Goal: Task Accomplishment & Management: Complete application form

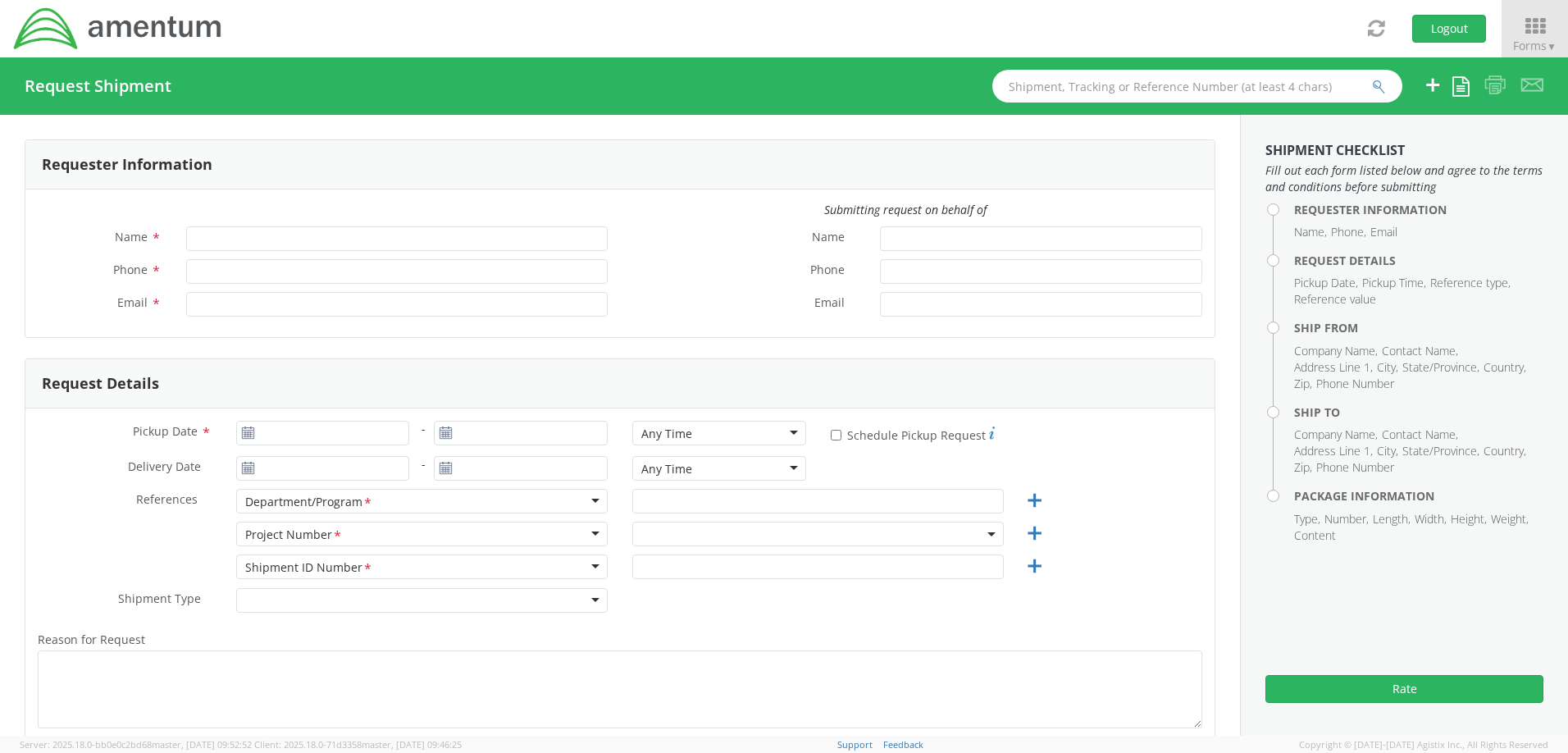
type input "[PERSON_NAME]"
type input "[PERSON_NAME][EMAIL_ADDRESS][PERSON_NAME][DOMAIN_NAME]"
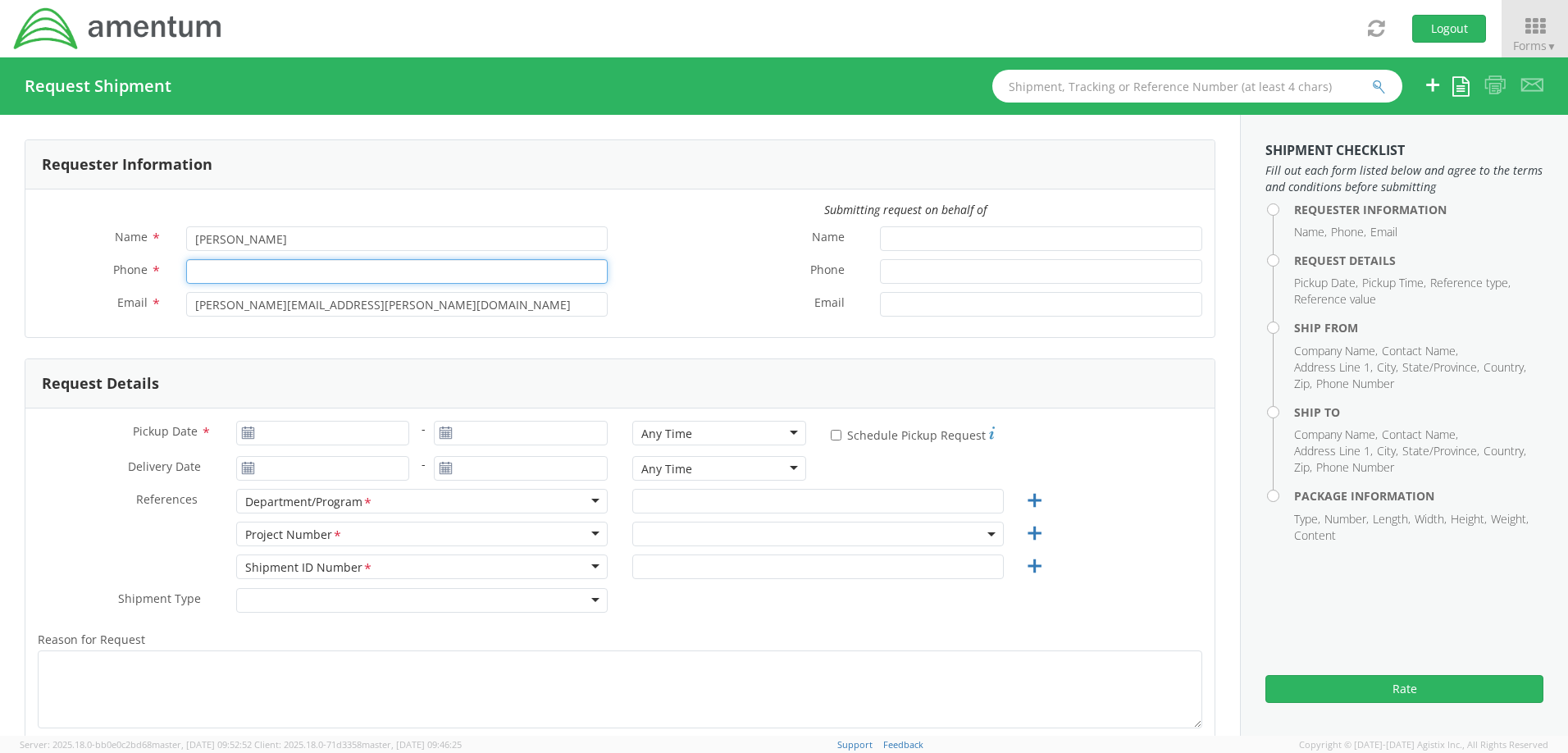
click at [257, 265] on input "Phone *" at bounding box center [397, 271] width 422 height 25
type input "5616848616"
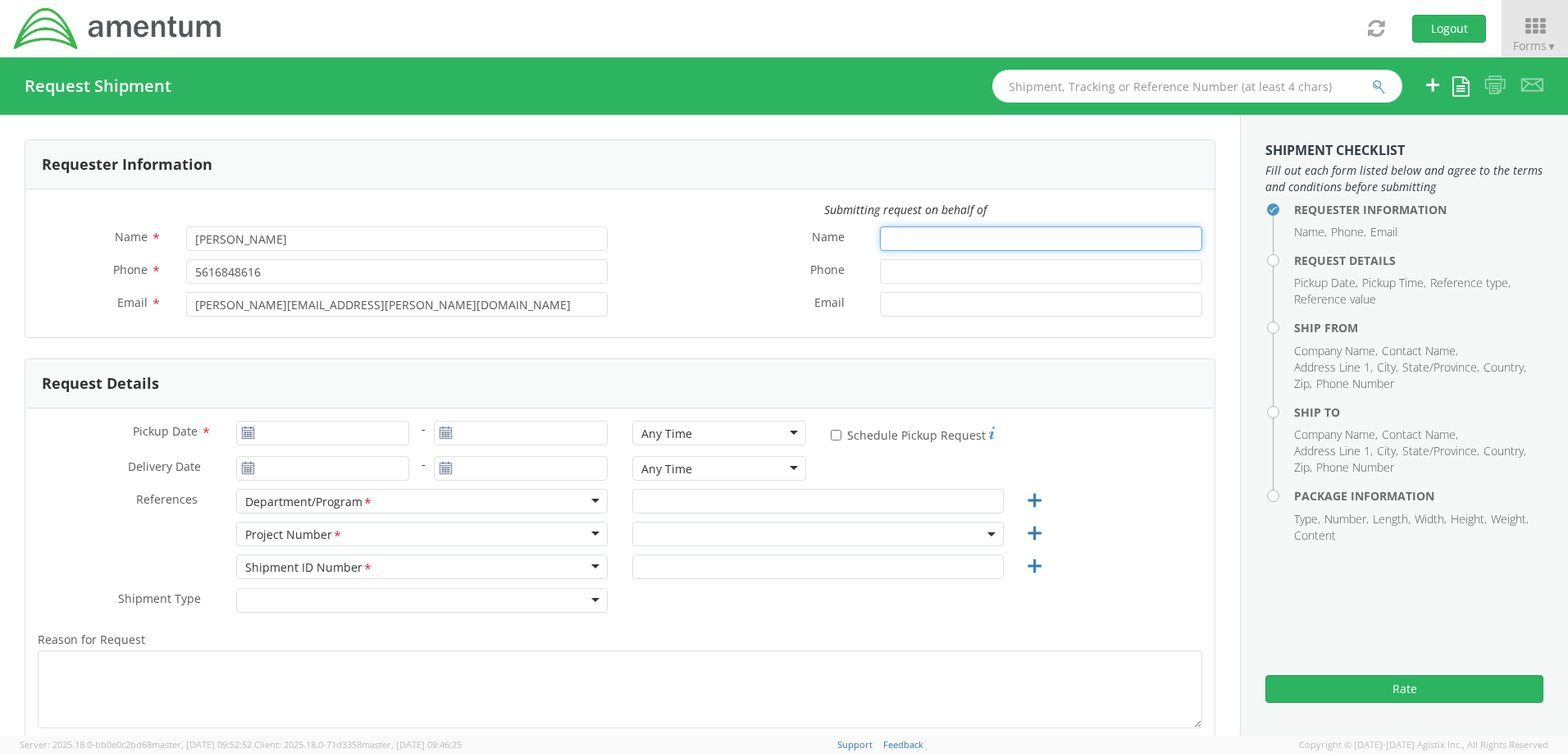
click at [1043, 231] on input "Name *" at bounding box center [1041, 239] width 322 height 25
type input "[PERSON_NAME] back"
type input "5616555155"
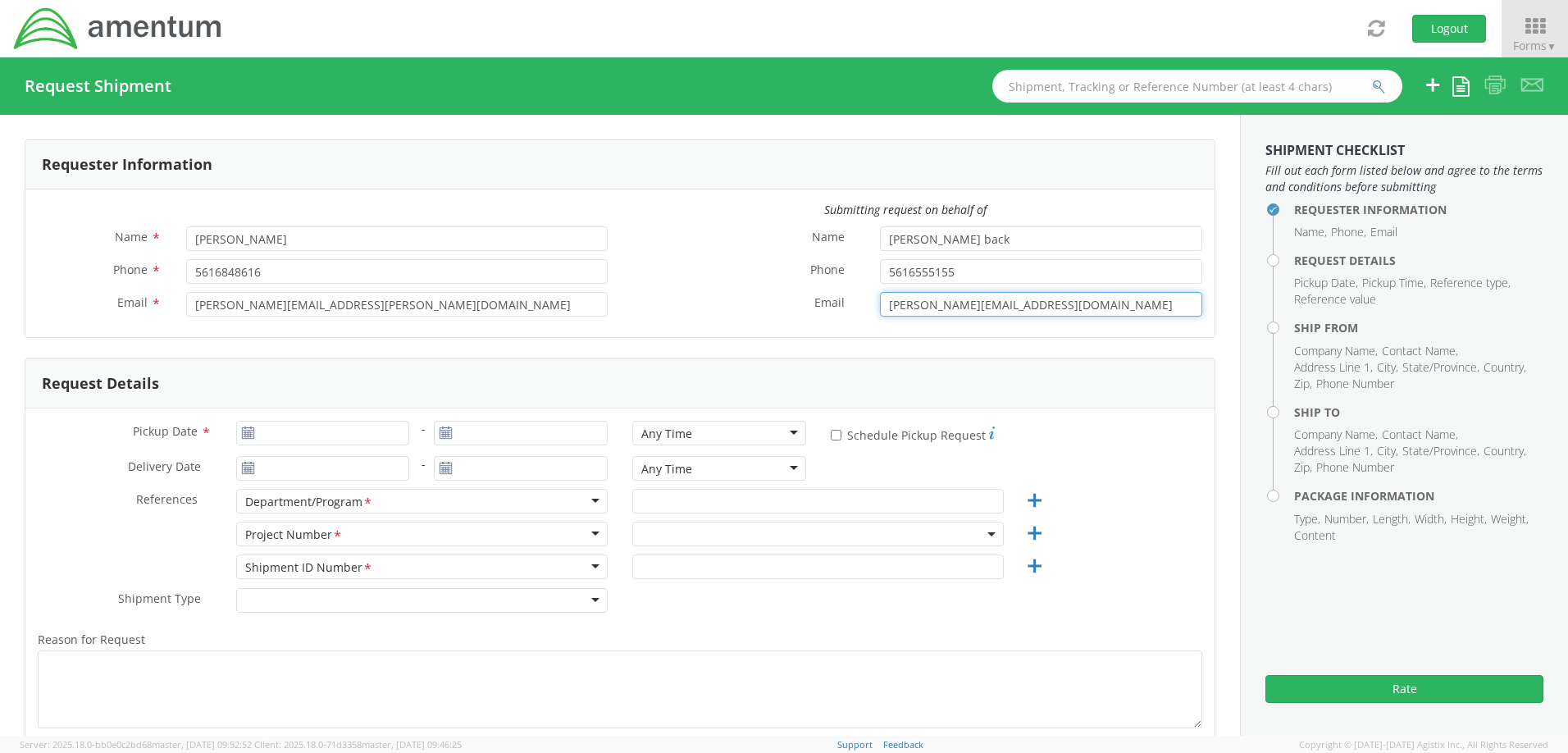
type input "[PERSON_NAME][EMAIL_ADDRESS][DOMAIN_NAME]"
type input "[DATE]"
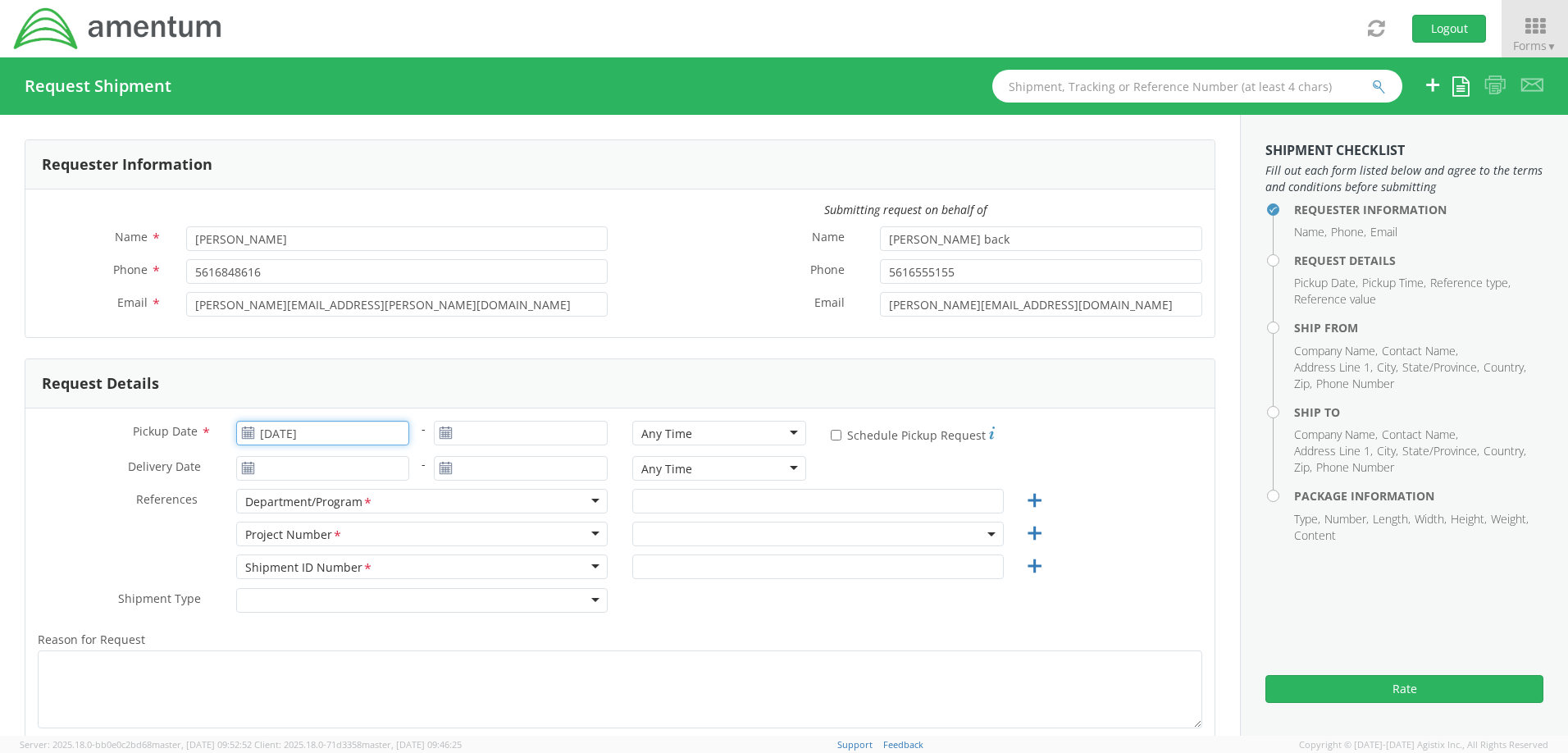
type input "[DATE]"
click at [378, 441] on input "[DATE]" at bounding box center [323, 433] width 174 height 25
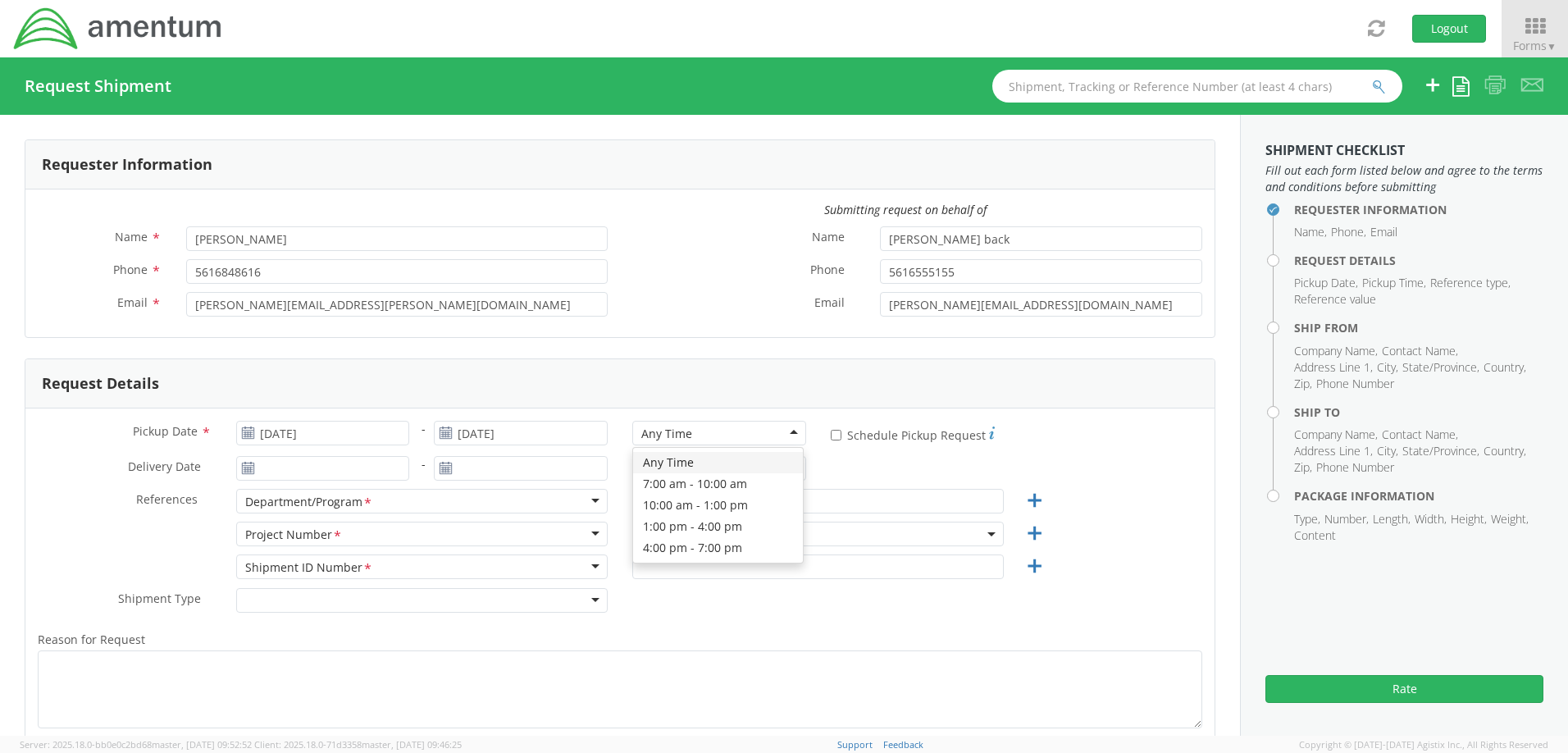
click at [781, 434] on div "Any Time" at bounding box center [719, 433] width 174 height 25
click at [736, 507] on div "Pickup Date * 09/09/2025 - 09/09/2025 10:00 am - 1:00 pm 10:00 am - 1:00 pm Any…" at bounding box center [621, 623] width 1189 height 431
click at [789, 428] on div "10:00 am - 1:00 pm" at bounding box center [719, 433] width 174 height 25
click at [101, 408] on div "Pickup Date * 09/09/2025 - 09/09/2025 10:00 am - 1:00 pm 10:00 am - 1:00 pm Any…" at bounding box center [621, 623] width 1189 height 431
click at [833, 439] on input "* Schedule Pickup Request" at bounding box center [836, 435] width 11 height 11
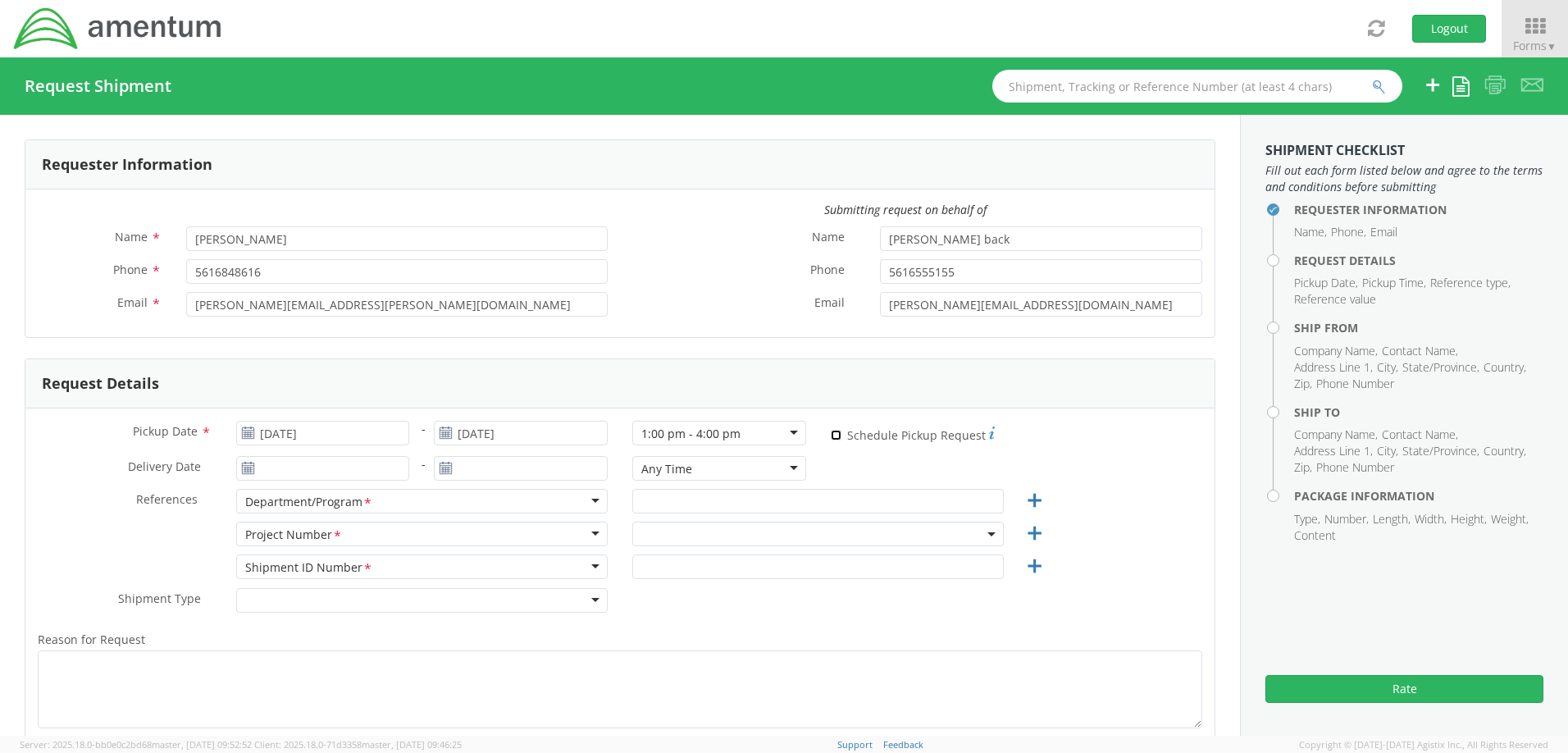
checkbox input "true"
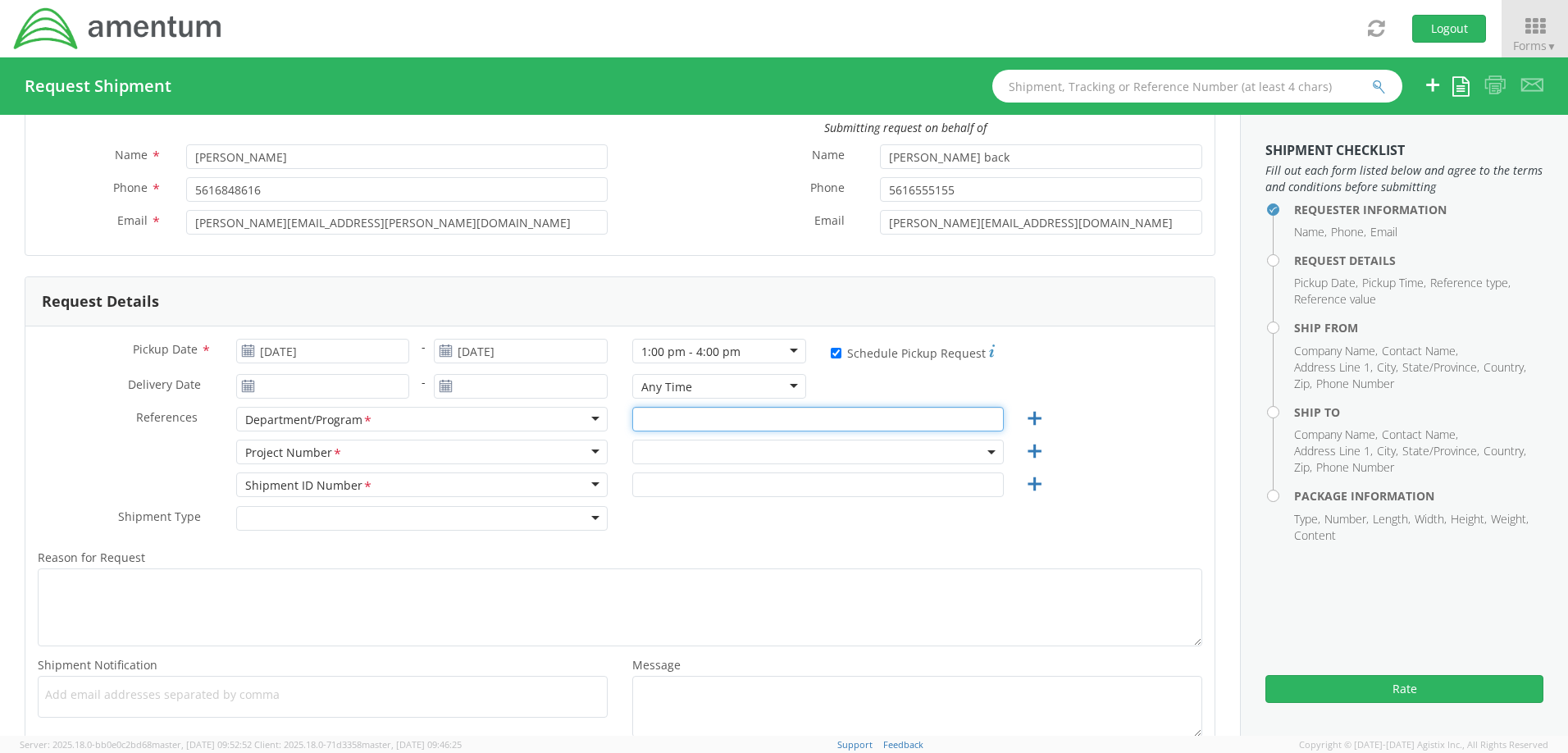
click at [753, 420] on input "text" at bounding box center [817, 420] width 372 height 25
type input "autec"
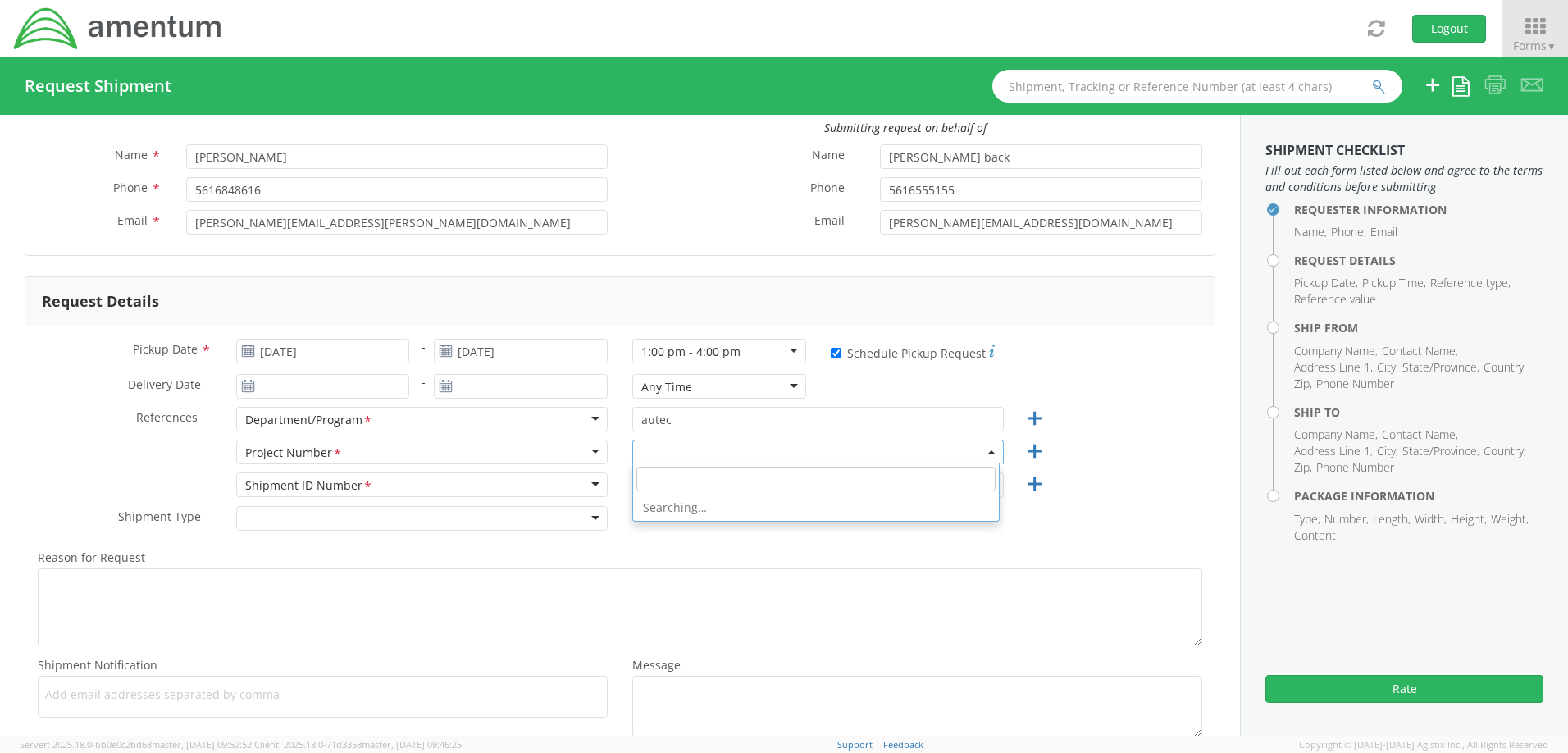
click at [746, 457] on span at bounding box center [817, 452] width 372 height 25
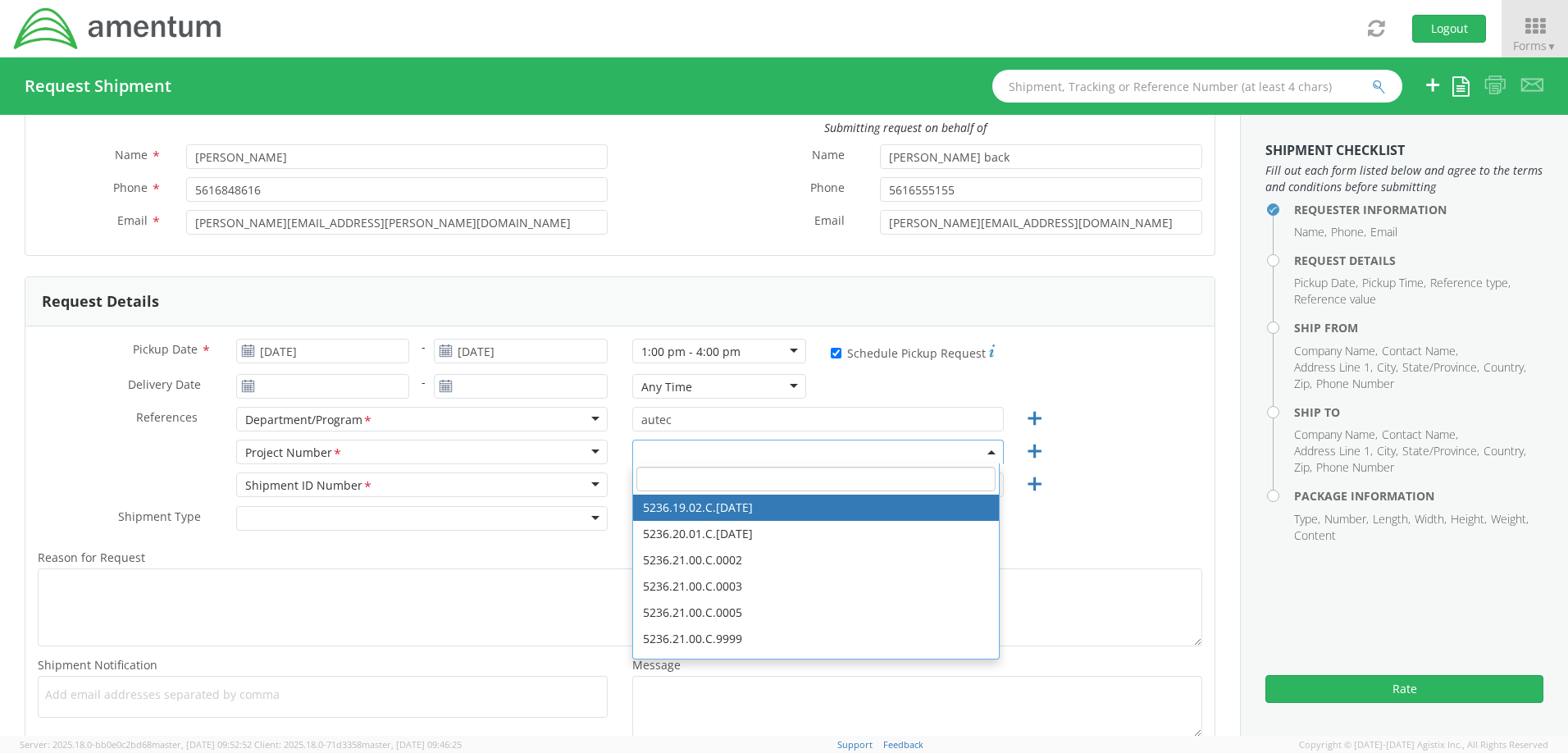
click at [719, 482] on input "search" at bounding box center [817, 479] width 359 height 25
type input "900E0170"
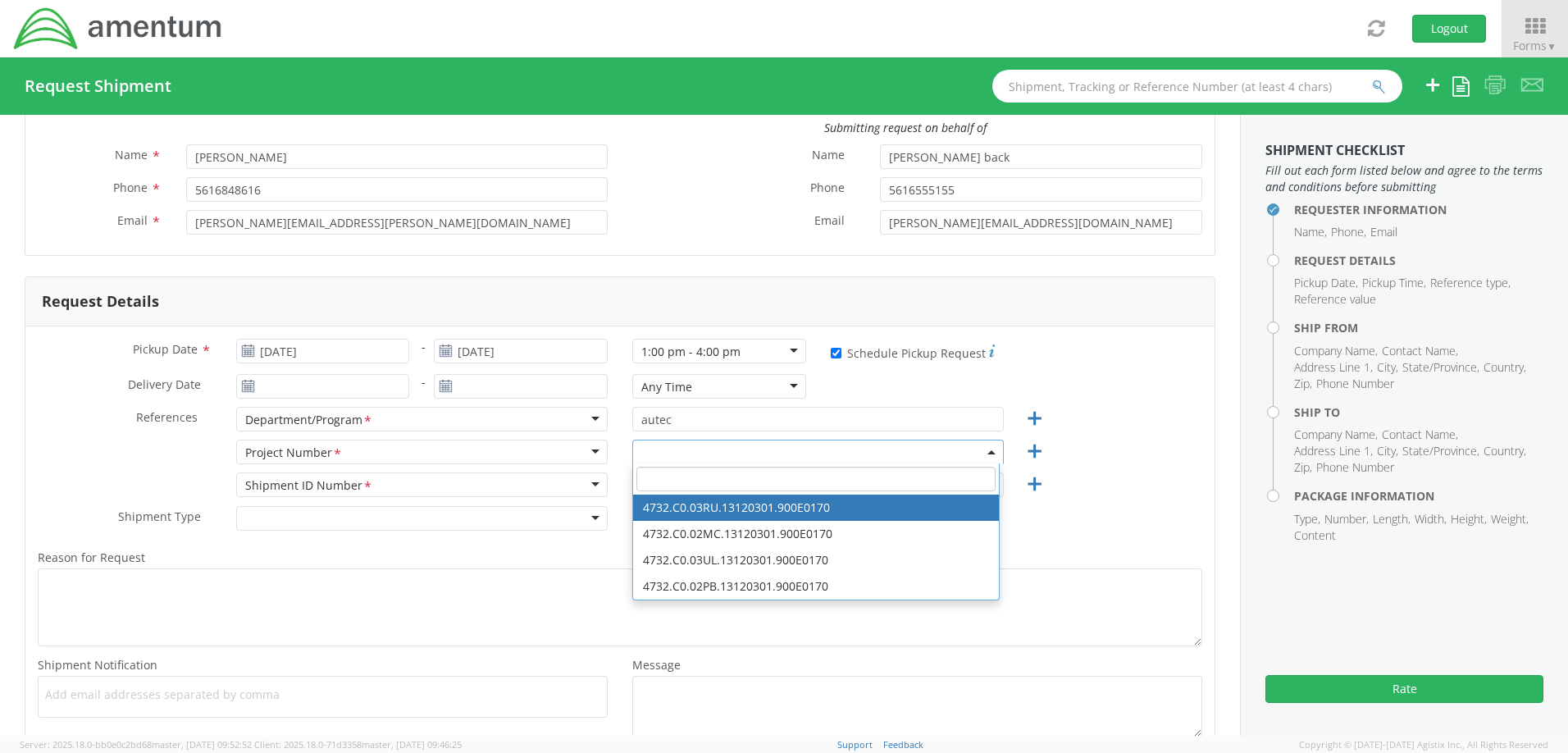
select select "4732.C0.03RU.13120301.900E0170"
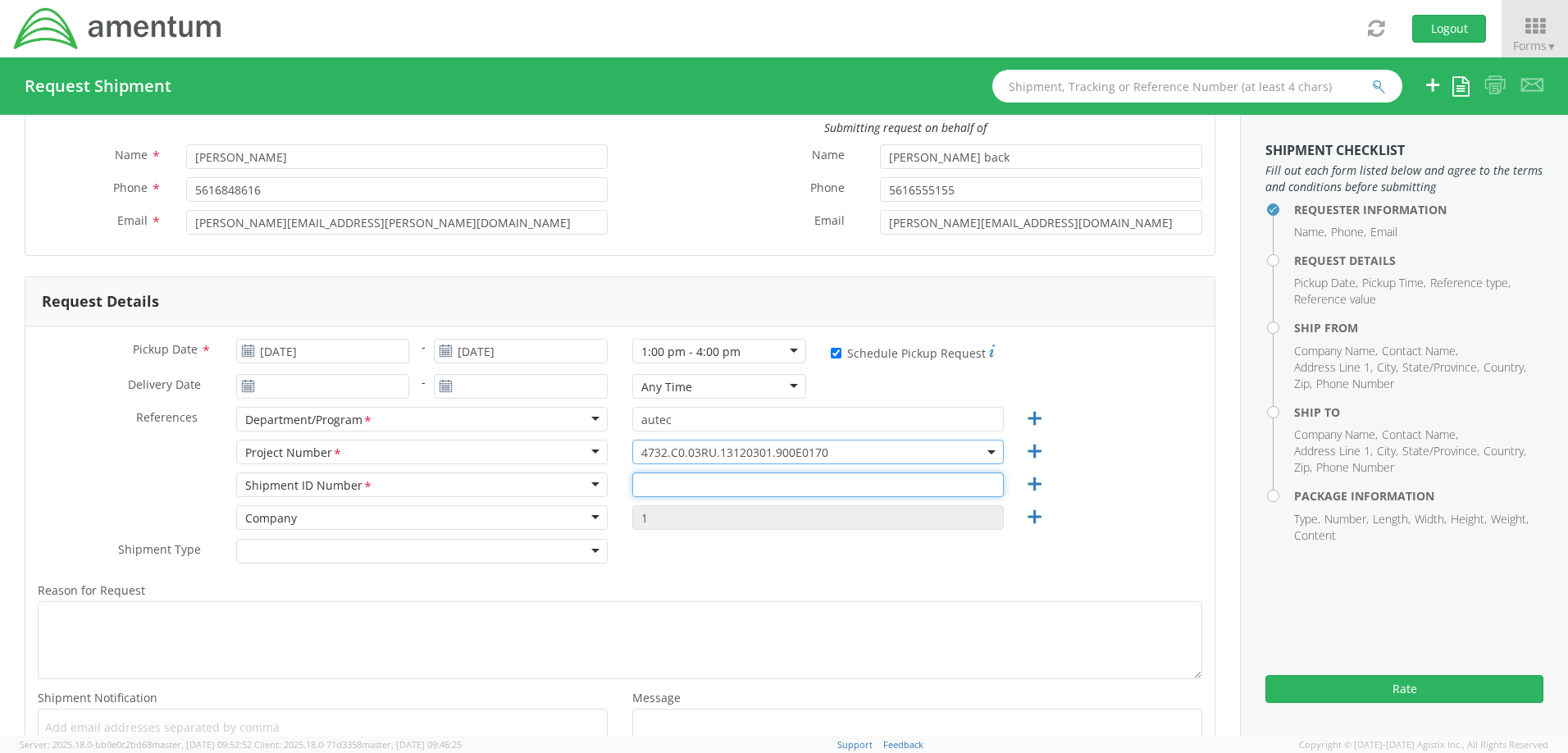
click at [679, 476] on input "text" at bounding box center [817, 484] width 372 height 25
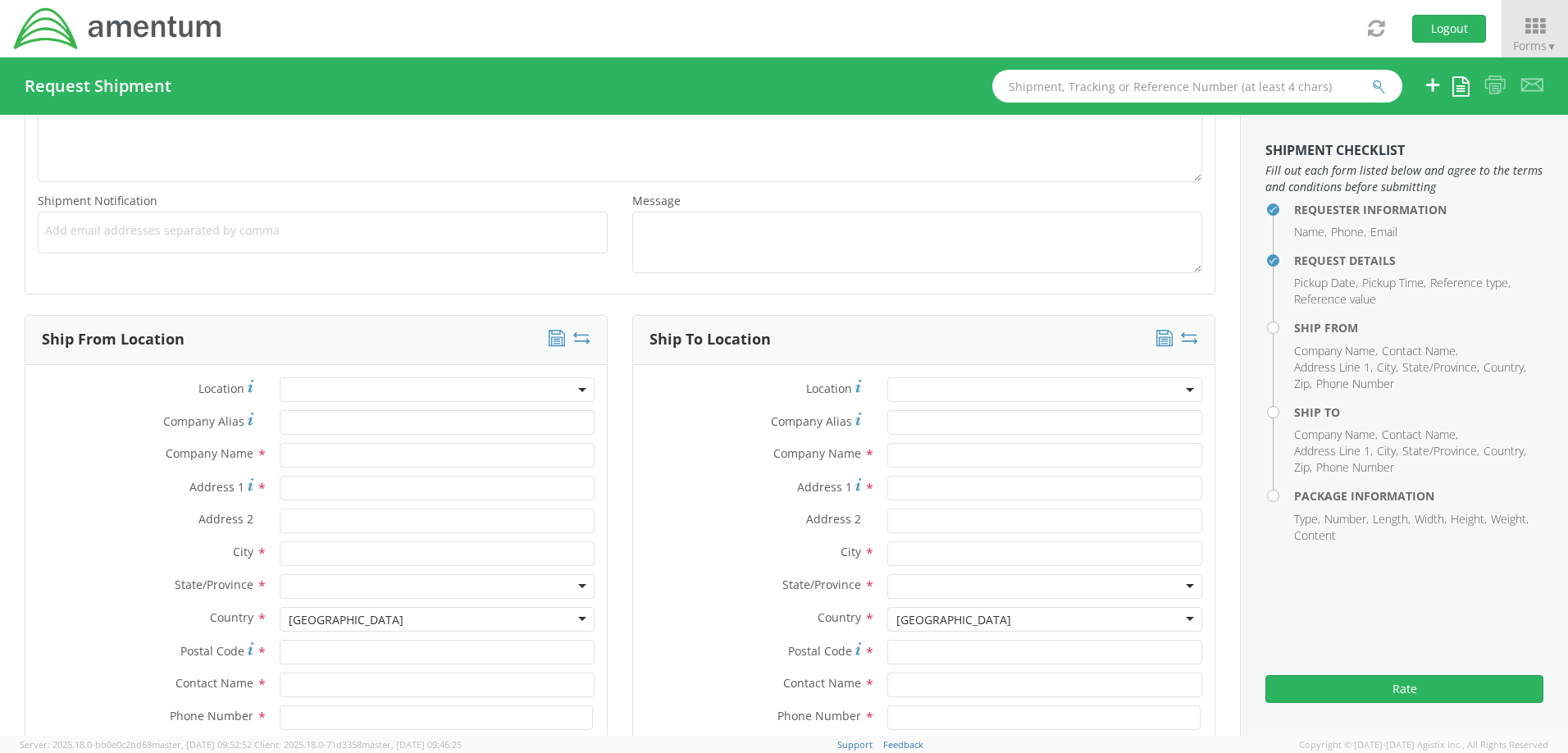
scroll to position [656, 0]
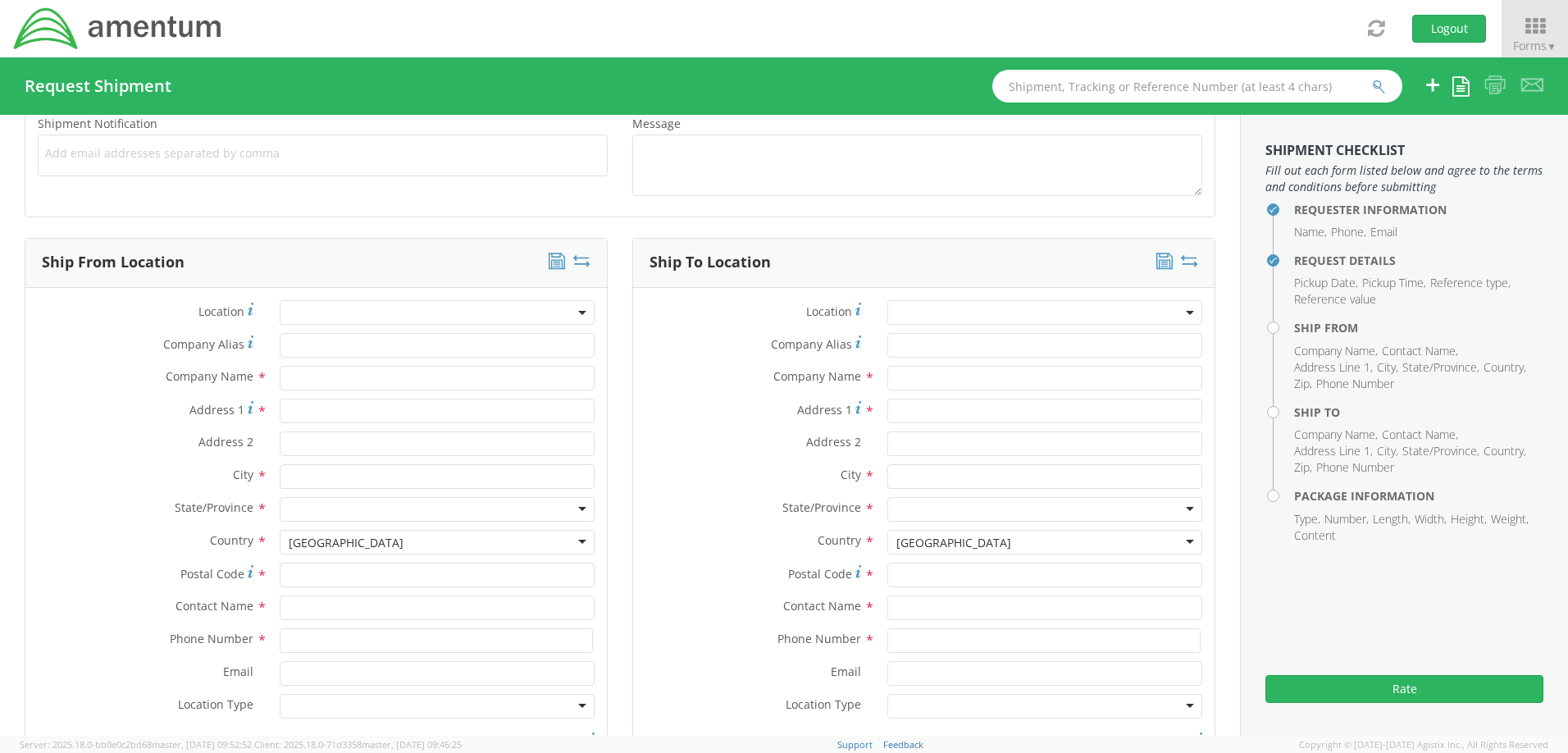
type input "65926"
click at [310, 315] on span at bounding box center [437, 312] width 315 height 25
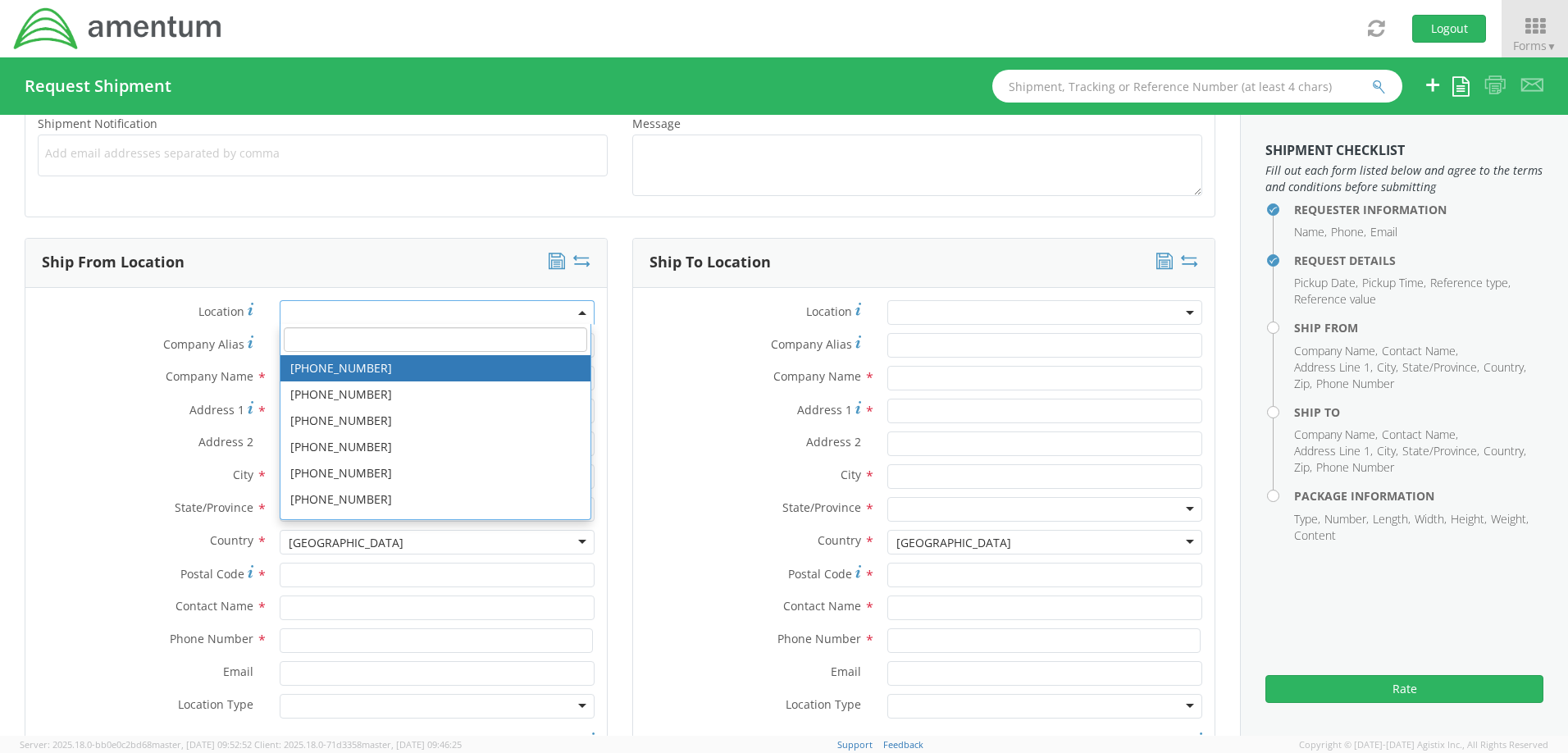
click at [313, 335] on input "search" at bounding box center [435, 339] width 303 height 25
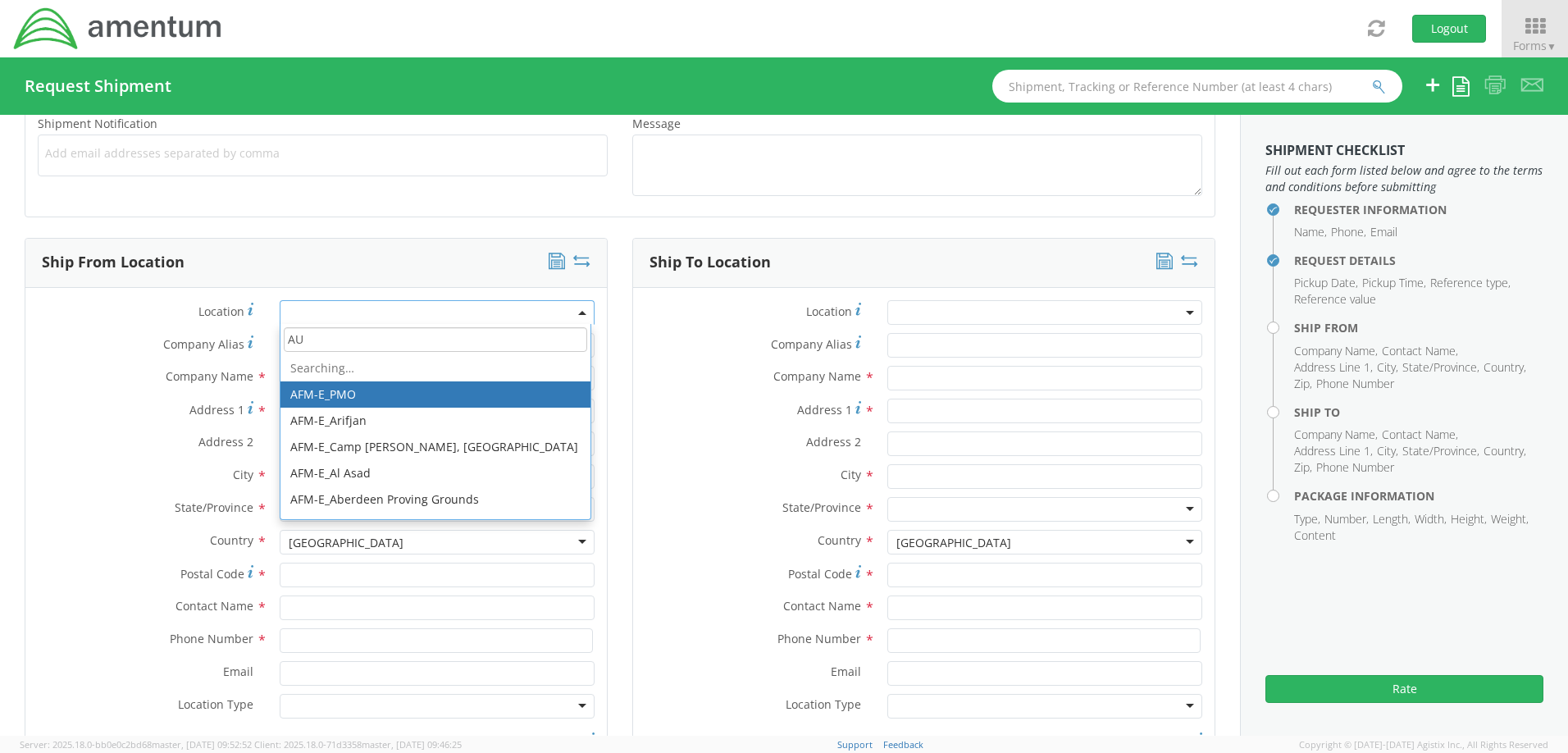
type input "AUT"
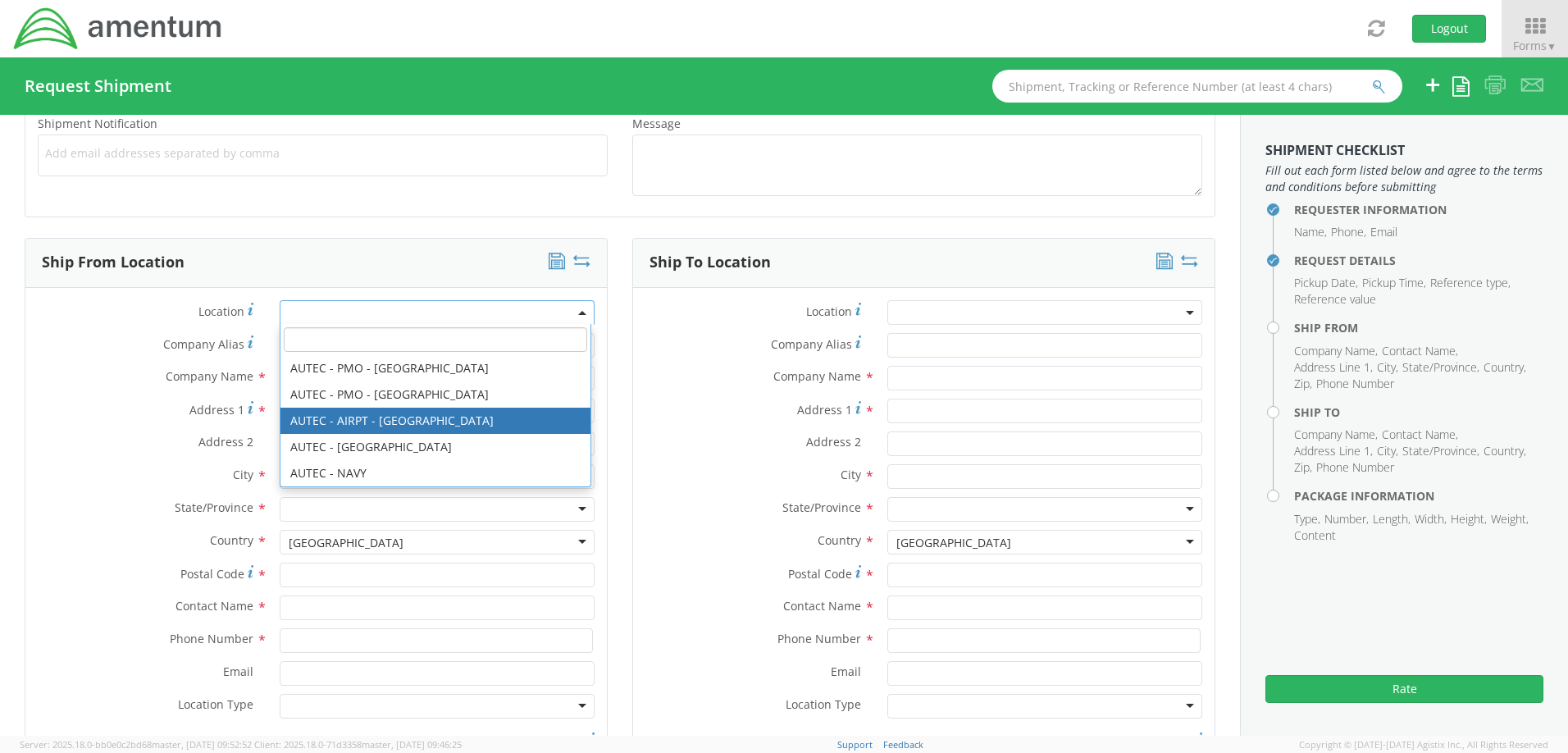
select select "53953"
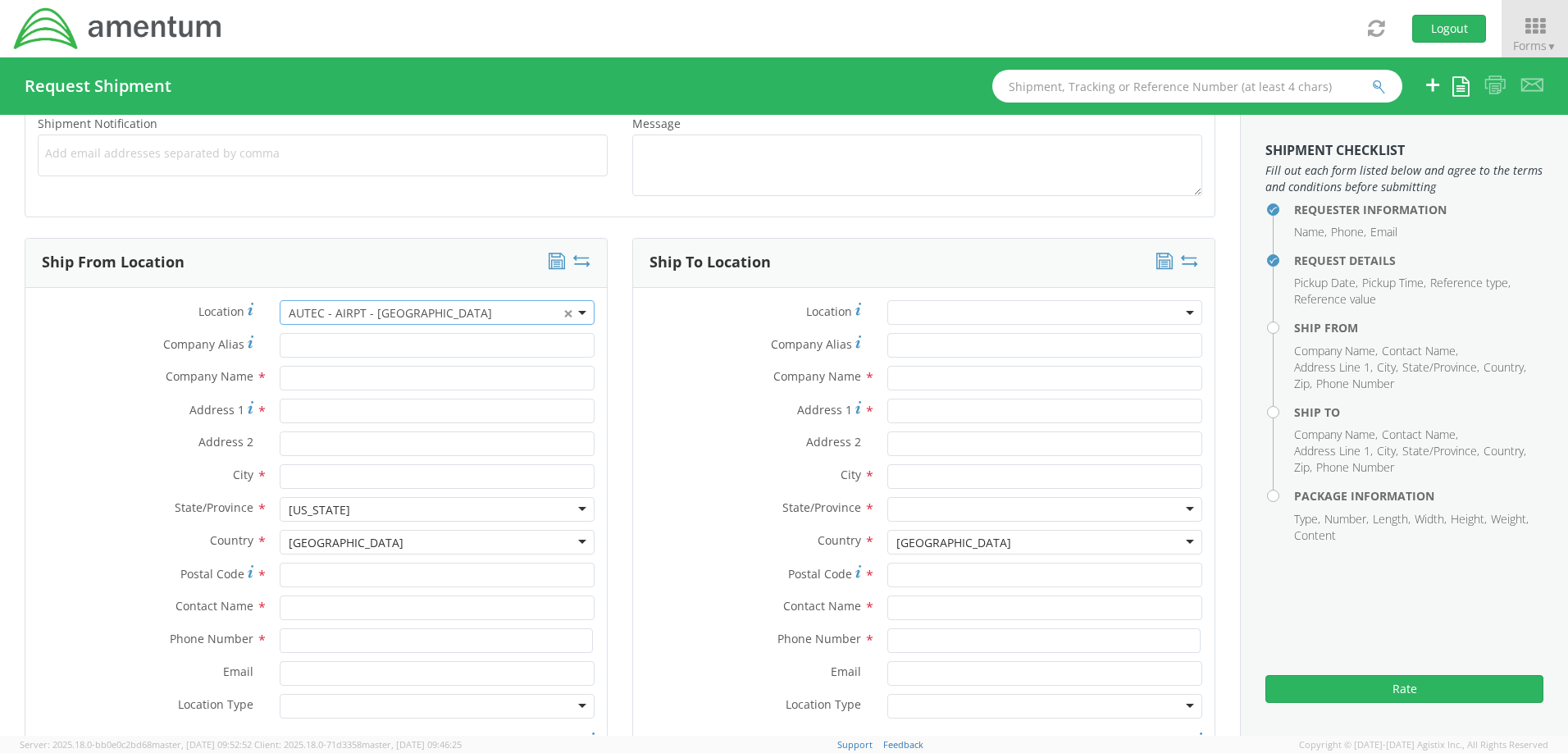
type input "Amentum Services, Inc."
type input "[STREET_ADDRESS]"
type input "[GEOGRAPHIC_DATA]"
type input "33406"
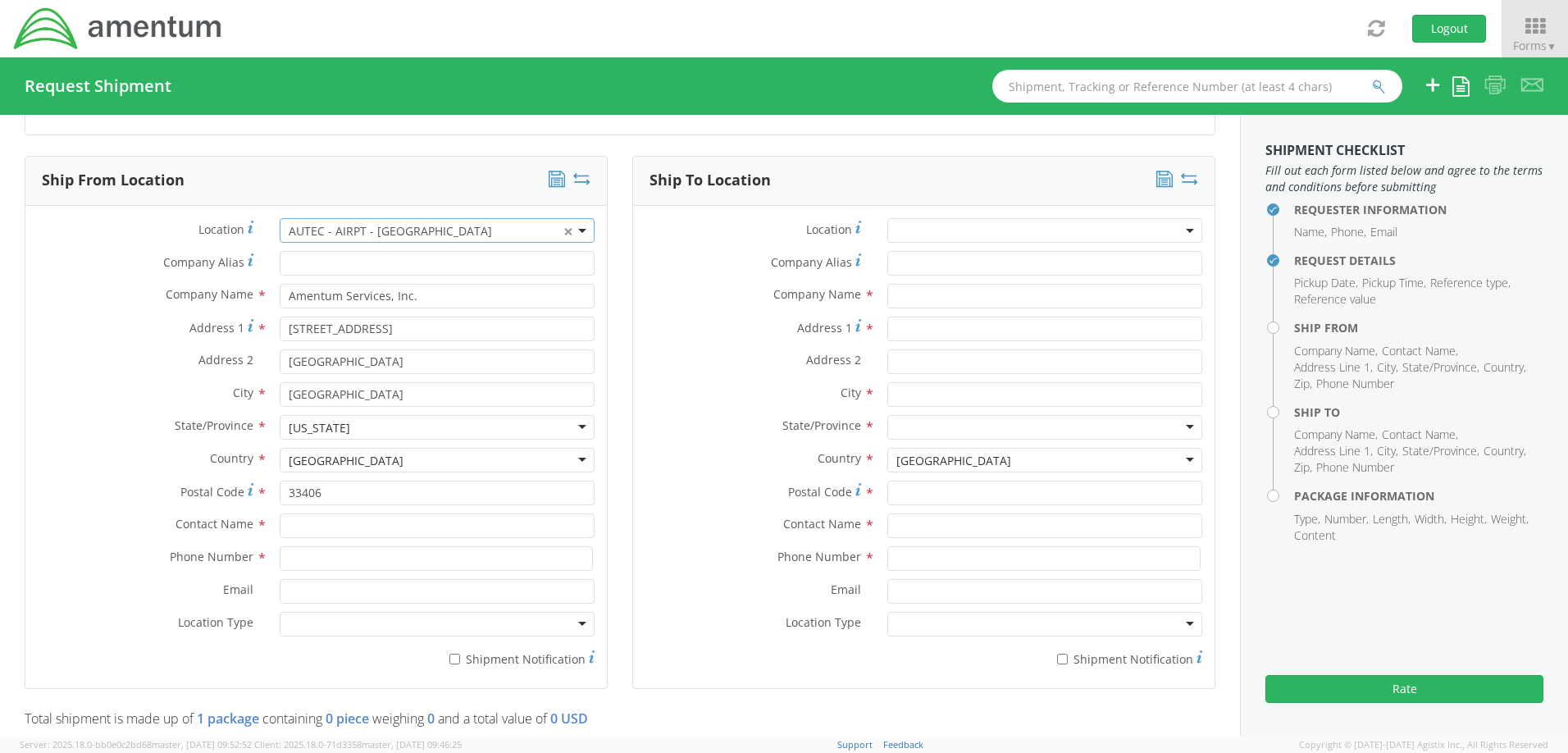
scroll to position [820, 0]
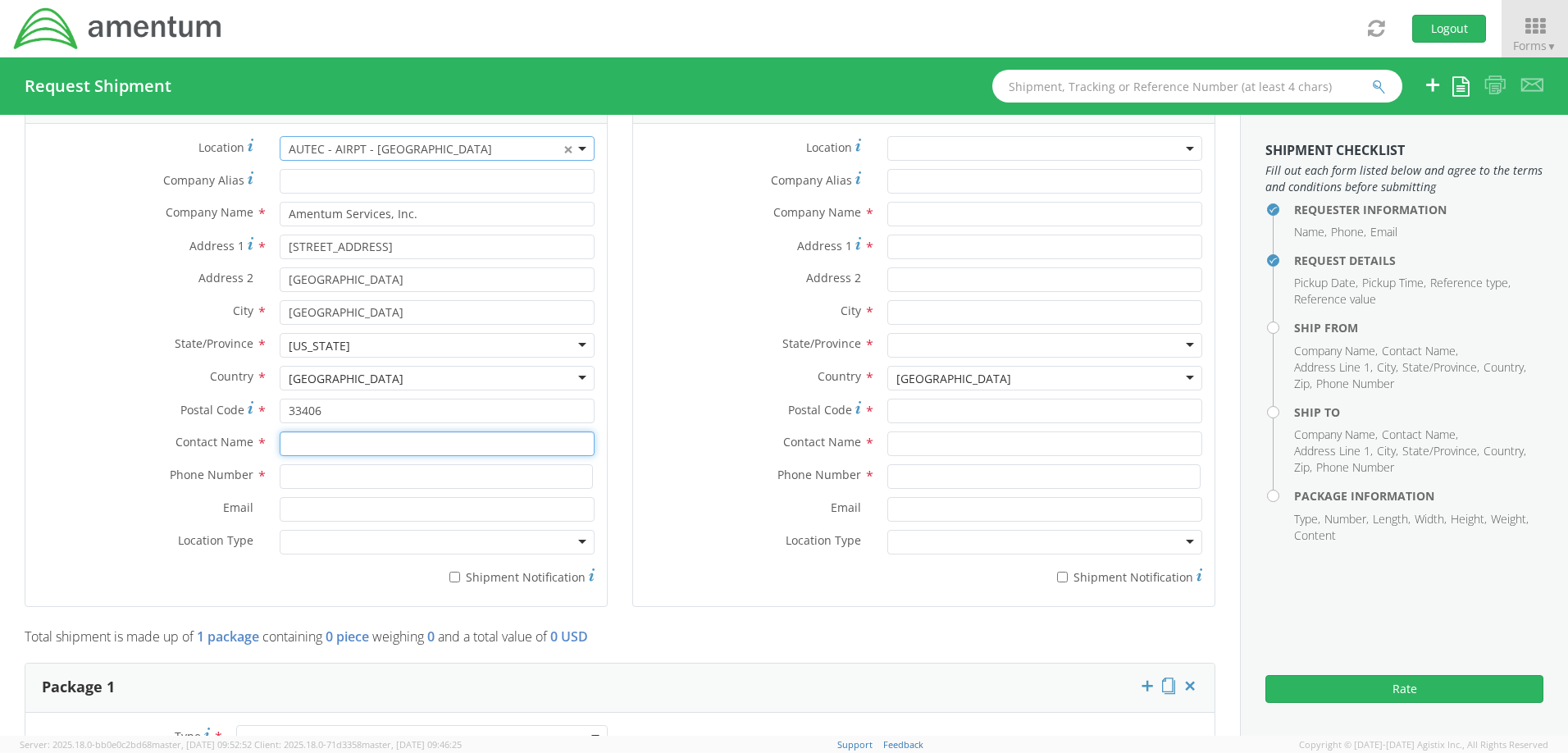
click at [362, 444] on input "text" at bounding box center [437, 443] width 315 height 25
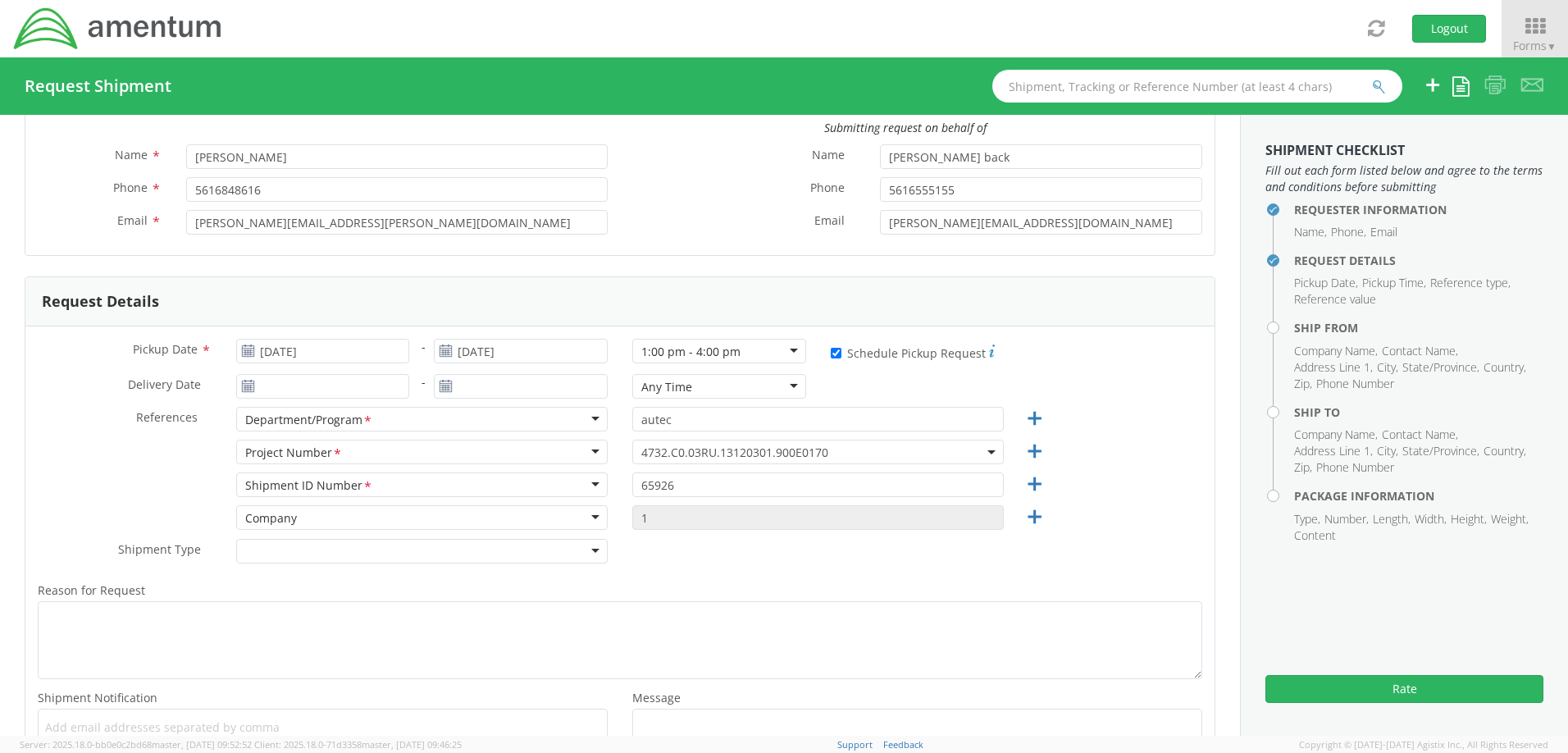
scroll to position [0, 0]
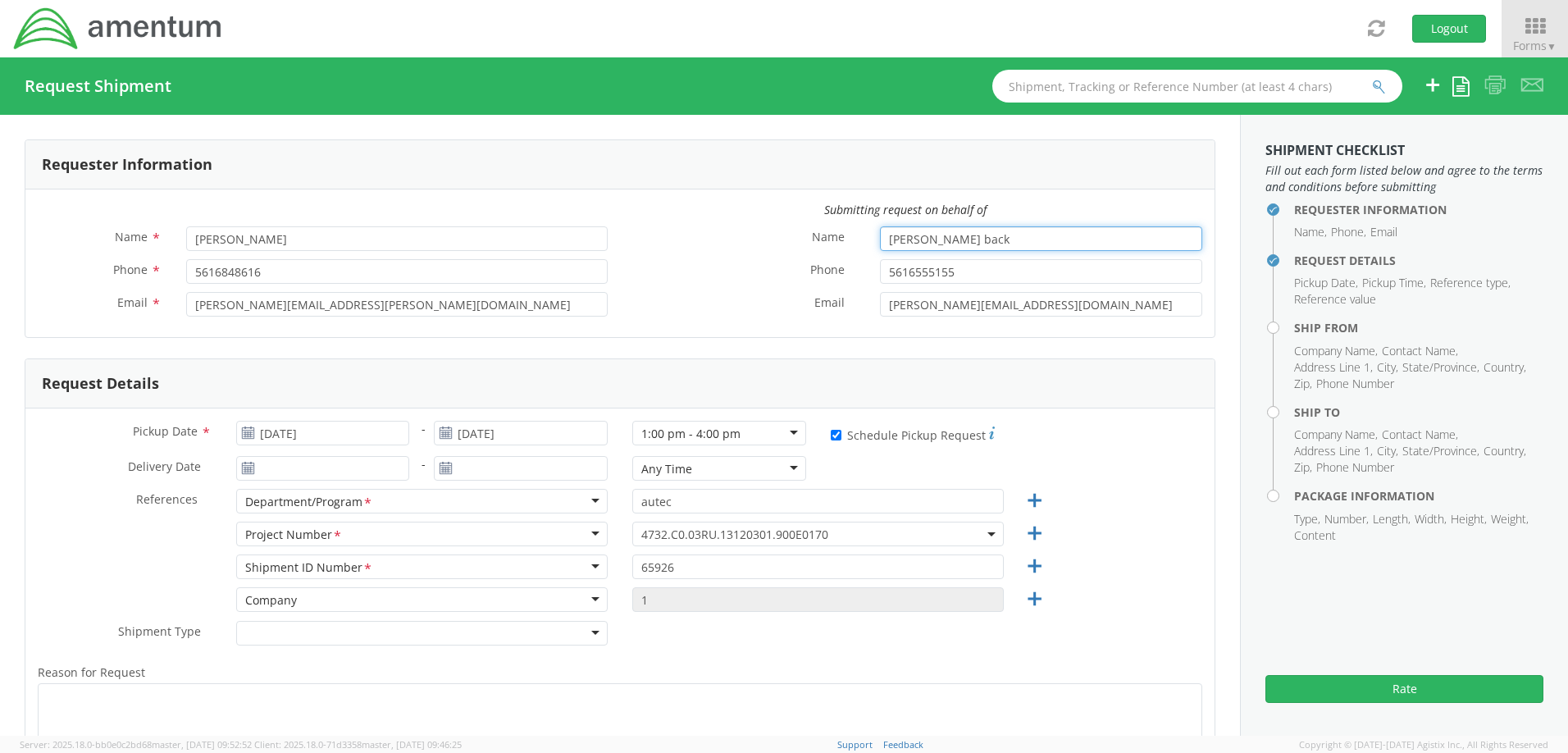
drag, startPoint x: 985, startPoint y: 241, endPoint x: 870, endPoint y: 240, distance: 115.0
click at [870, 240] on div "[PERSON_NAME] back" at bounding box center [1041, 239] width 347 height 25
type input "[PERSON_NAME] back"
drag, startPoint x: 1018, startPoint y: 278, endPoint x: 871, endPoint y: 271, distance: 147.2
click at [881, 271] on input "5616555155" at bounding box center [1041, 271] width 322 height 25
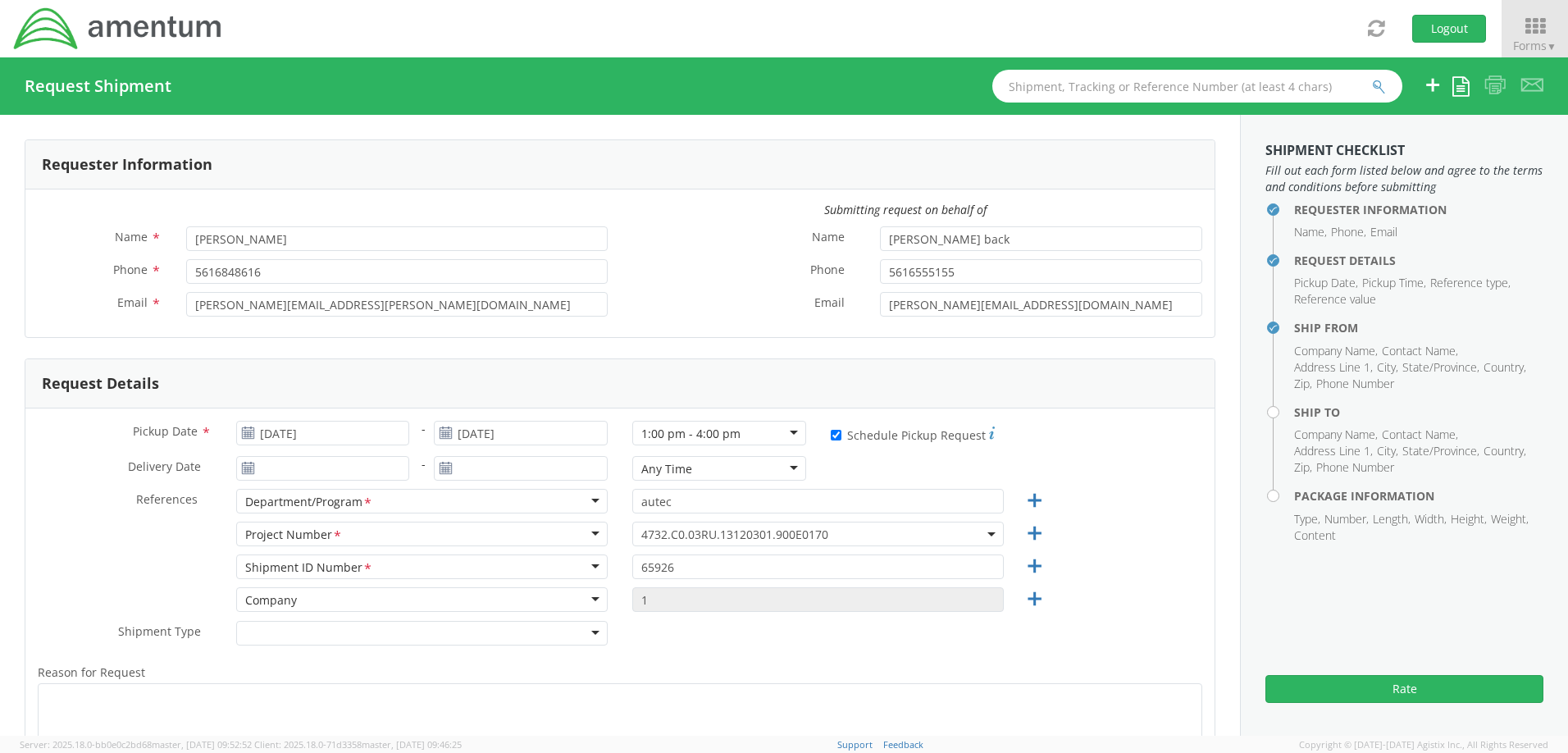
type input "5616555155"
drag, startPoint x: 387, startPoint y: 299, endPoint x: 181, endPoint y: 302, distance: 206.0
click at [181, 302] on div "[PERSON_NAME][EMAIL_ADDRESS][PERSON_NAME][DOMAIN_NAME]" at bounding box center [397, 304] width 446 height 25
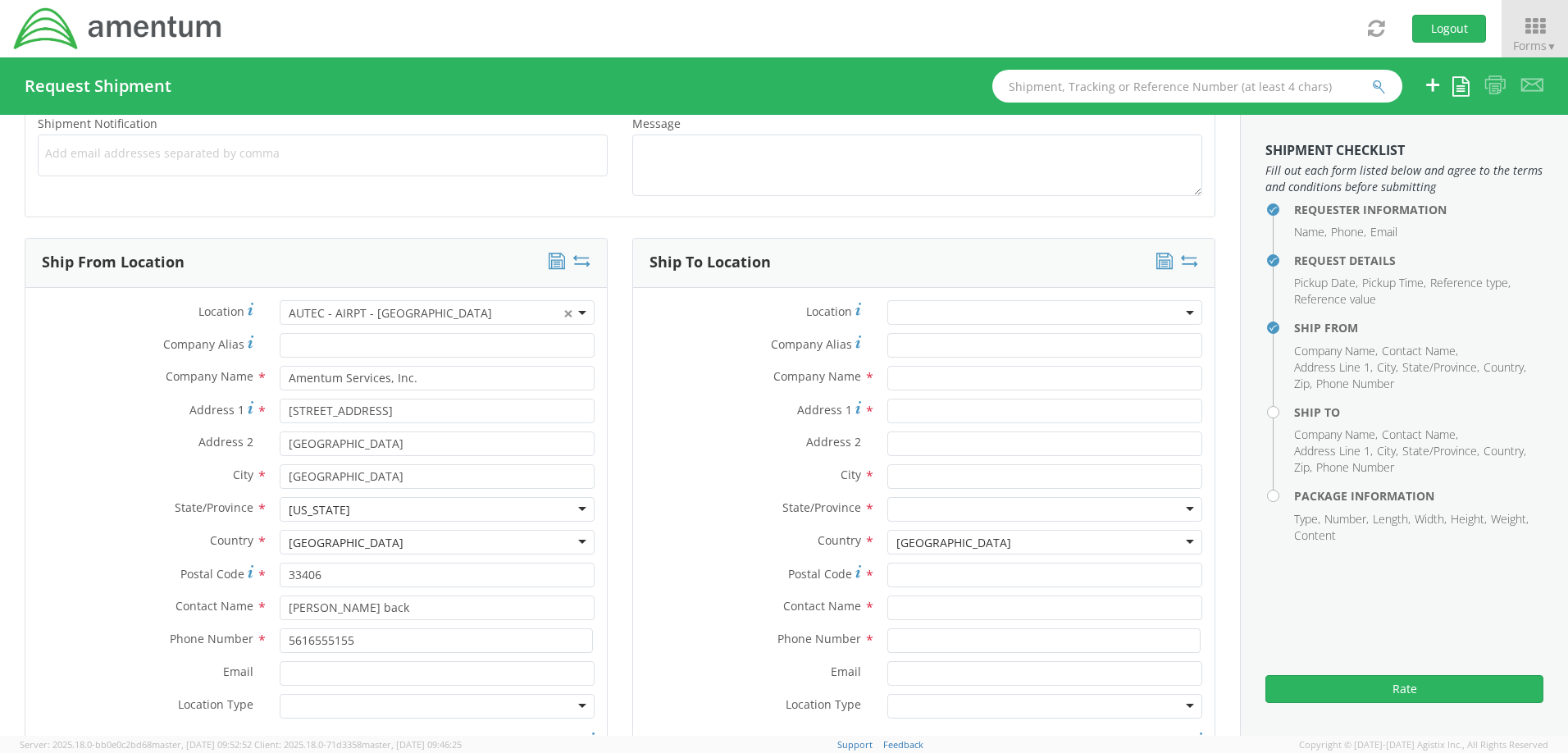
scroll to position [820, 0]
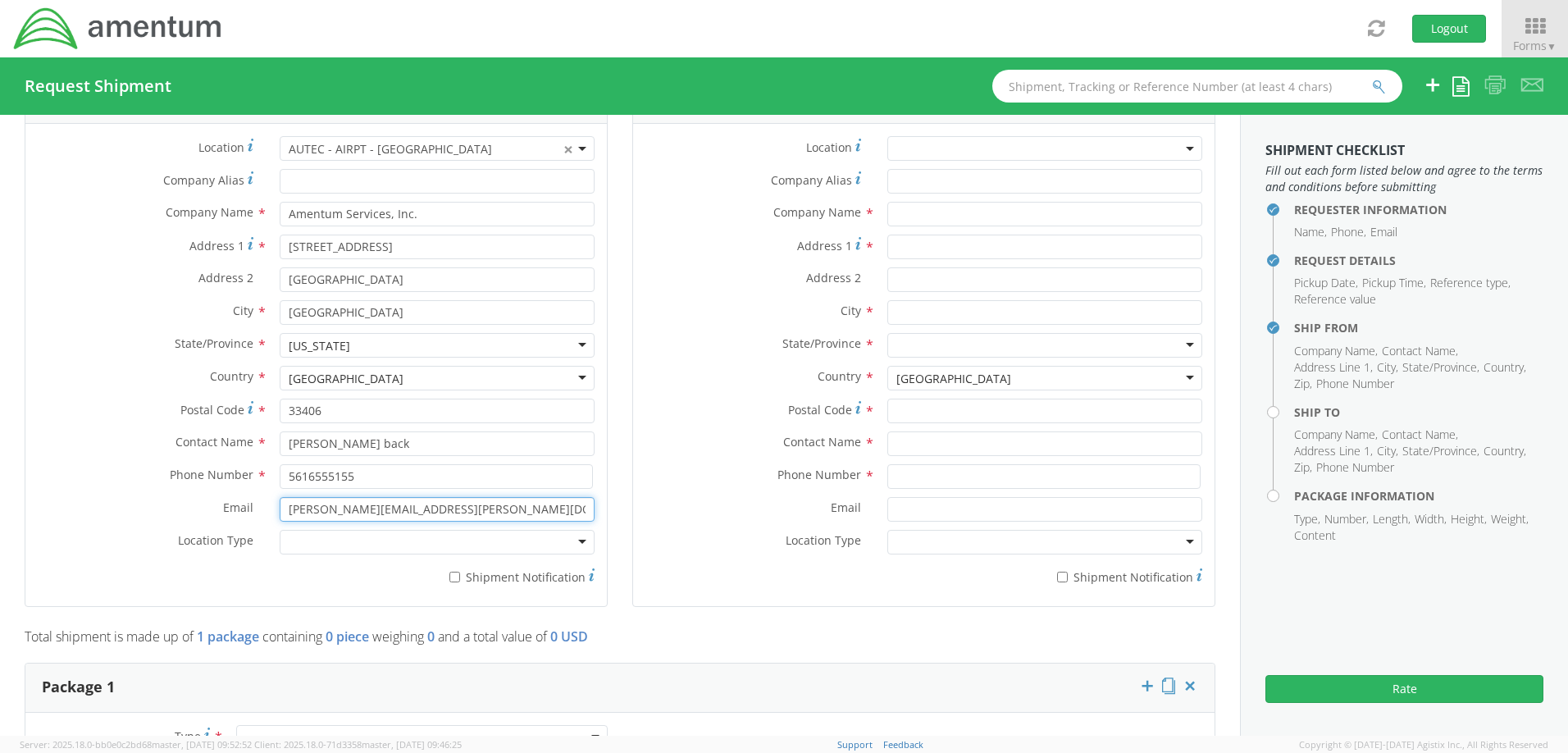
type input "[PERSON_NAME][EMAIL_ADDRESS][PERSON_NAME][DOMAIN_NAME]"
click at [454, 577] on input "* Shipment Notification" at bounding box center [454, 576] width 11 height 11
checkbox input "true"
click at [1057, 574] on input "* Shipment Notification" at bounding box center [1062, 576] width 11 height 11
checkbox input "true"
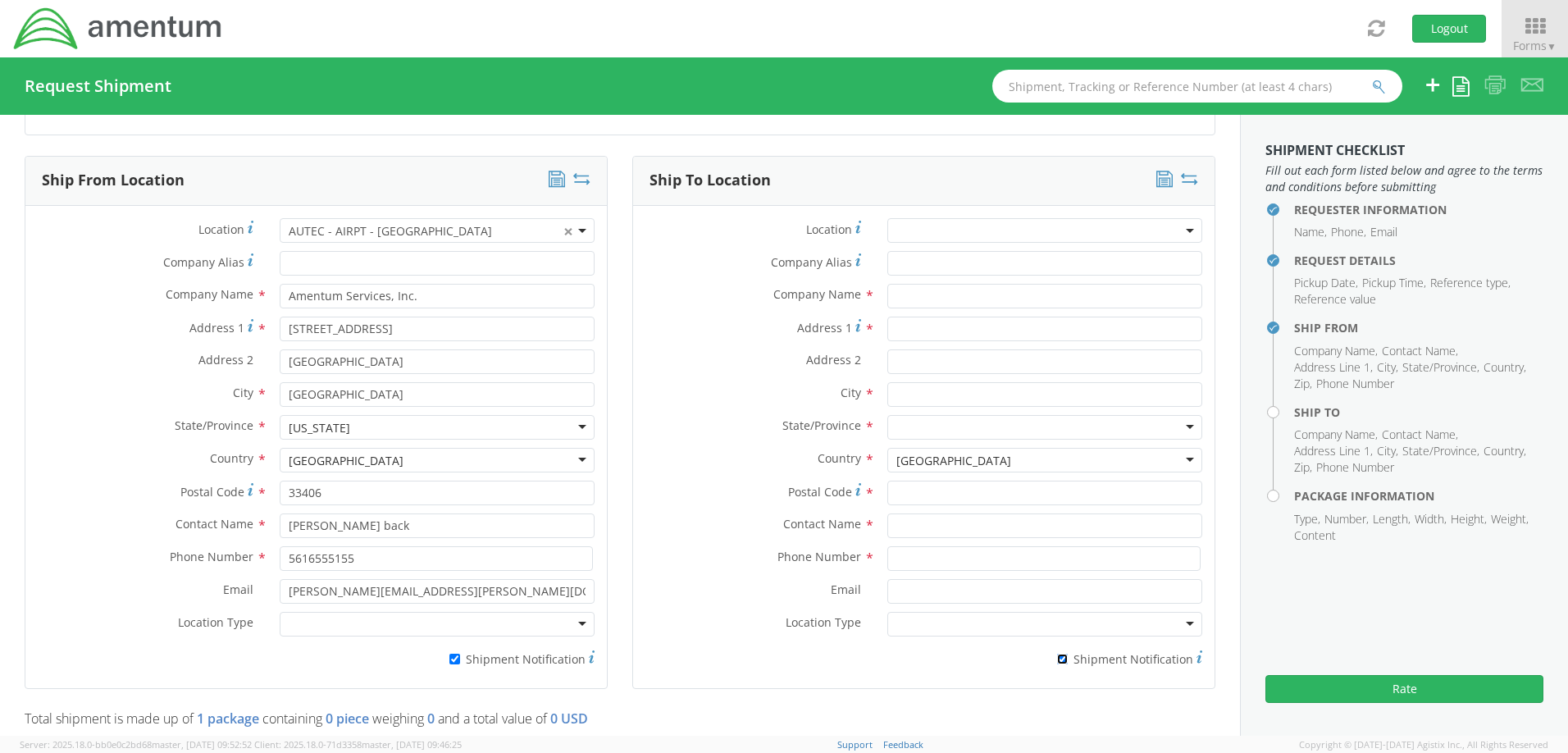
scroll to position [574, 0]
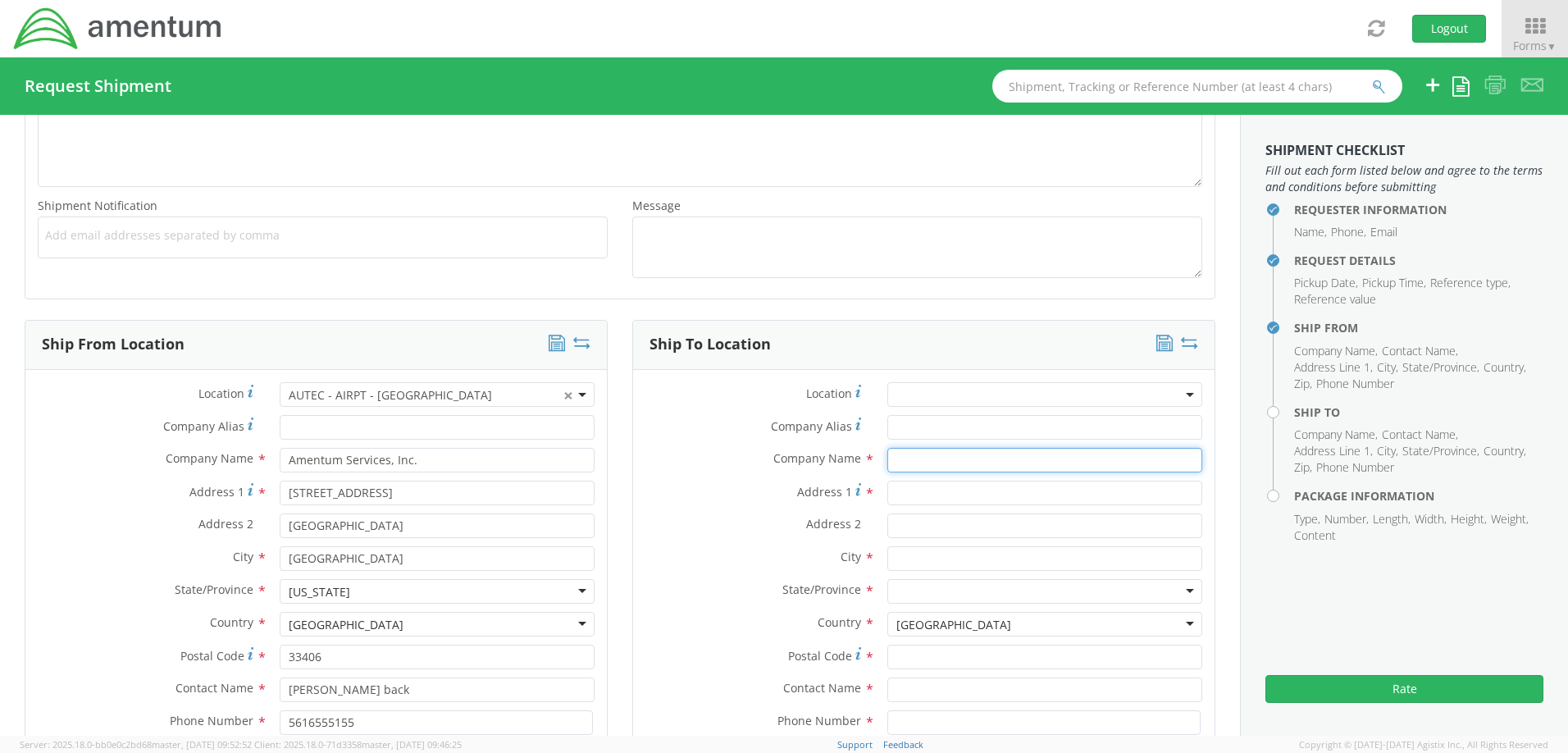
click at [904, 464] on input "text" at bounding box center [1044, 460] width 315 height 25
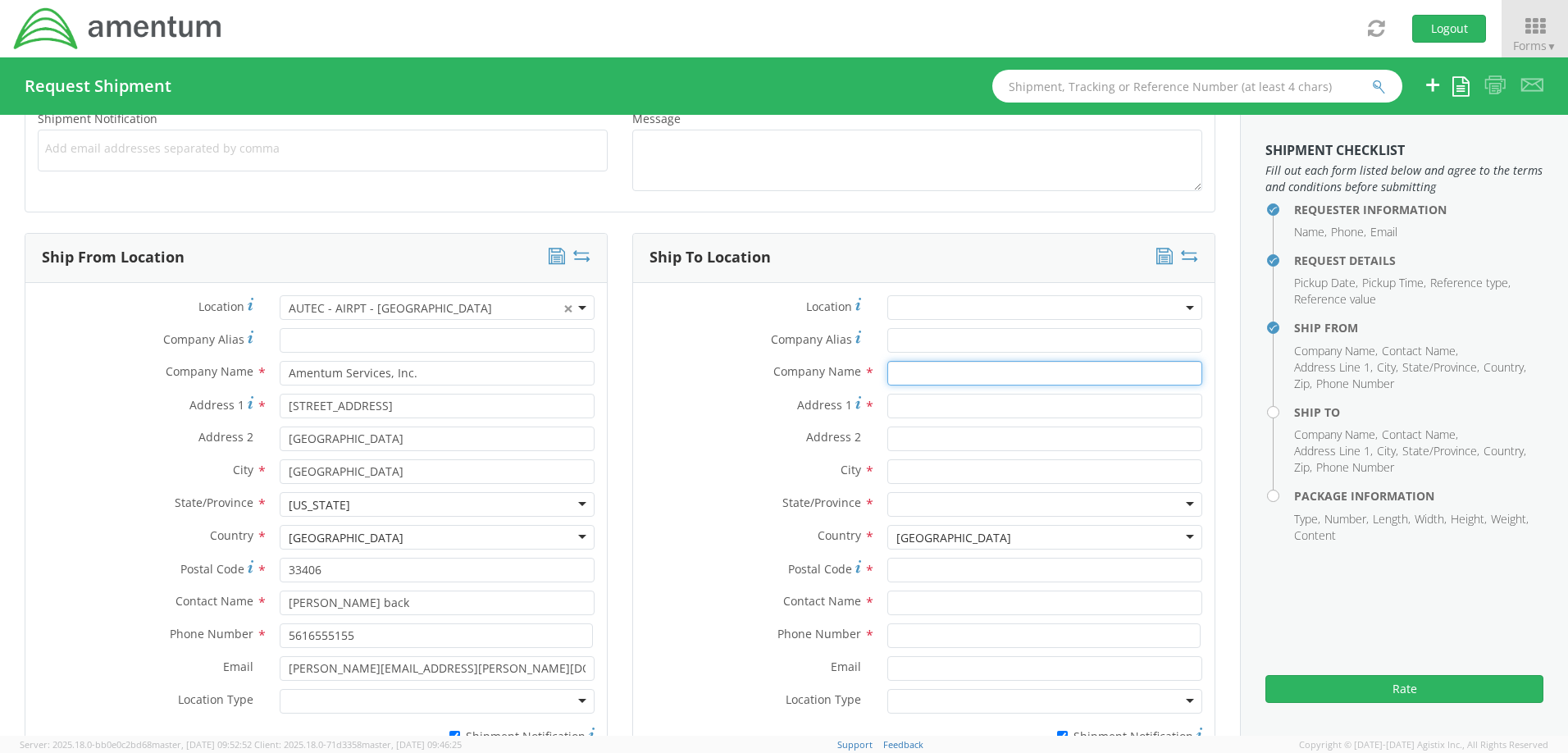
scroll to position [820, 0]
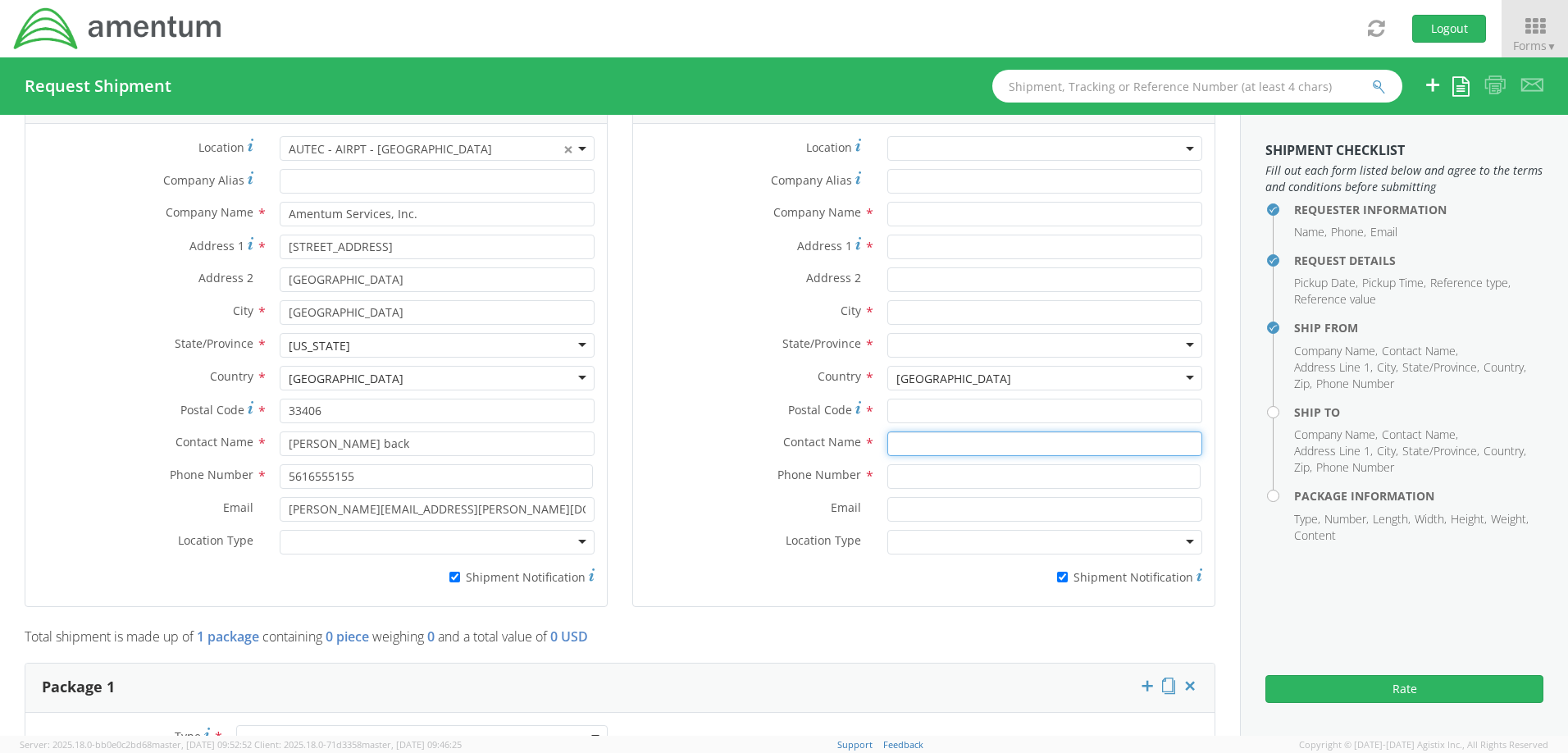
click at [914, 450] on input "text" at bounding box center [1044, 443] width 315 height 25
type input "WALLY GL"
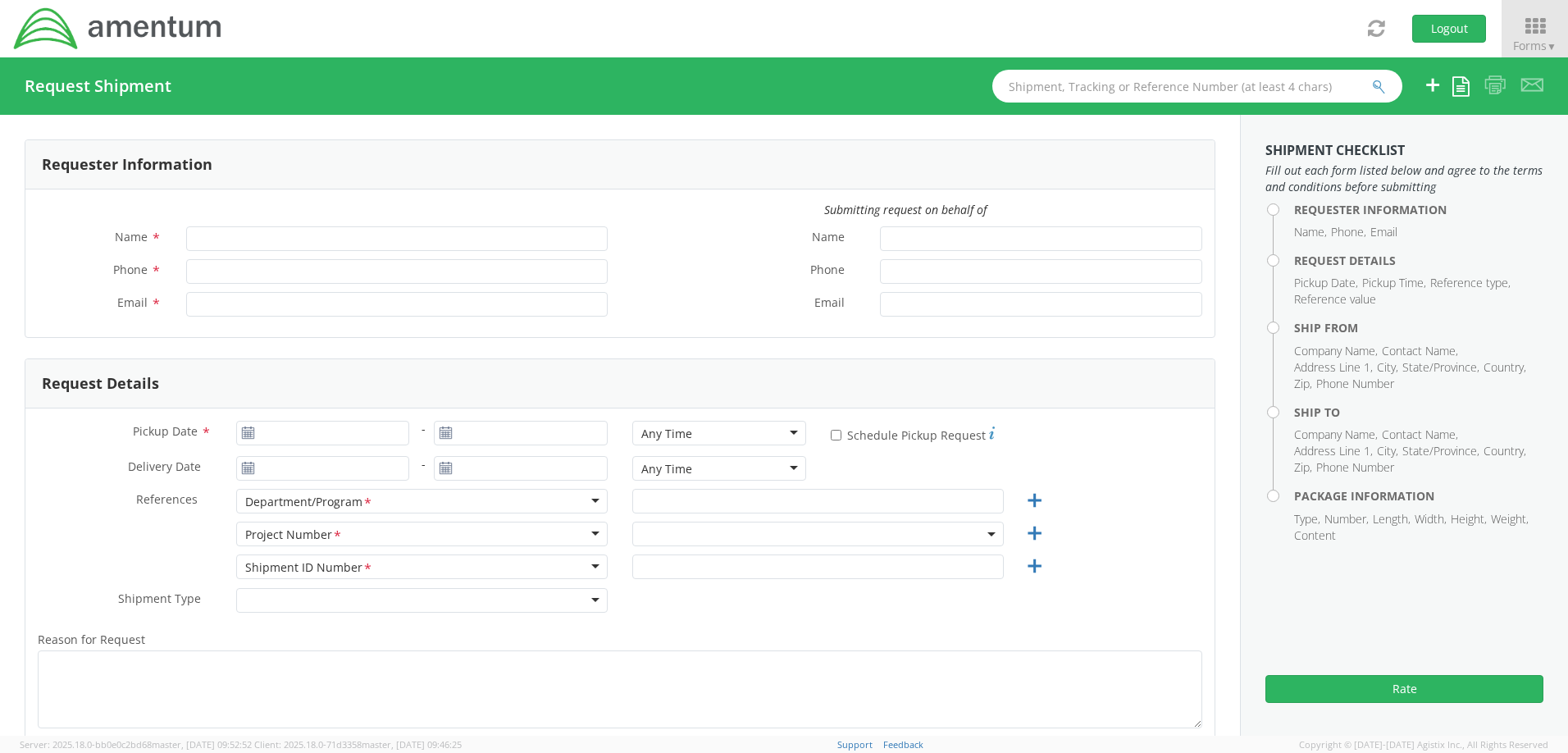
type input "Patrick Ostrander"
type input "[PERSON_NAME][EMAIL_ADDRESS][PERSON_NAME][DOMAIN_NAME]"
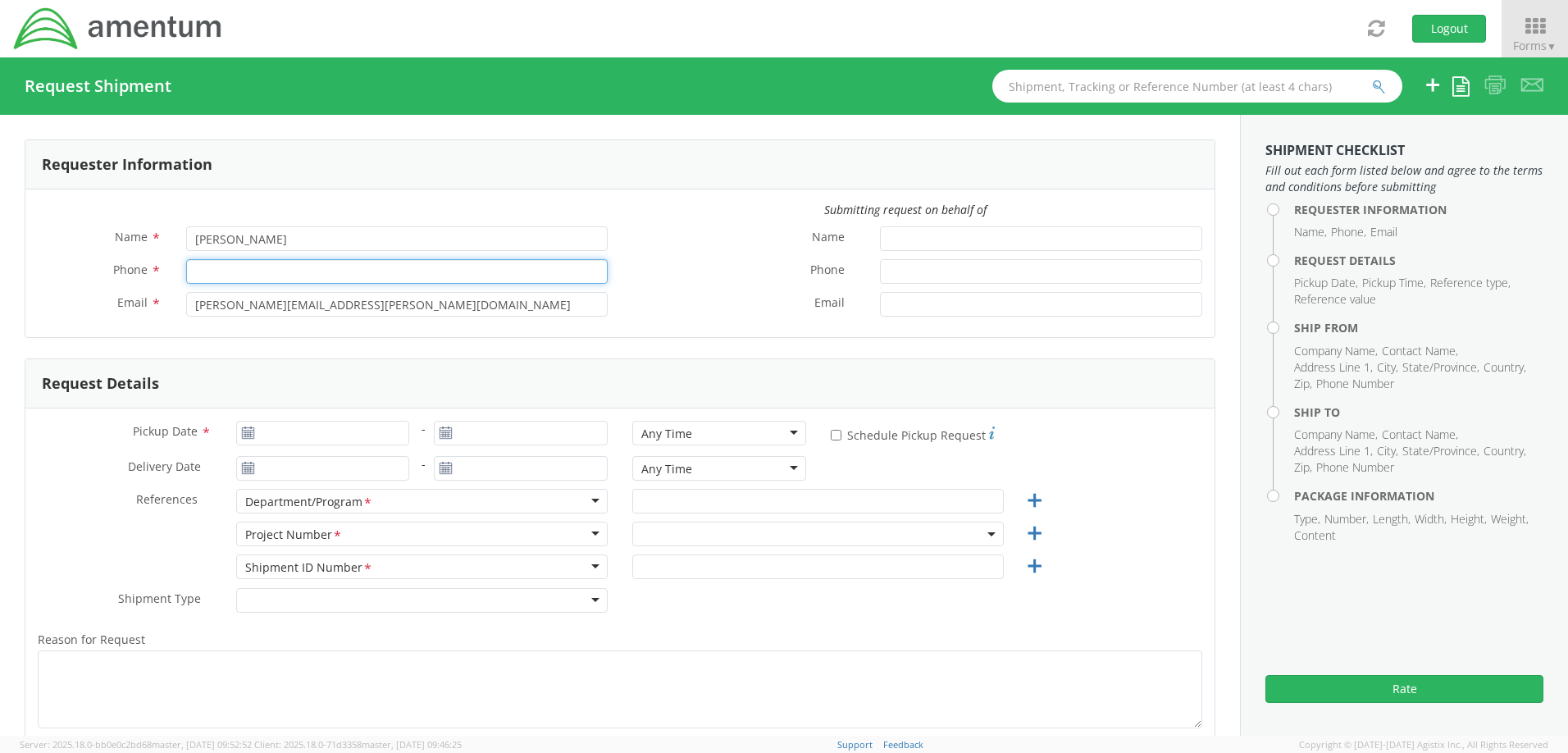
click at [437, 278] on input "Phone *" at bounding box center [397, 271] width 422 height 25
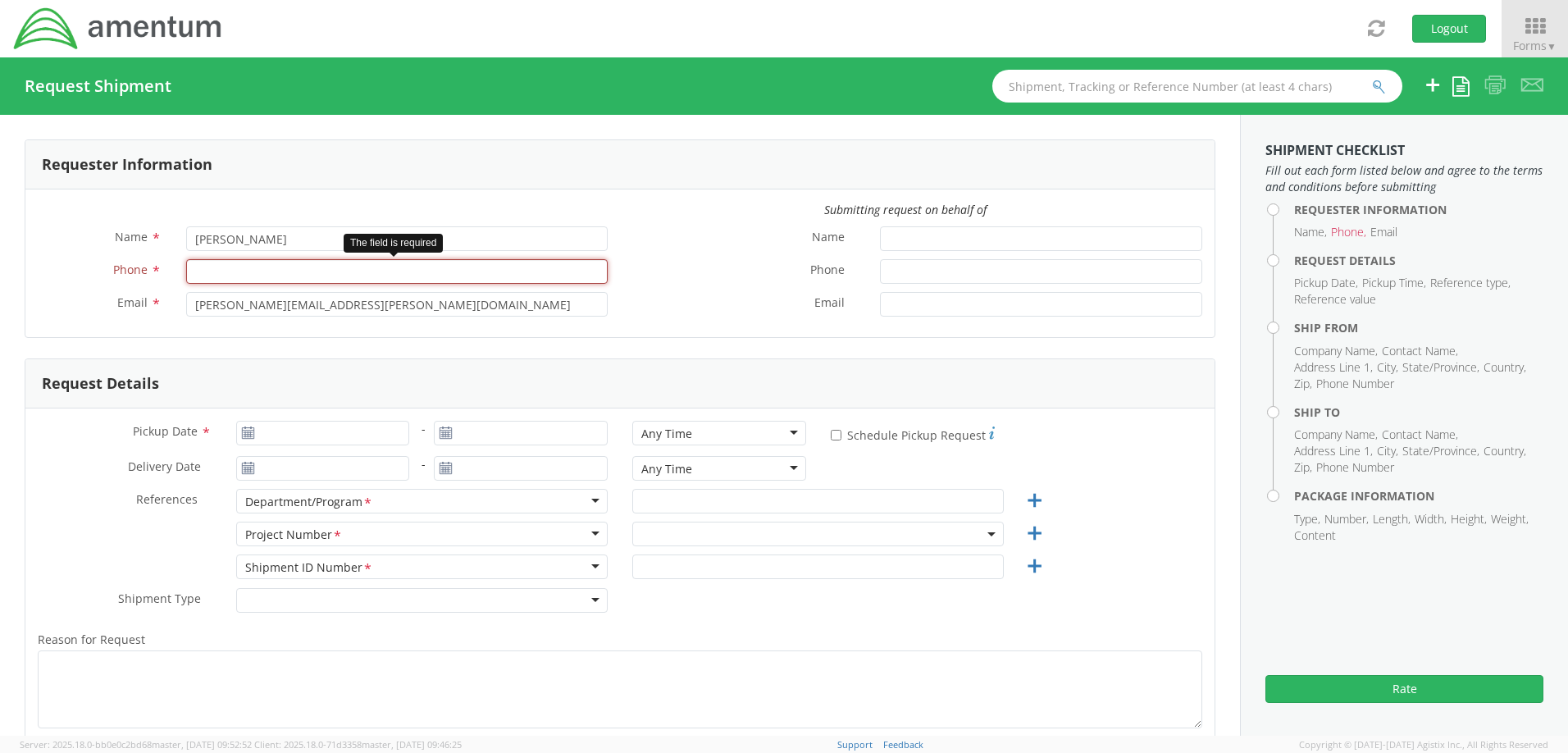
click at [326, 263] on input "Phone *" at bounding box center [397, 271] width 422 height 25
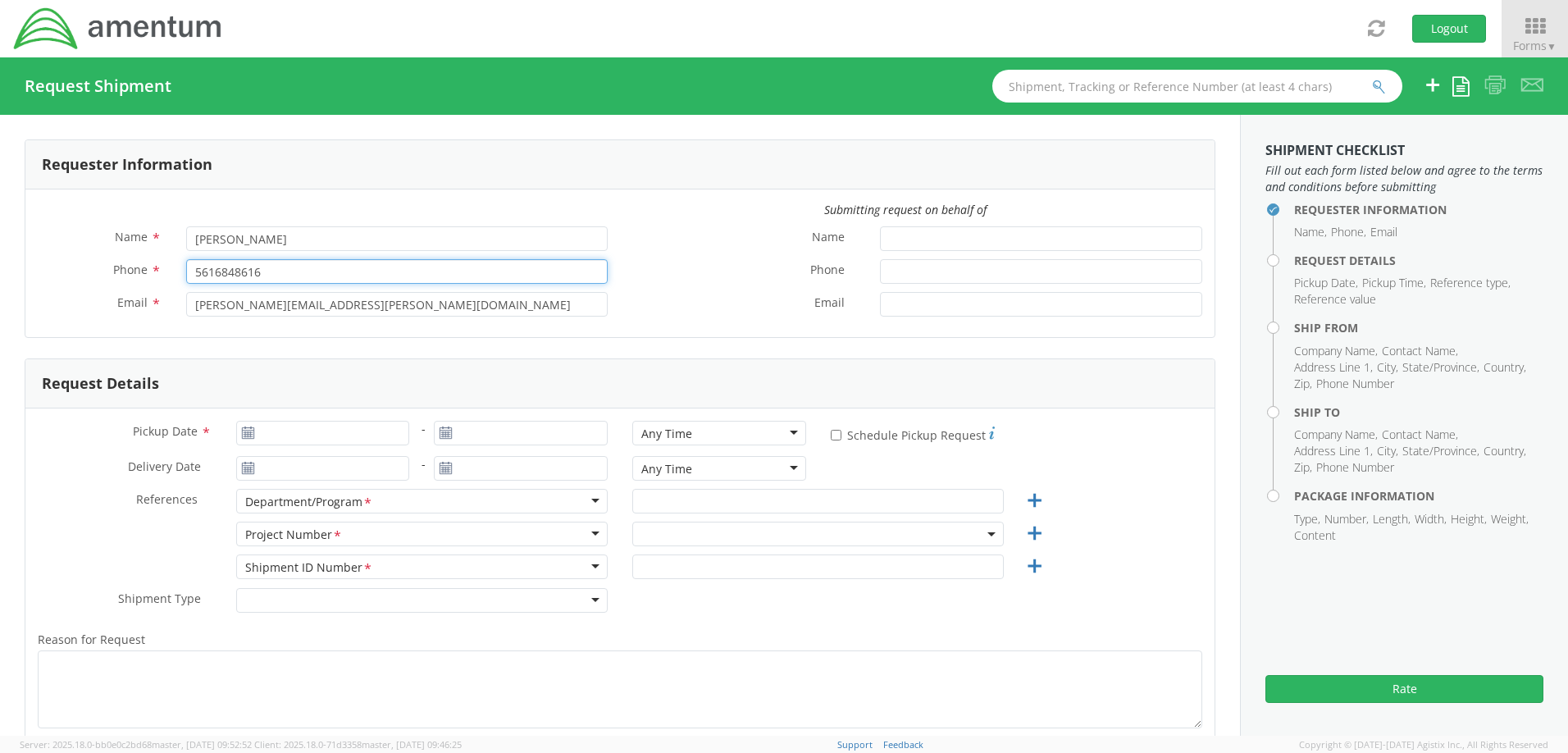
type input "5616848616"
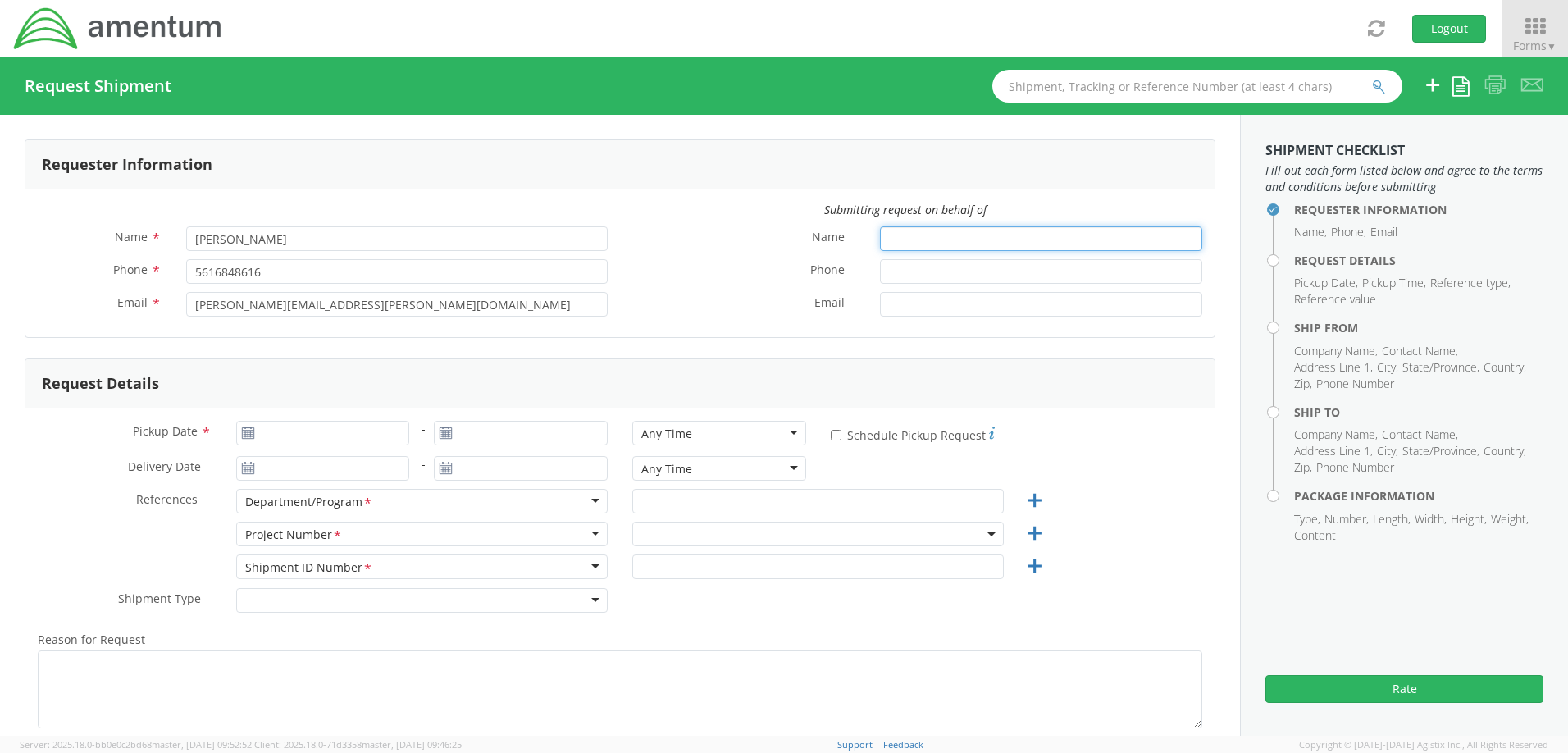
click at [921, 233] on input "Name *" at bounding box center [1041, 239] width 322 height 25
type input "[PERSON_NAME] back"
type input "5616555155"
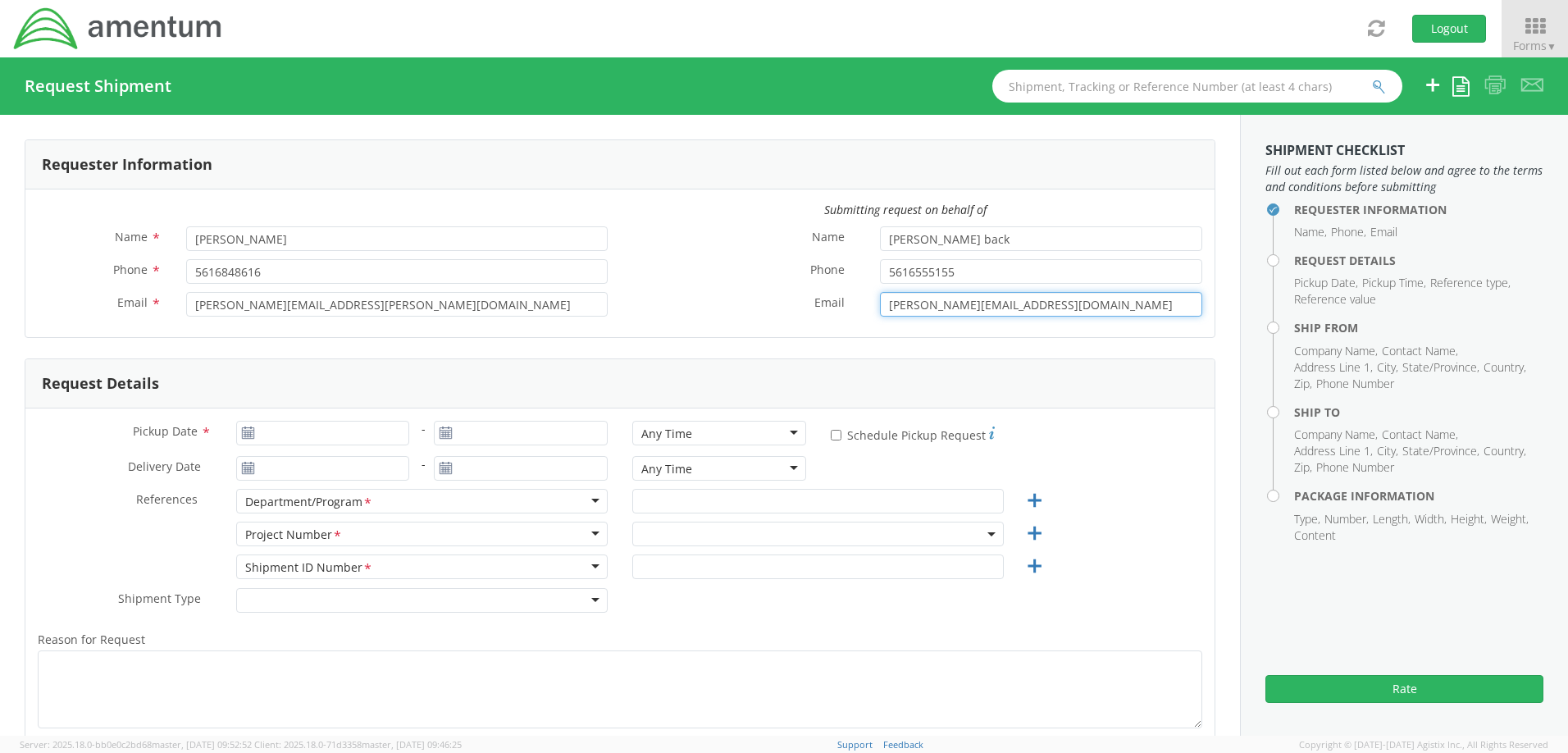
type input "[PERSON_NAME][EMAIL_ADDRESS][DOMAIN_NAME]"
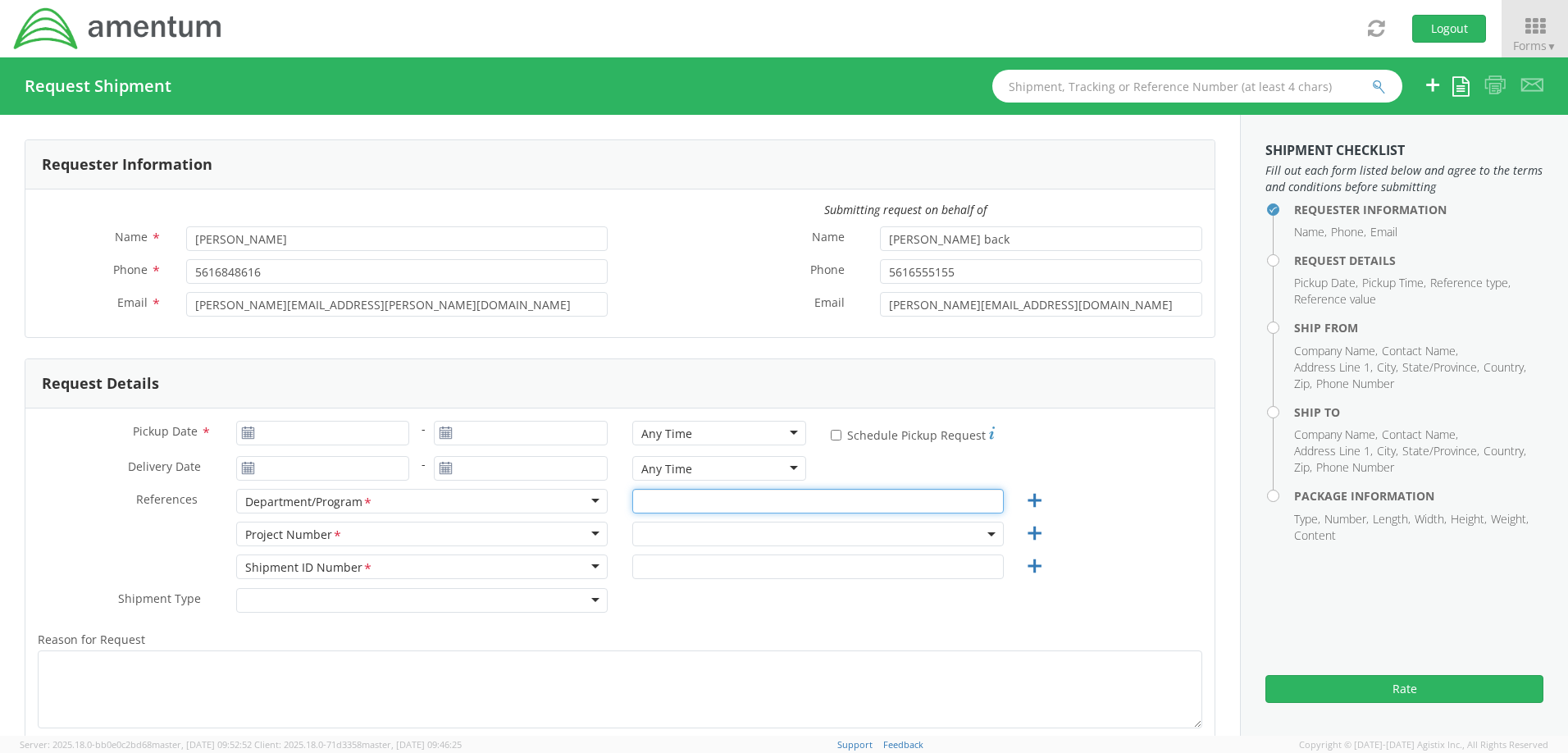
click at [642, 506] on input "text" at bounding box center [817, 501] width 372 height 25
type input "autec"
click at [673, 539] on span at bounding box center [817, 534] width 372 height 25
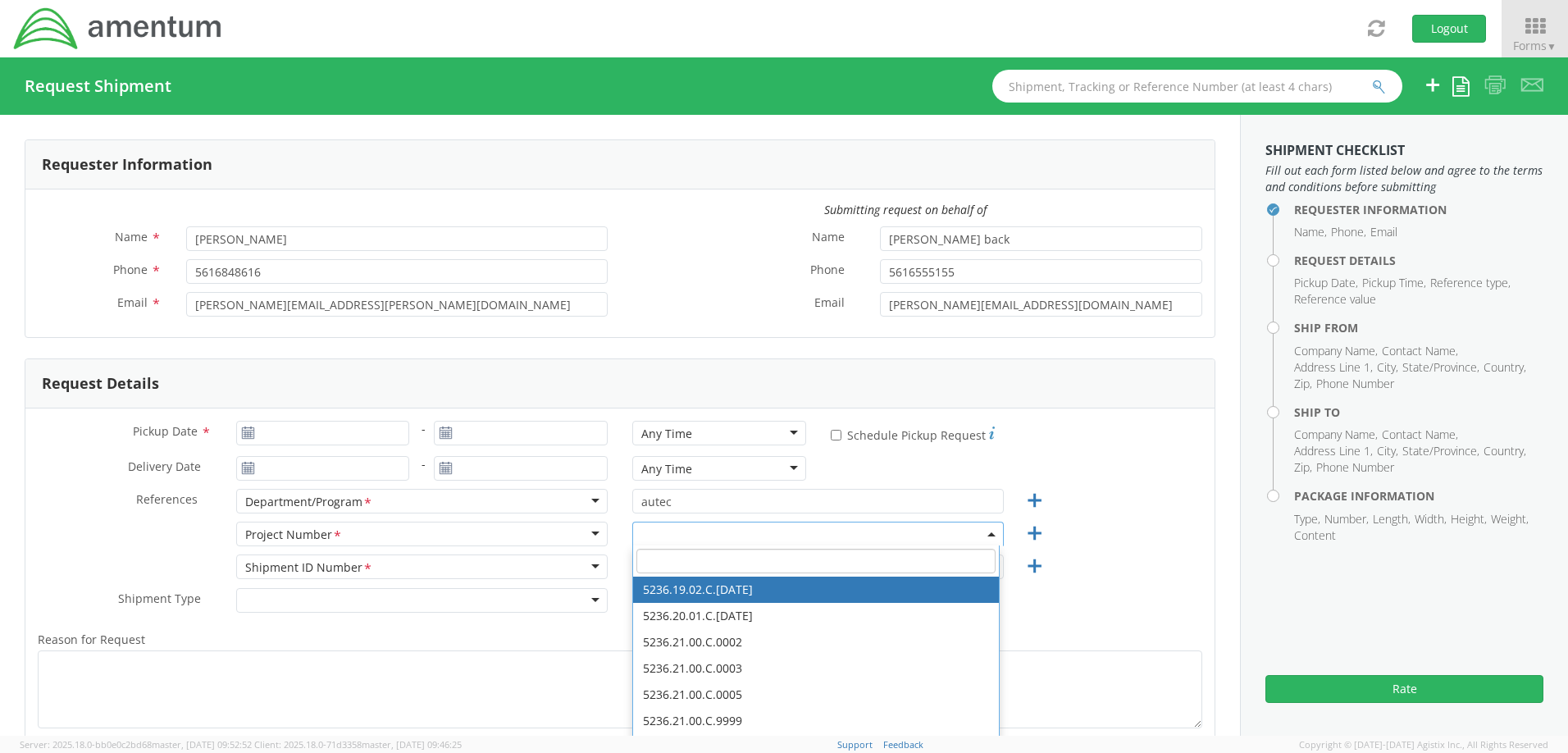
click at [676, 565] on input "search" at bounding box center [817, 561] width 359 height 25
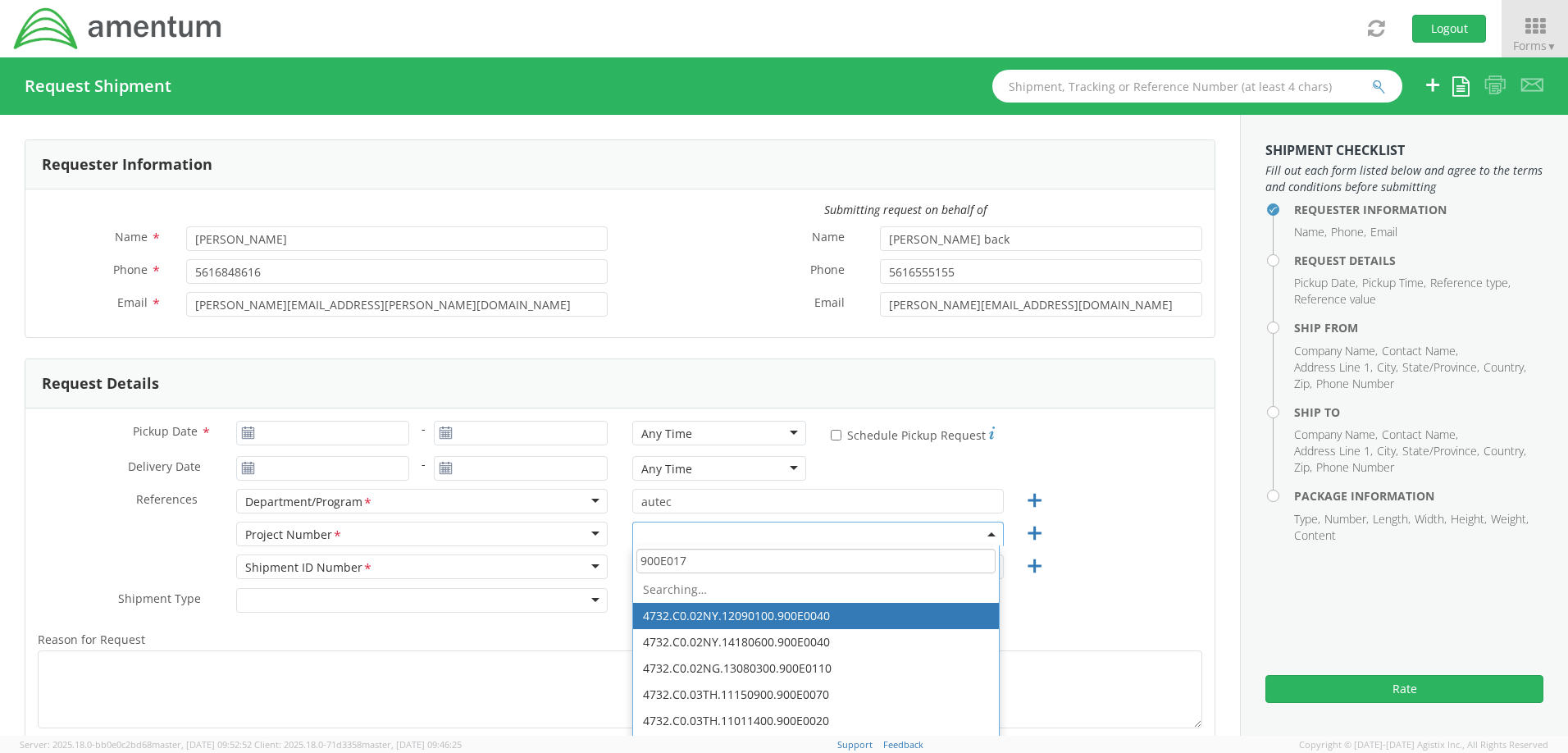
type input "900E0170"
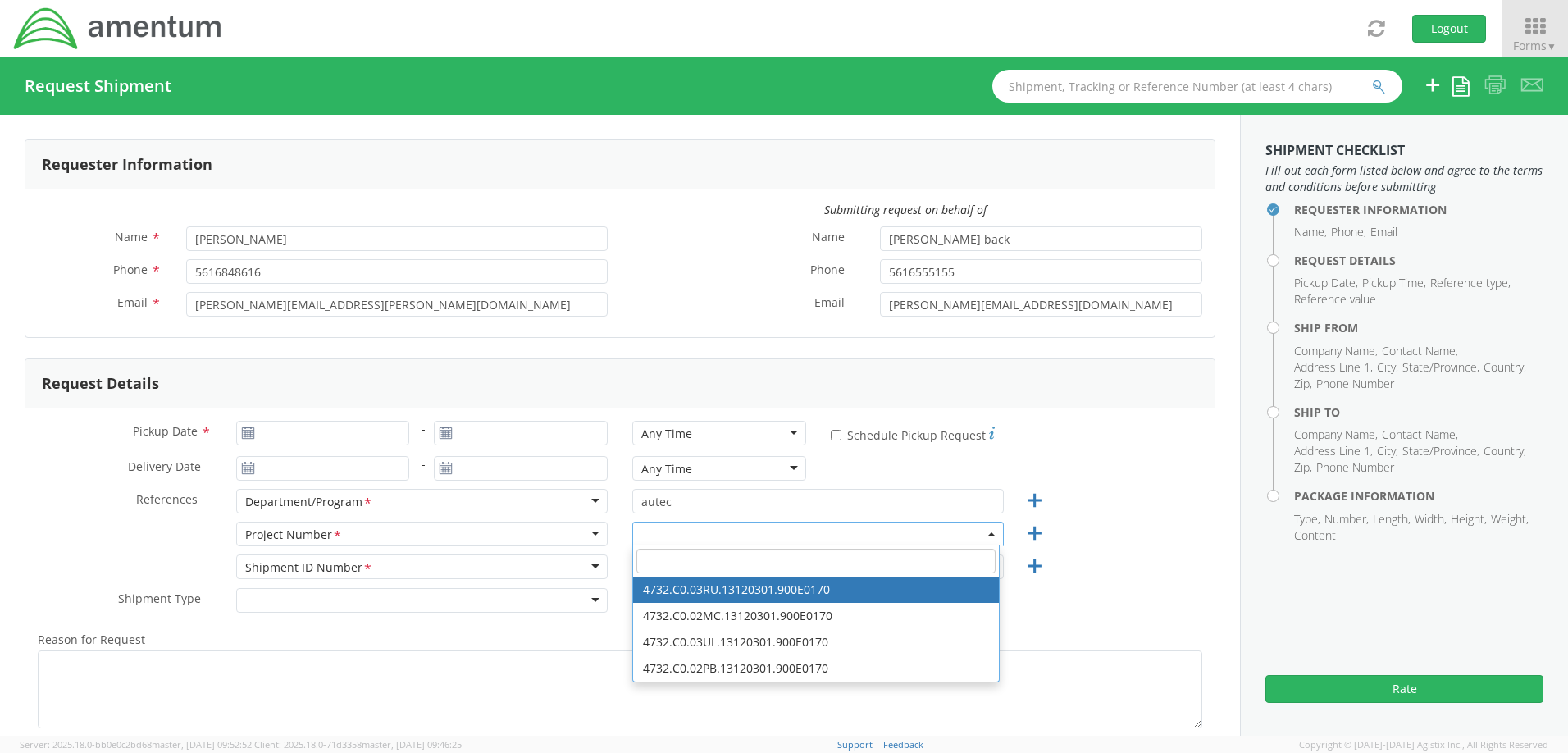
select select "4732.C0.03RU.13120301.900E0170"
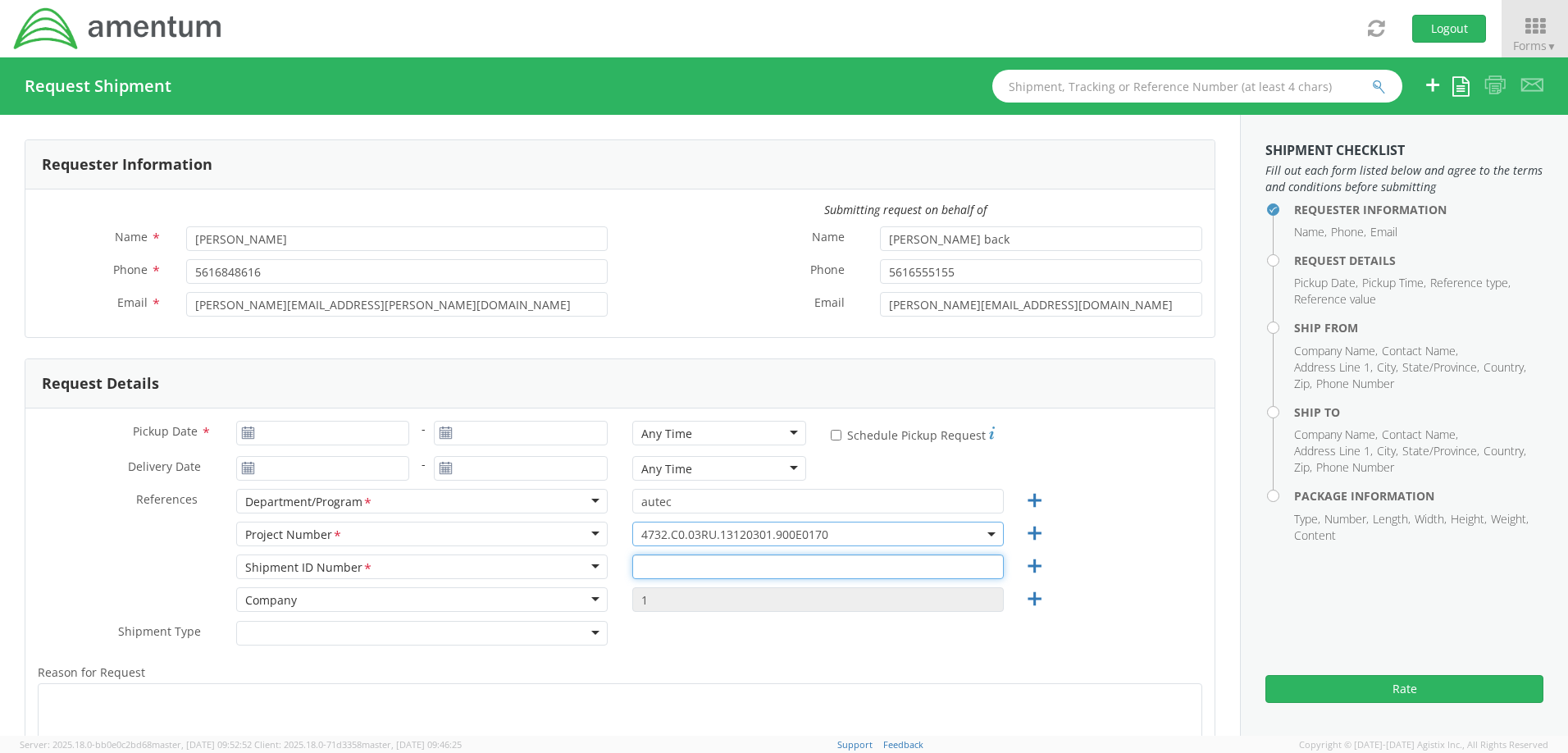
click at [705, 558] on input "text" at bounding box center [817, 567] width 372 height 25
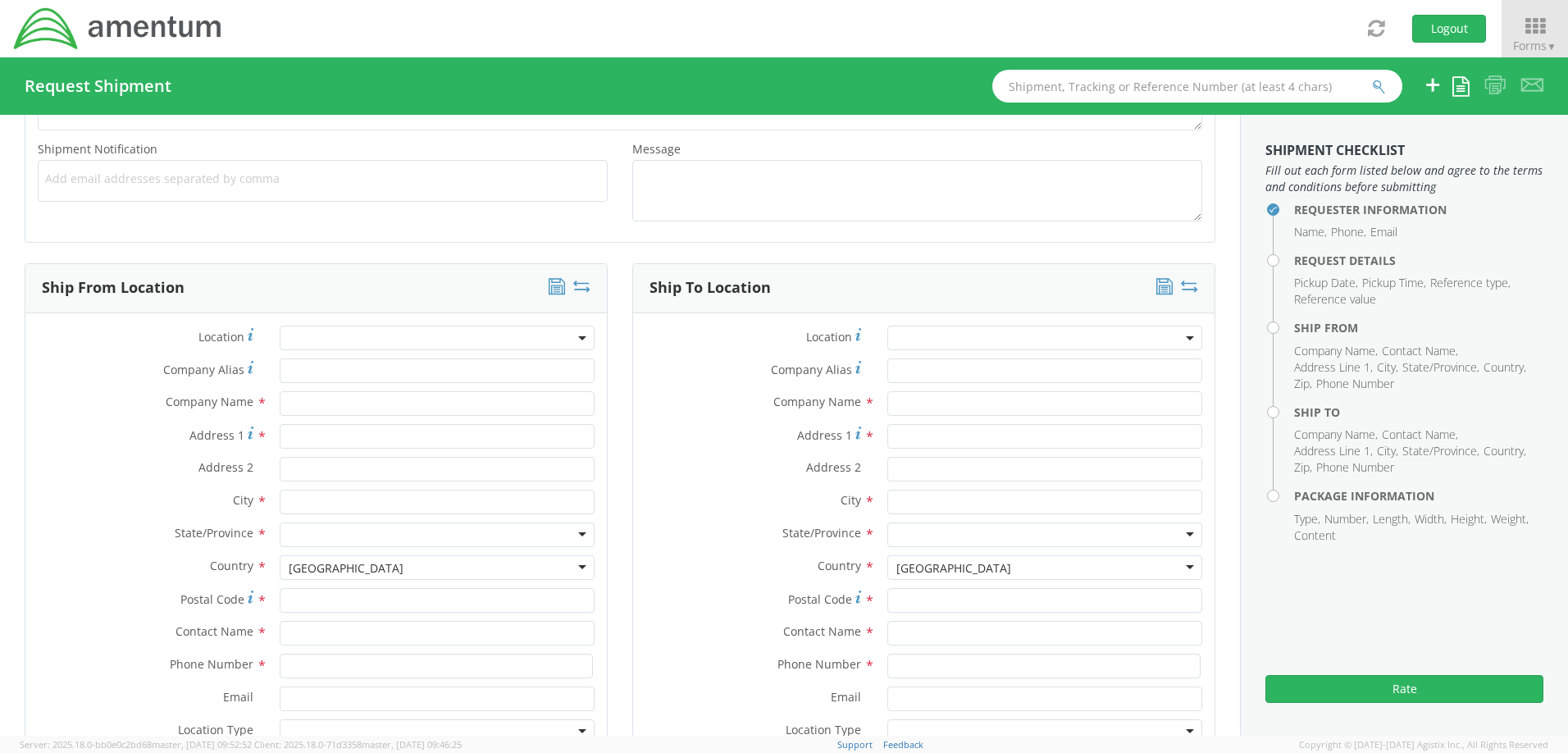
scroll to position [738, 0]
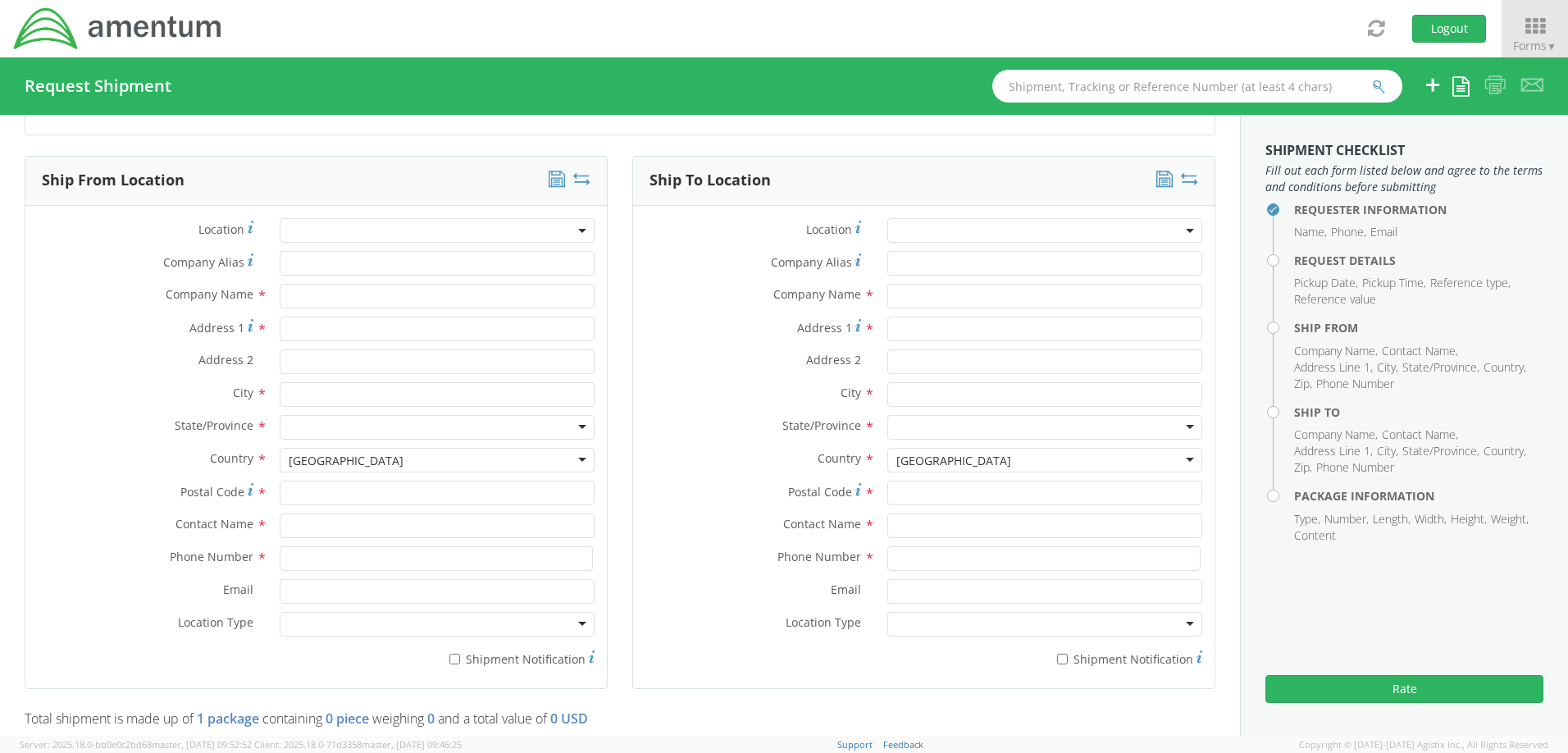
type input "65926"
click at [344, 528] on input "text" at bounding box center [437, 526] width 315 height 25
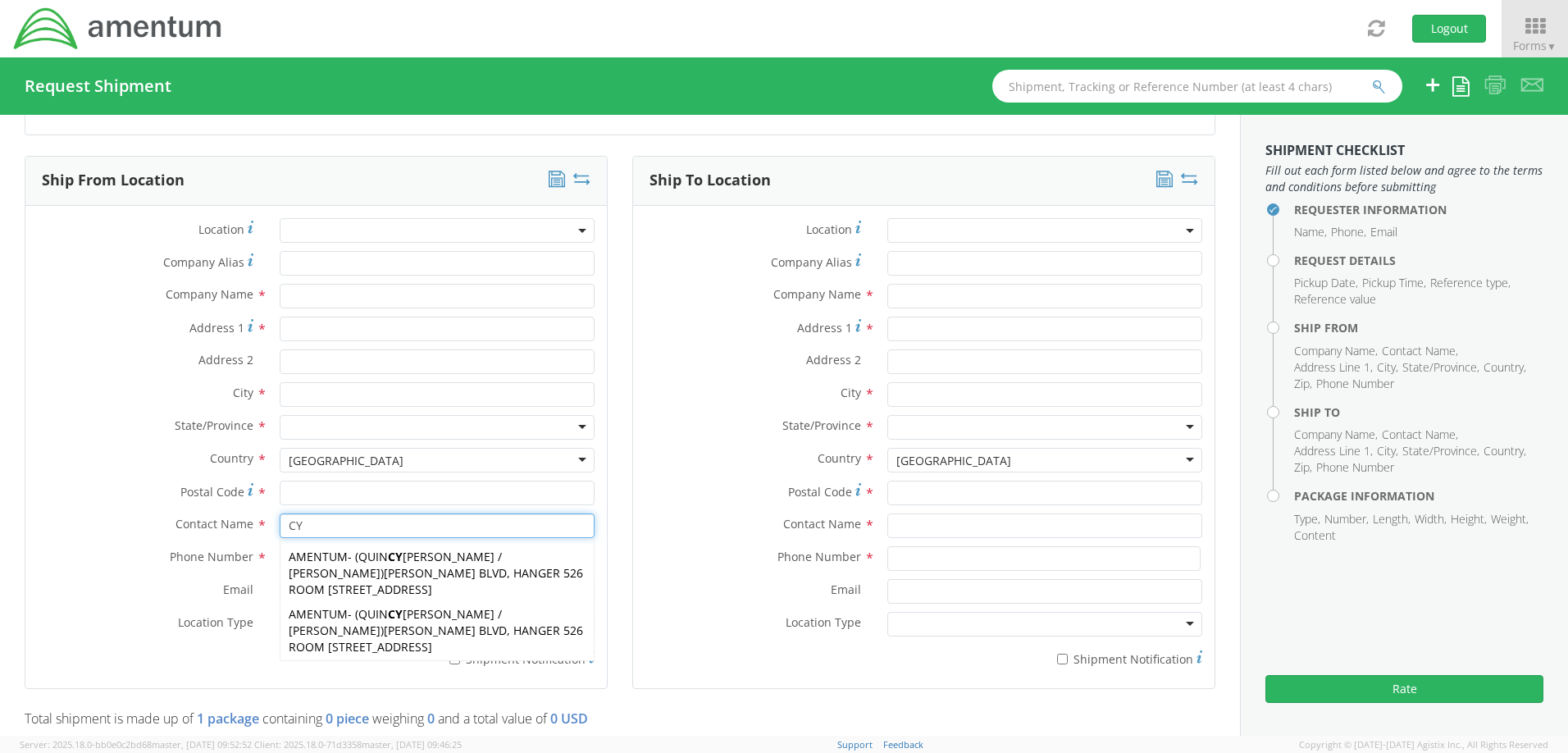
type input "CYN"
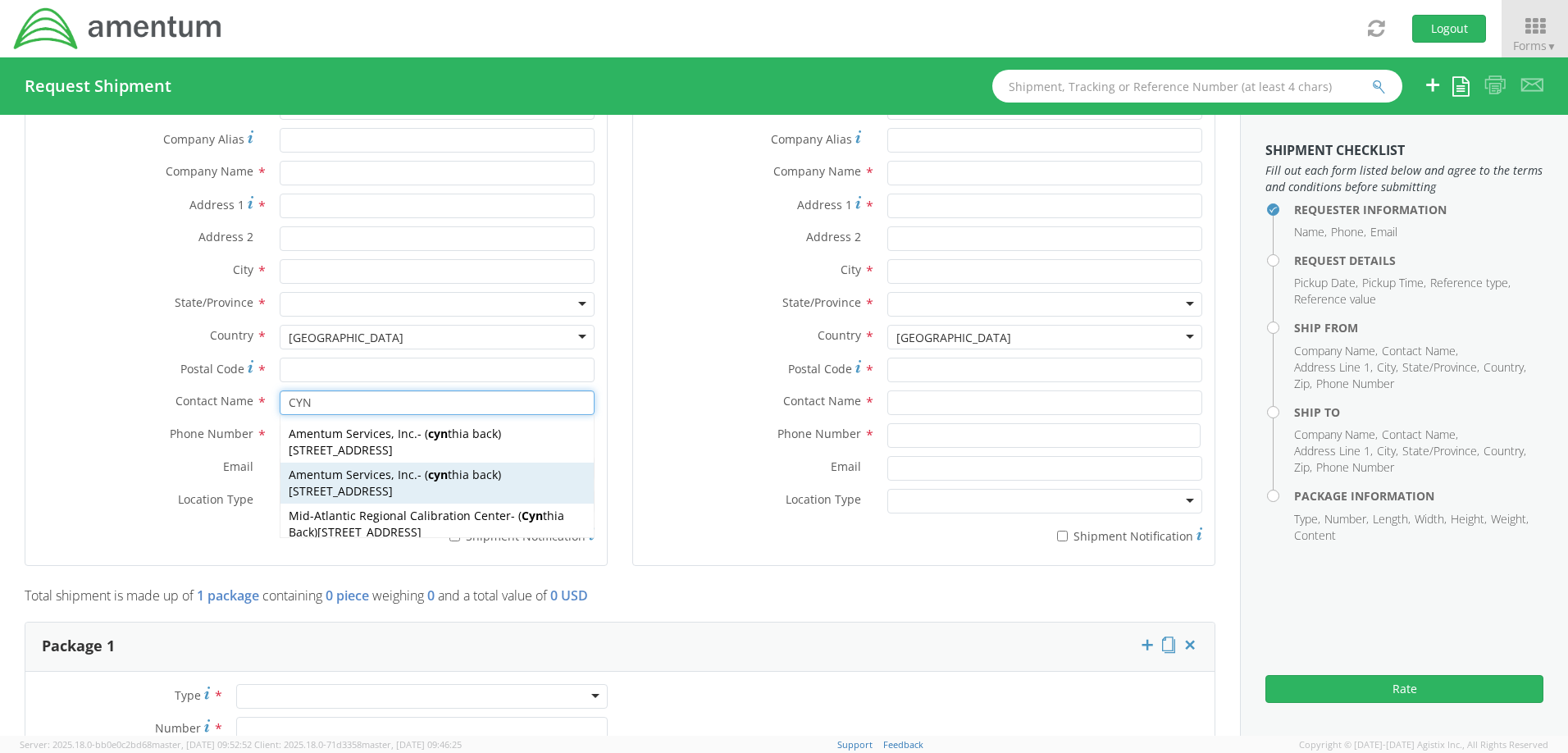
scroll to position [902, 0]
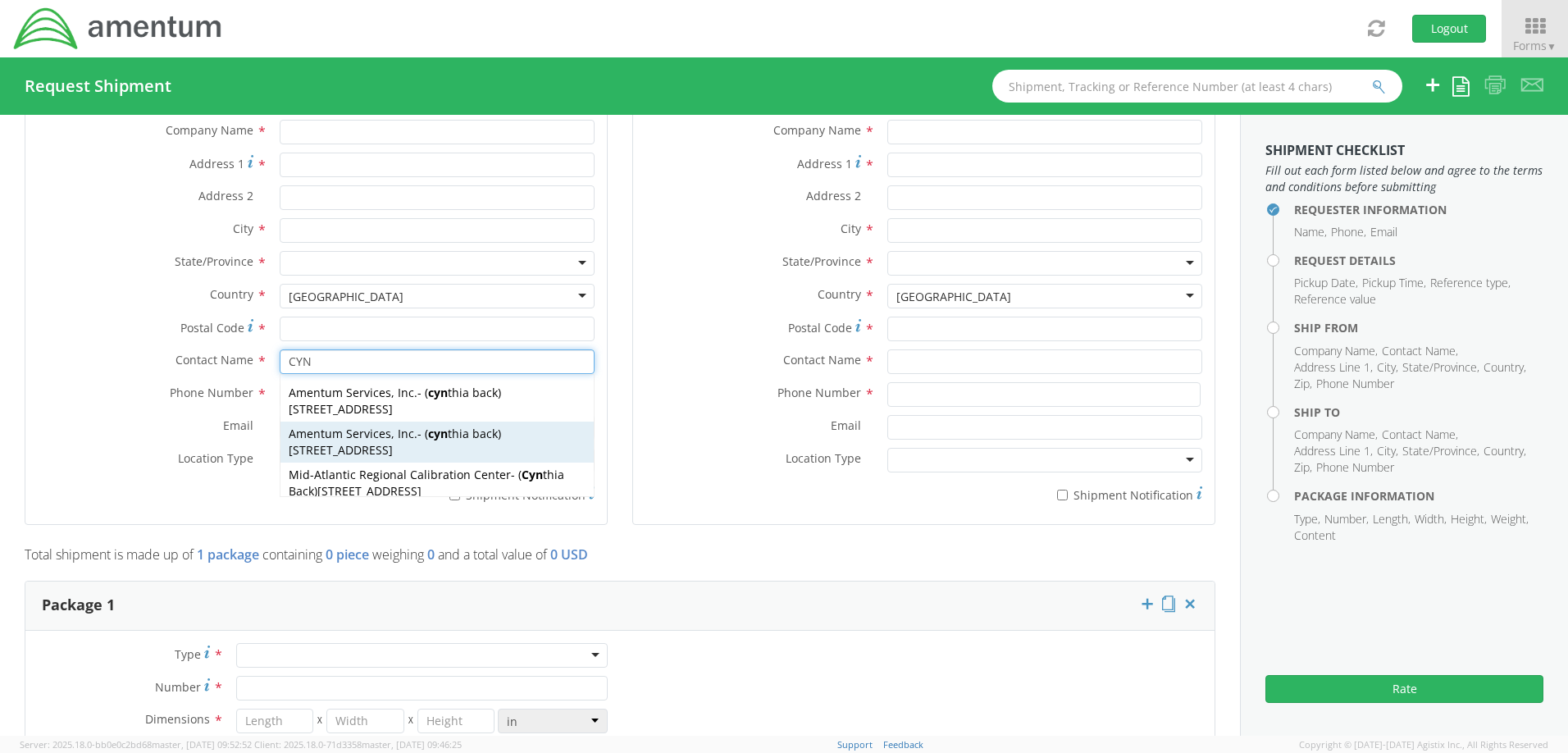
click at [393, 458] on span "[STREET_ADDRESS]" at bounding box center [340, 449] width 104 height 15
type input "Amentum Services, Inc."
type input "[STREET_ADDRESS]"
type input "[GEOGRAPHIC_DATA]"
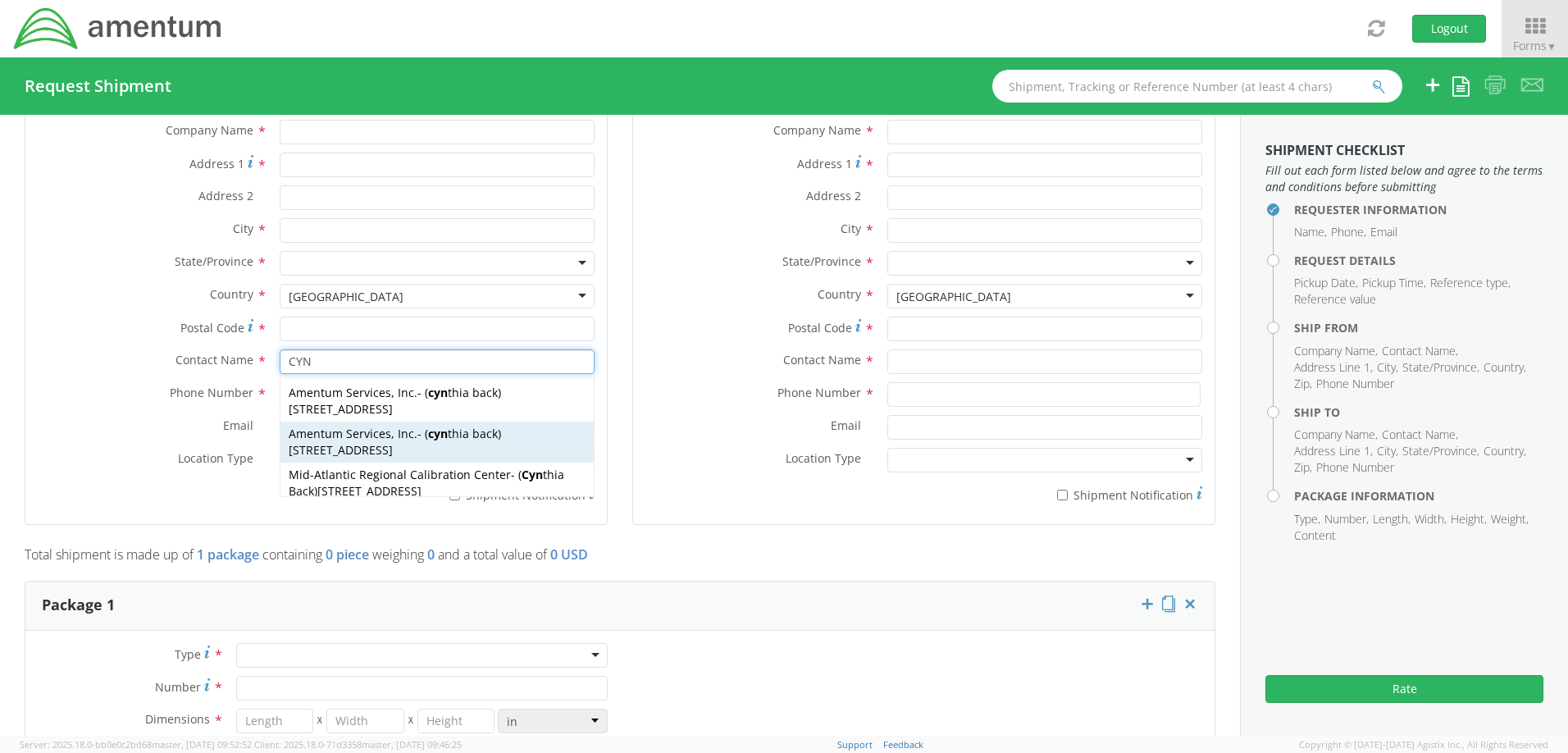
type input "33406"
type input "[PERSON_NAME] back"
type input "5616555155"
type input "[PERSON_NAME][EMAIL_ADDRESS][PERSON_NAME][DOMAIN_NAME]"
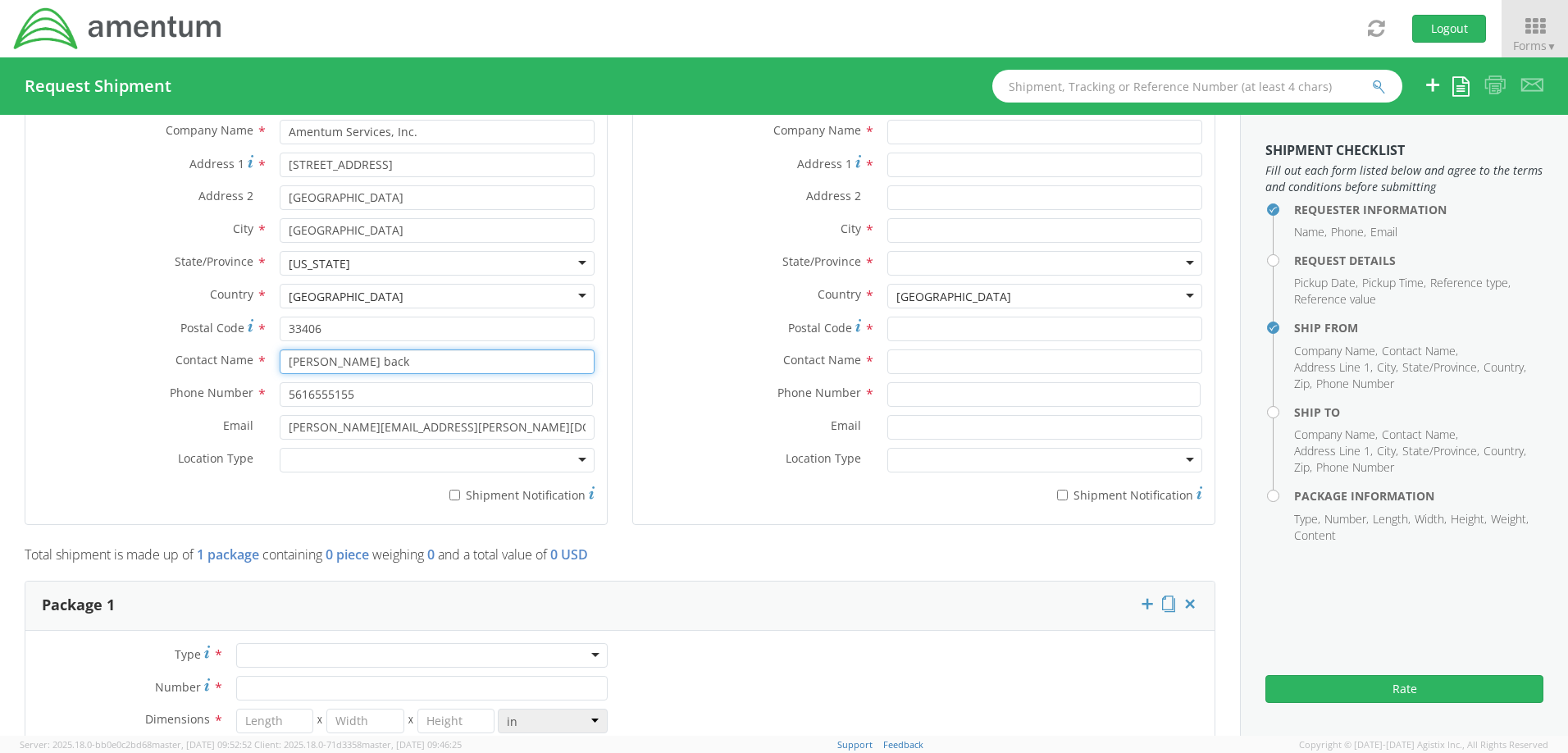
scroll to position [738, 0]
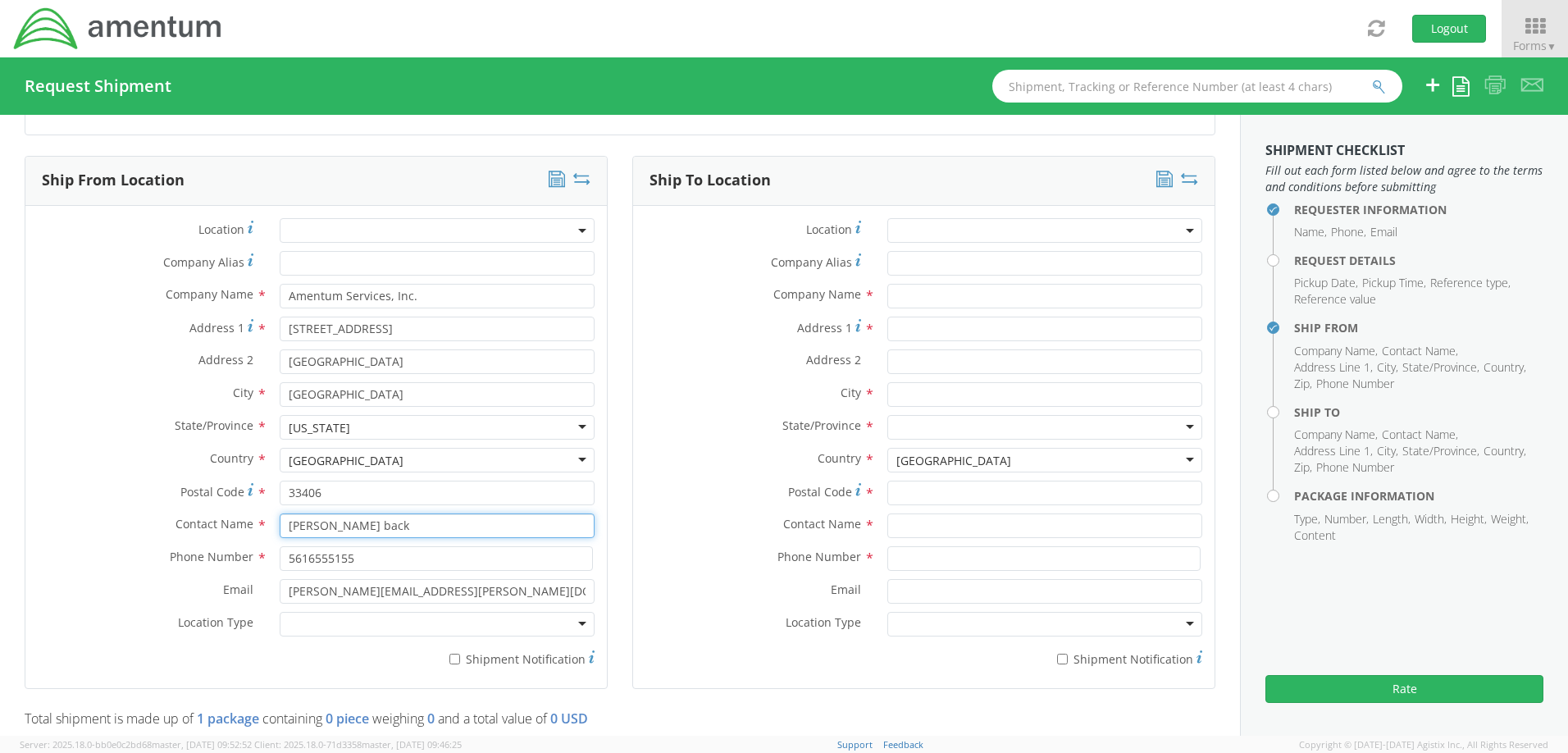
type input "[PERSON_NAME] back"
click at [449, 662] on input "* Shipment Notification" at bounding box center [454, 658] width 11 height 11
checkbox input "true"
click at [1057, 660] on input "* Shipment Notification" at bounding box center [1062, 658] width 11 height 11
checkbox input "true"
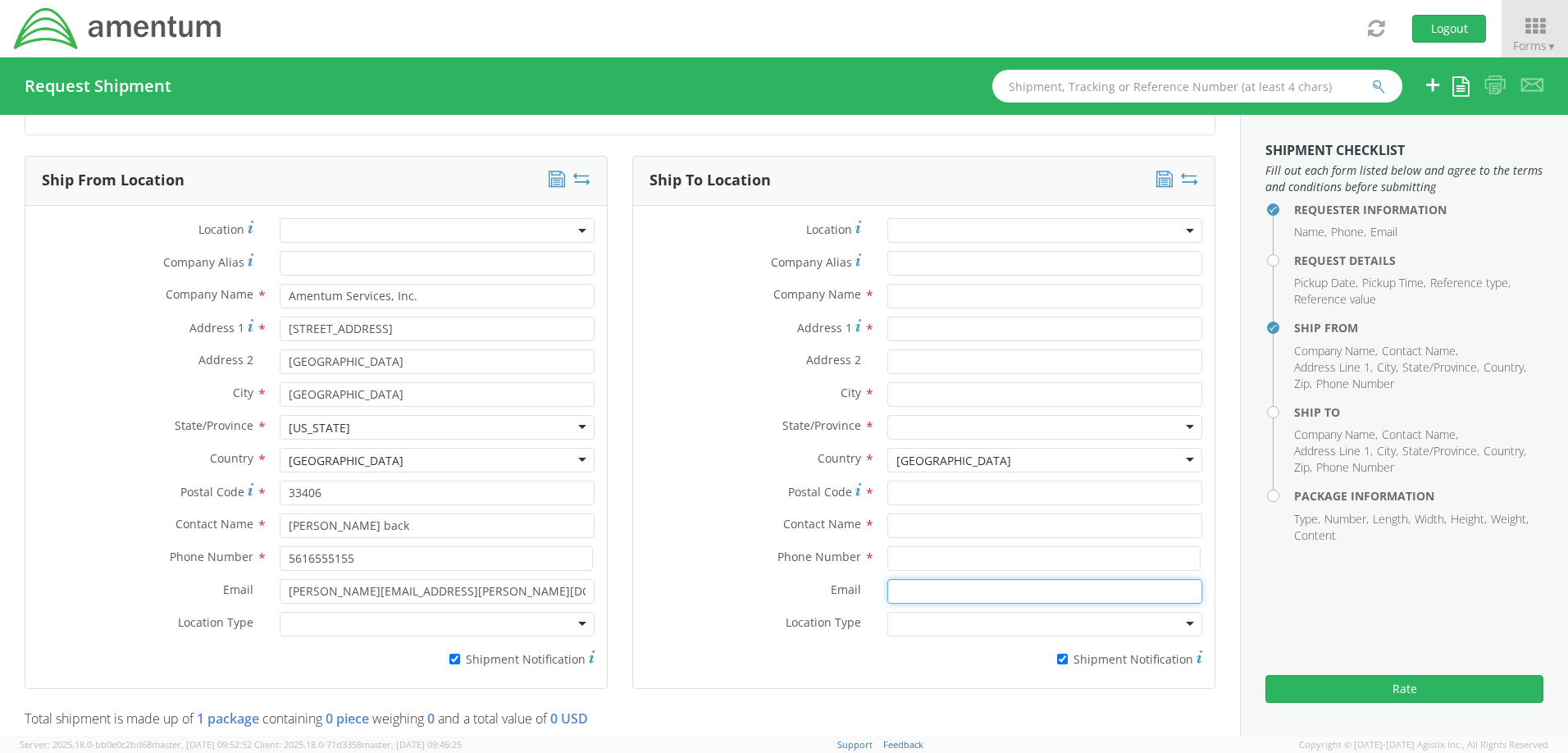
paste input "[PERSON_NAME][EMAIL_ADDRESS][DOMAIN_NAME]"
type input "[PERSON_NAME][EMAIL_ADDRESS][DOMAIN_NAME]"
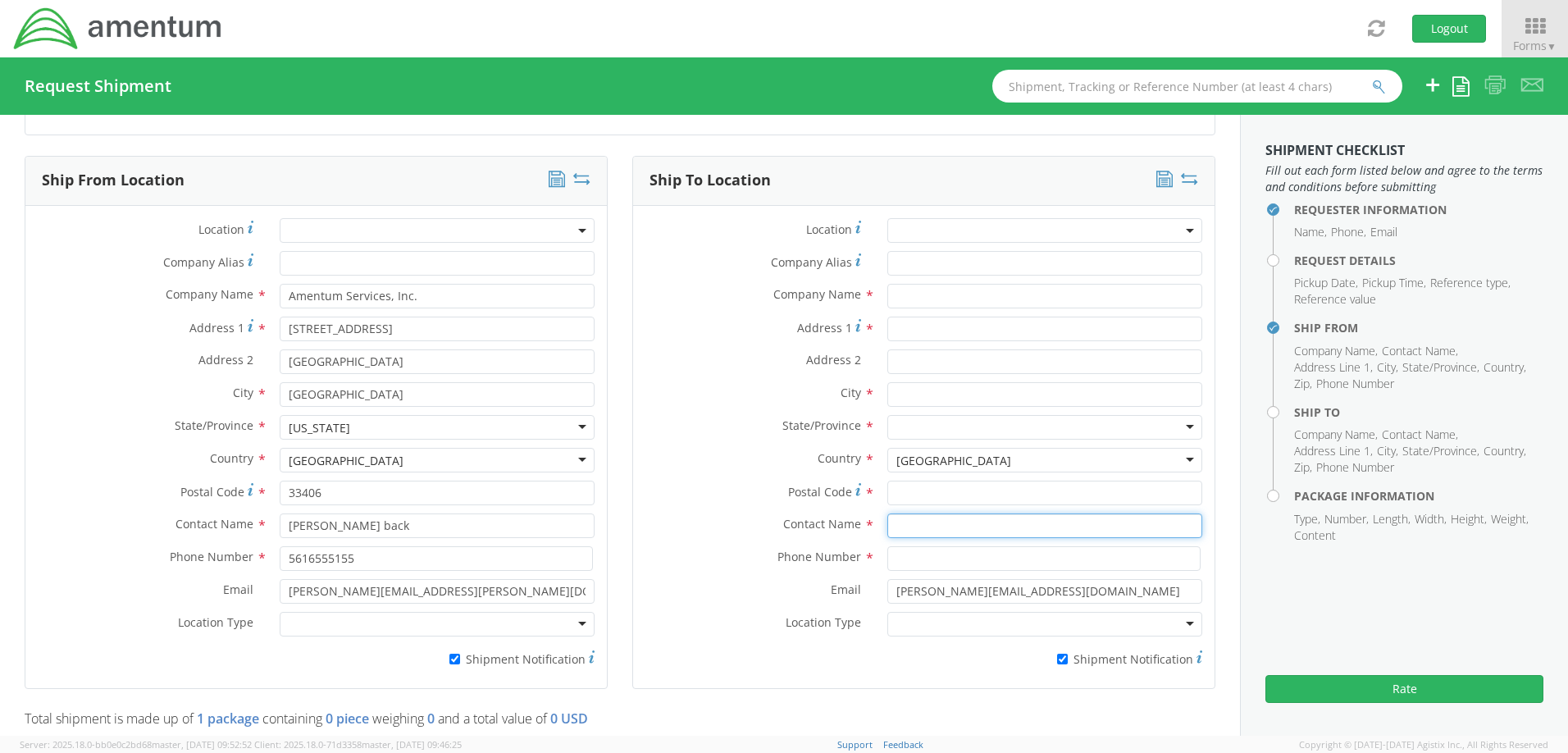
click at [889, 526] on input "text" at bounding box center [1044, 526] width 315 height 25
type input "[PERSON_NAME]"
click at [943, 562] on input at bounding box center [1044, 558] width 314 height 25
type input "8139783758"
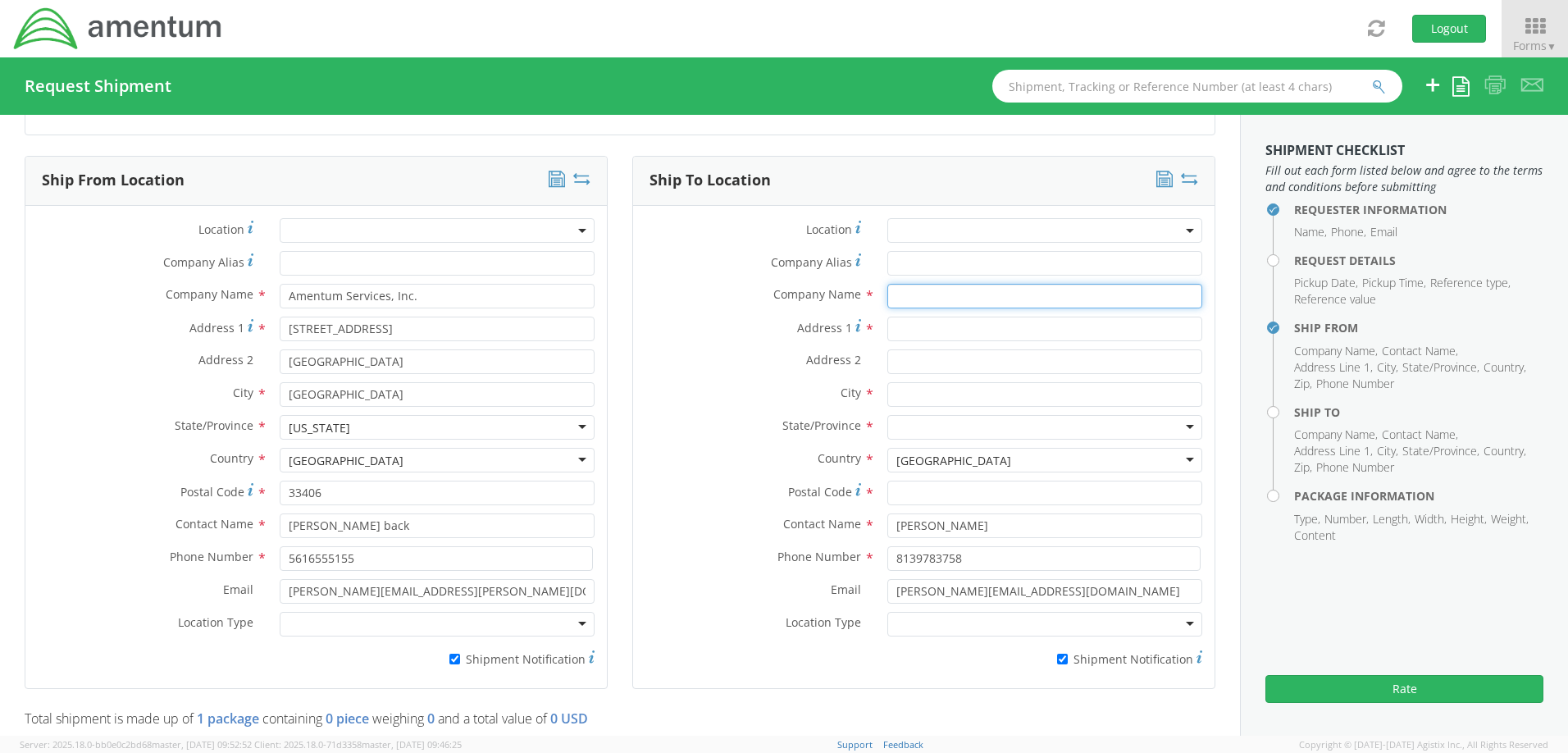
click at [969, 291] on input "text" at bounding box center [1044, 296] width 315 height 25
type input "TECHNICAL MAINTENANCE INC"
click at [958, 330] on input "Address 1 *" at bounding box center [1044, 329] width 315 height 25
type input "[STREET_ADDRESS]"
click at [959, 403] on input "text" at bounding box center [1044, 395] width 315 height 25
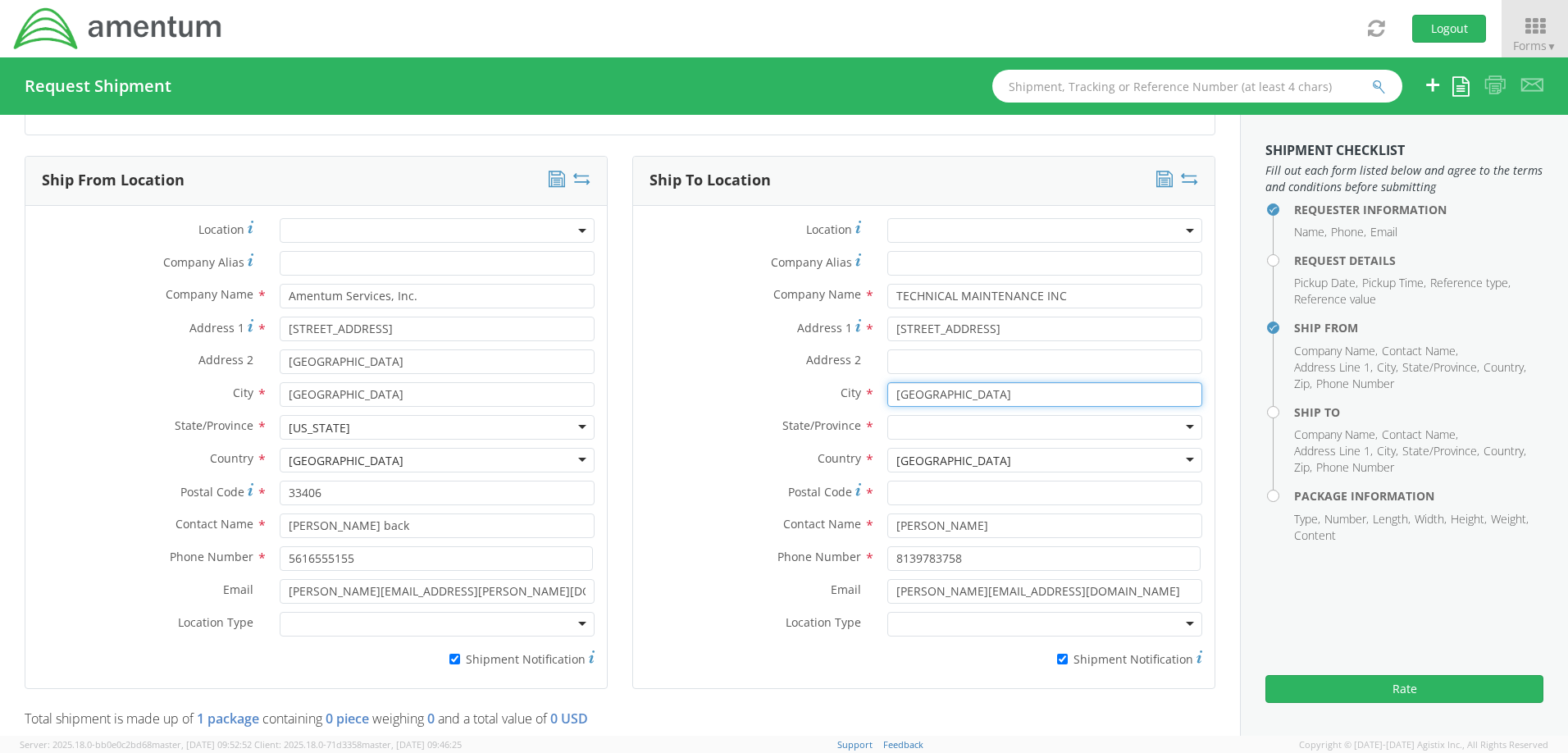
type input "[GEOGRAPHIC_DATA]"
click at [955, 434] on div at bounding box center [1044, 427] width 315 height 25
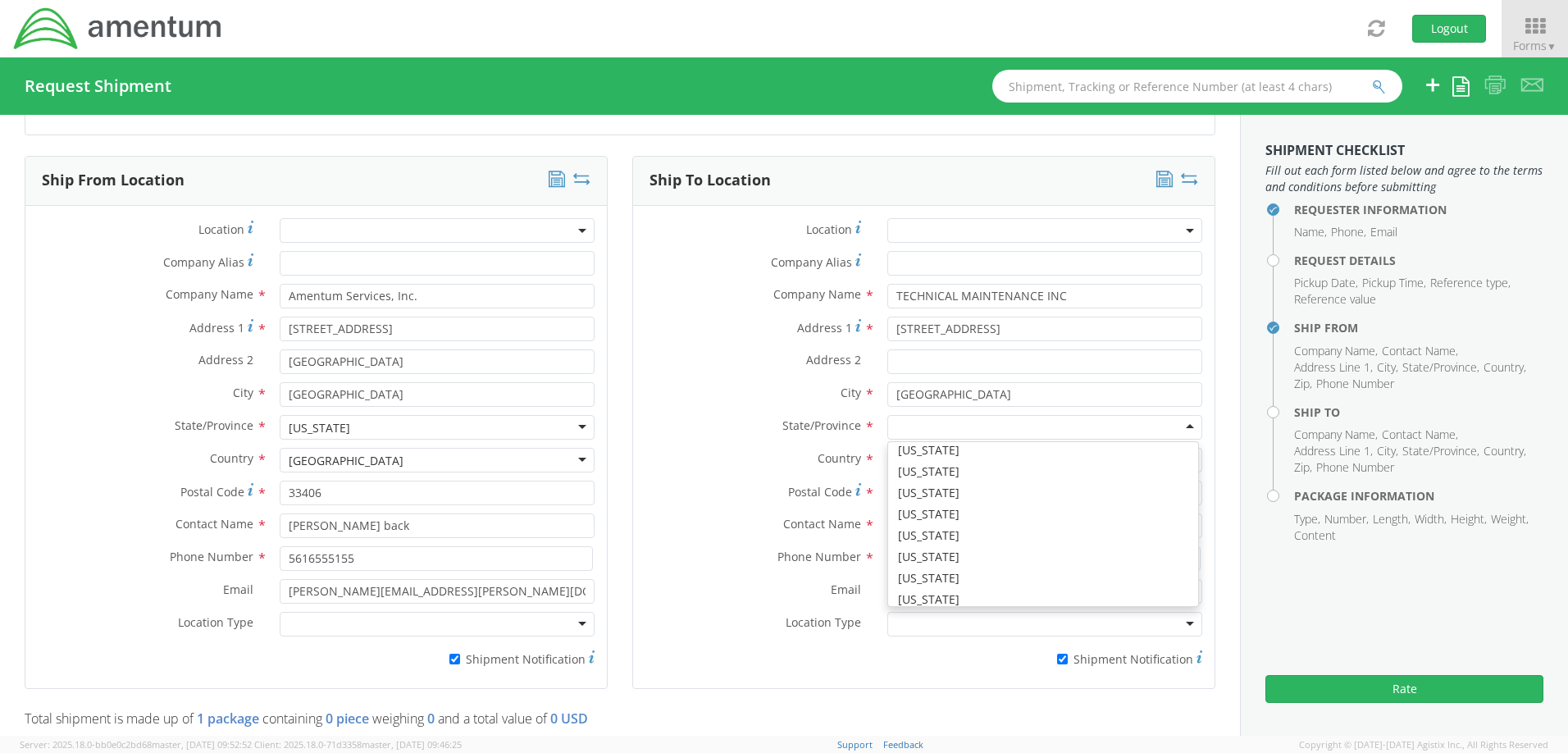
scroll to position [164, 0]
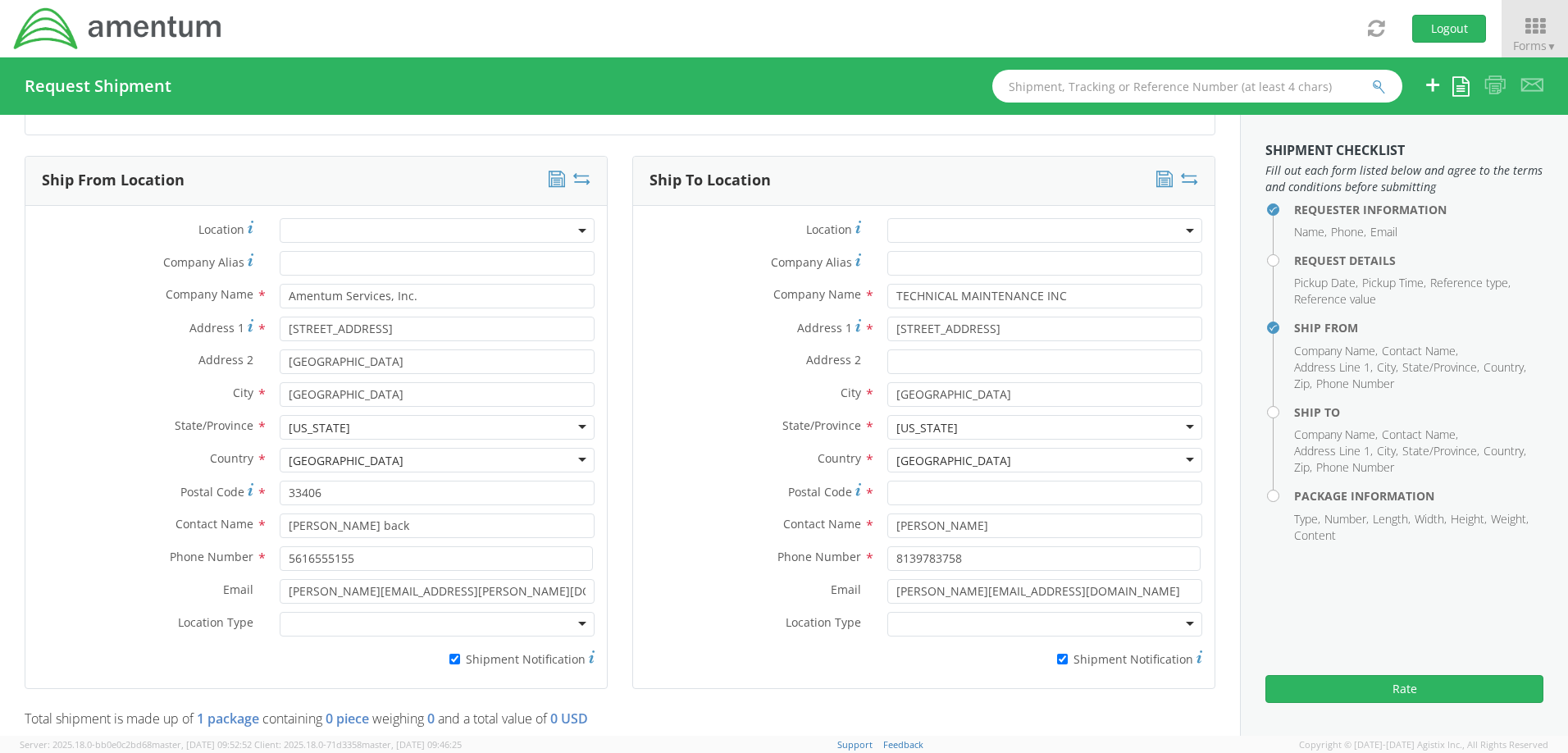
click at [633, 218] on div "Location * Company Alias * Company Name * TECHNICAL MAINTENANCE INC TECHNIC Add…" at bounding box center [924, 446] width 581 height 458
click at [924, 489] on input "Postal Code *" at bounding box center [1044, 493] width 315 height 25
type input "33637"
click at [972, 522] on input "[PERSON_NAME]" at bounding box center [1044, 526] width 315 height 25
click at [1157, 183] on icon at bounding box center [1165, 178] width 16 height 16
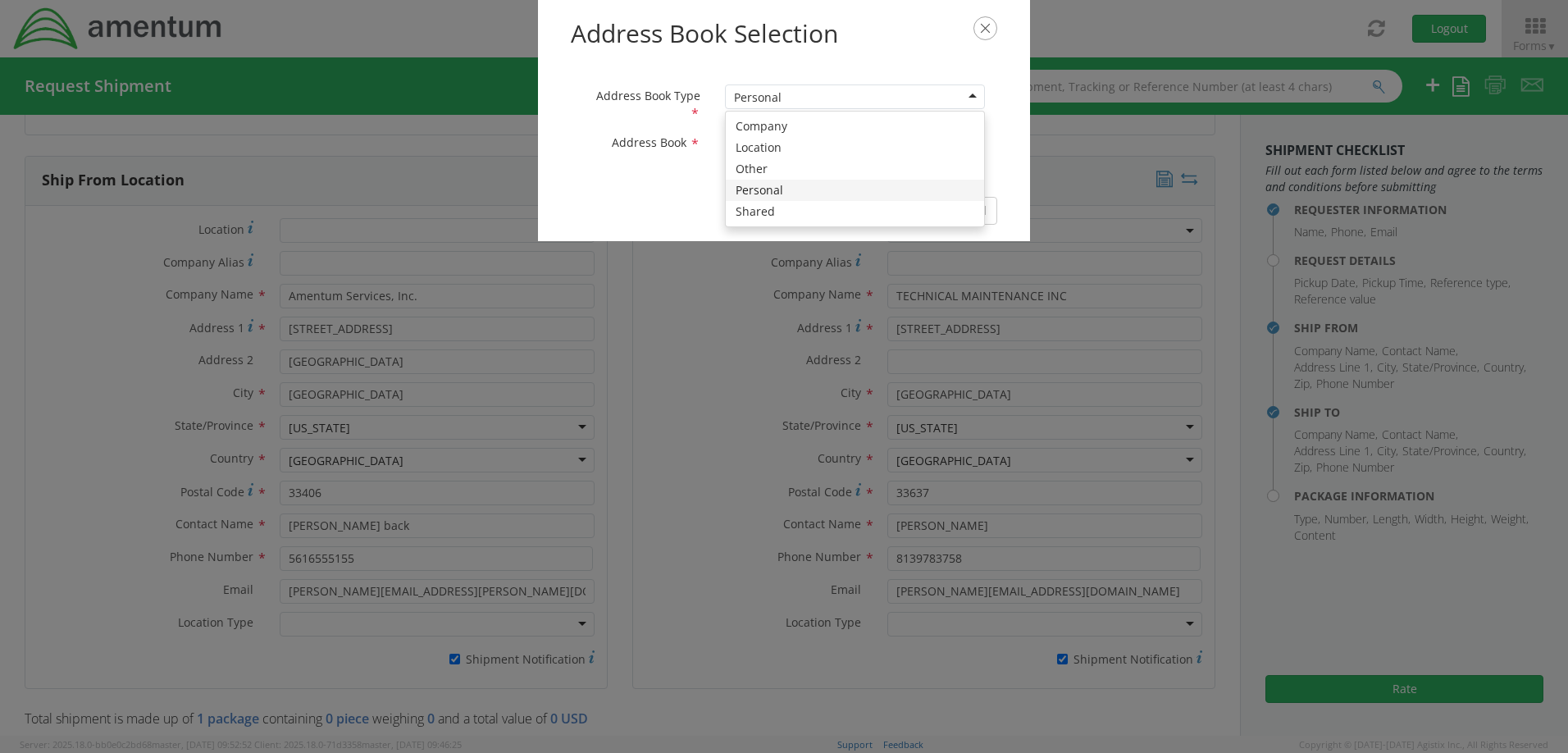
click at [977, 98] on div "Personal" at bounding box center [855, 97] width 260 height 25
drag, startPoint x: 879, startPoint y: 204, endPoint x: 152, endPoint y: 5, distance: 753.7
click at [538, 5] on div "Address Book Selection Address Book Type * Personal Personal Company Location O…" at bounding box center [784, 120] width 492 height 241
click at [955, 150] on div at bounding box center [855, 143] width 260 height 25
click at [538, 7] on div "Address Book Selection Address Book Type * Shared Shared Company Location Other…" at bounding box center [784, 120] width 492 height 241
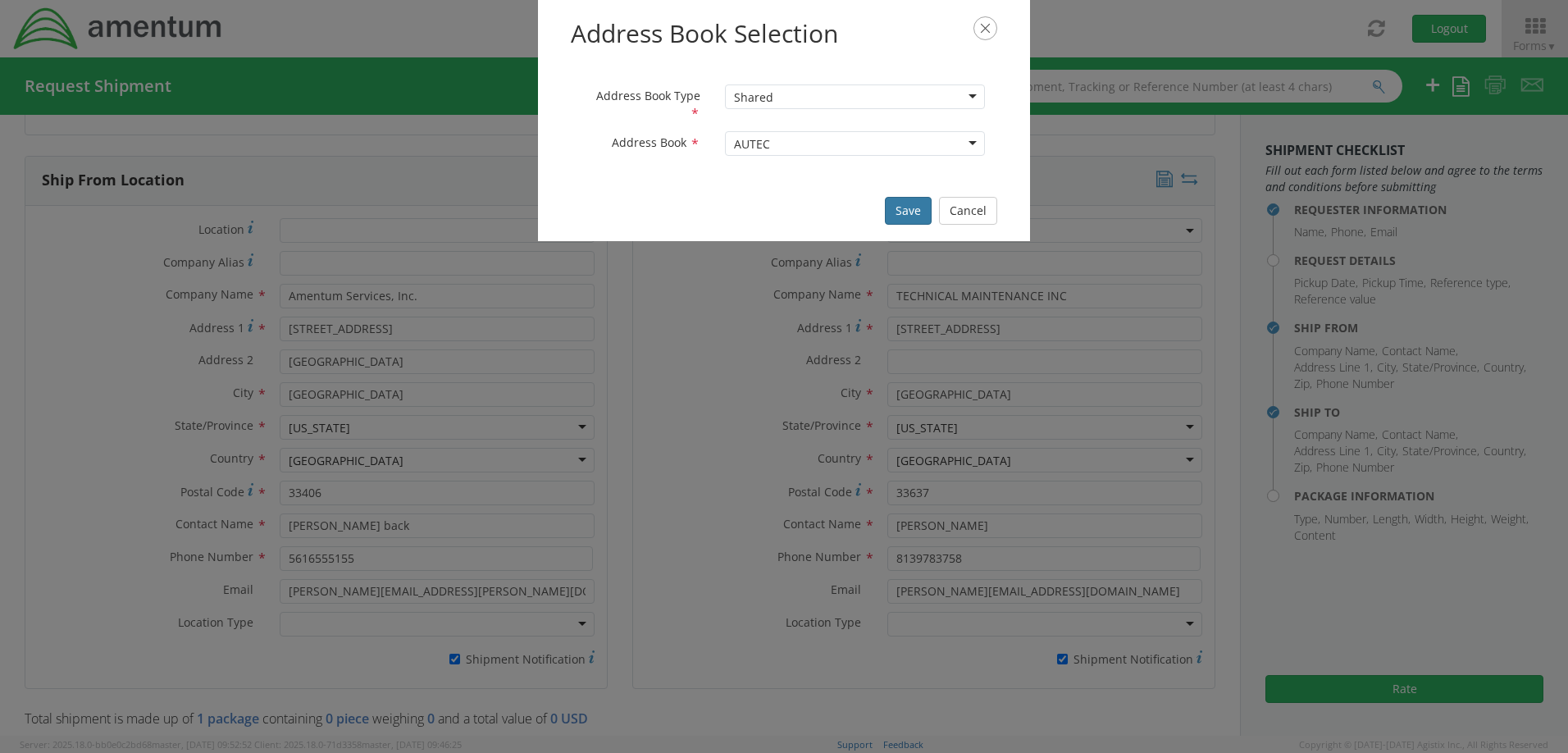
click at [909, 211] on button "Save" at bounding box center [908, 210] width 47 height 28
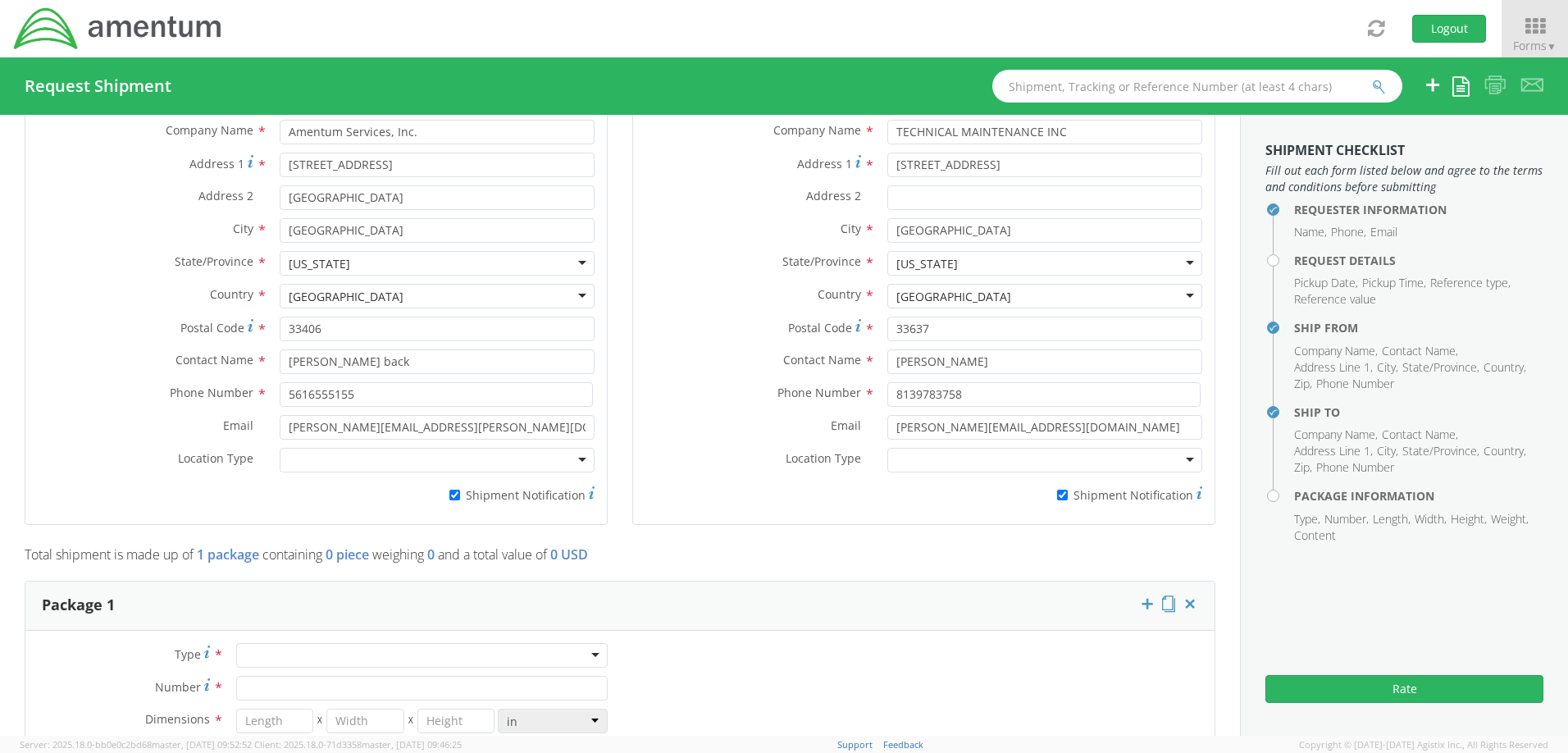
scroll to position [1230, 0]
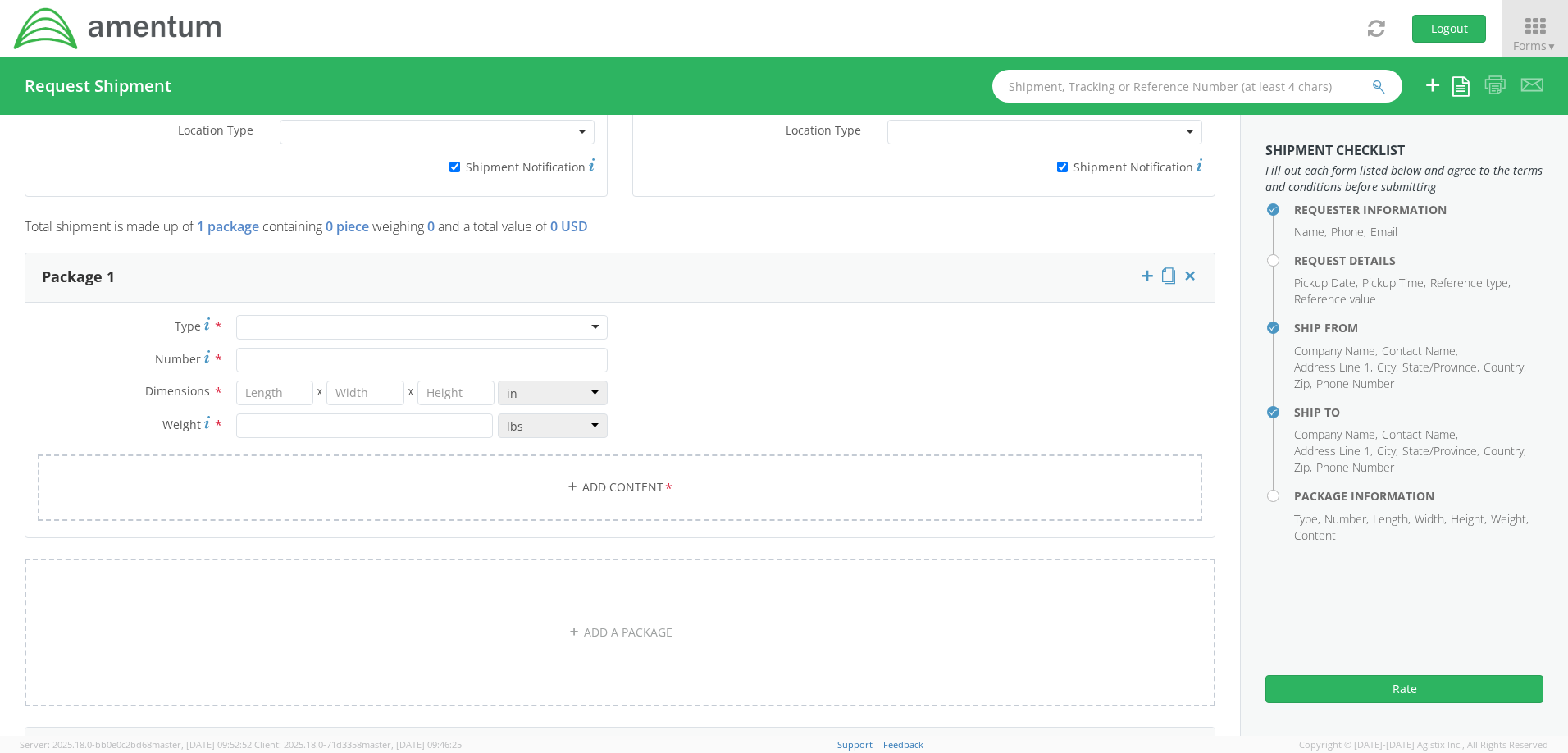
click at [433, 318] on div at bounding box center [422, 327] width 372 height 25
click at [161, 314] on div "Type * Your Packaging Your Packaging Crate(s) Envelope Pallet(s) Oversized (Not…" at bounding box center [621, 427] width 1189 height 226
click at [323, 366] on input "Number *" at bounding box center [422, 360] width 372 height 25
type input "1"
click at [268, 387] on input "number" at bounding box center [274, 393] width 77 height 25
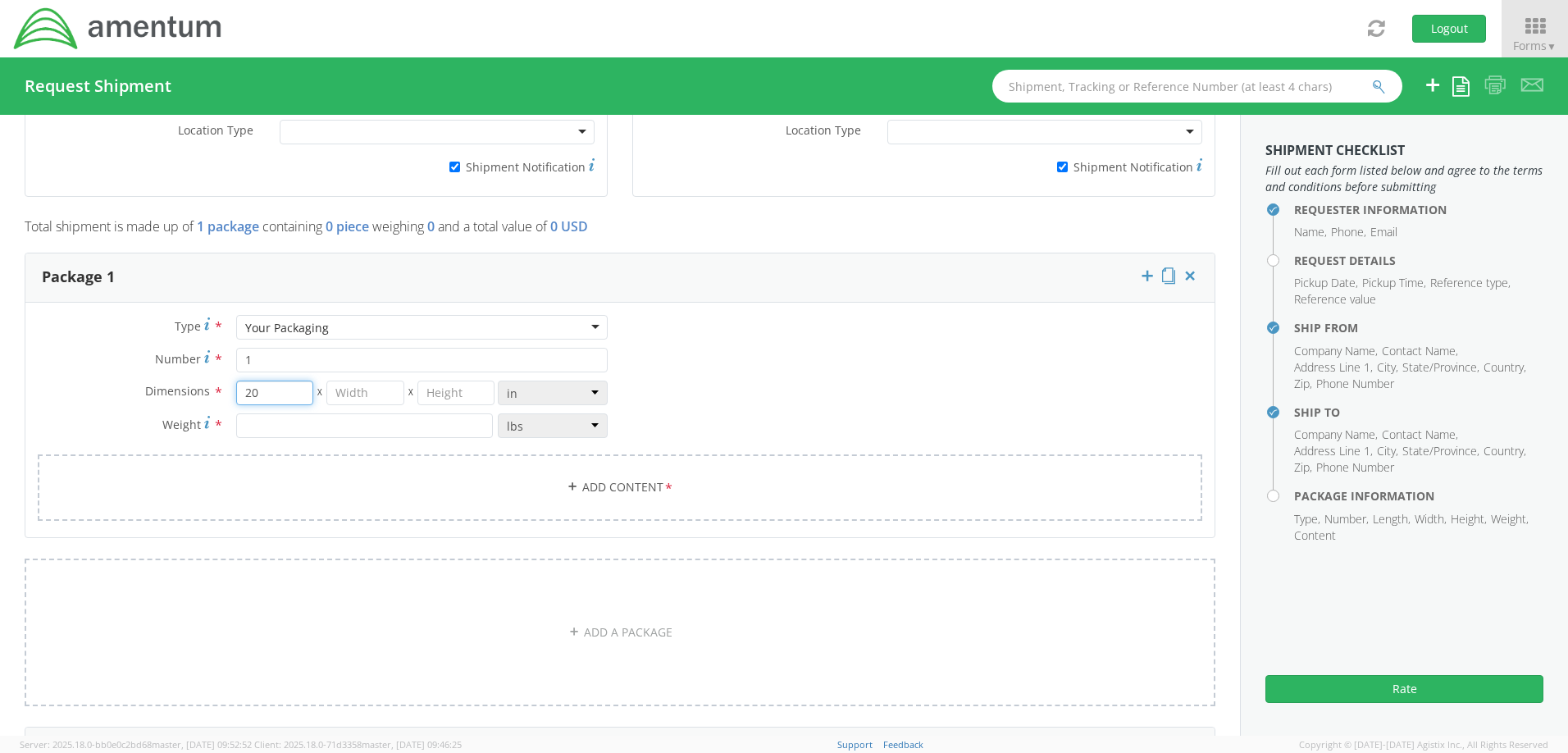
type input "20"
click at [374, 399] on input "number" at bounding box center [364, 393] width 77 height 25
type input "14"
type input "11"
type input "10"
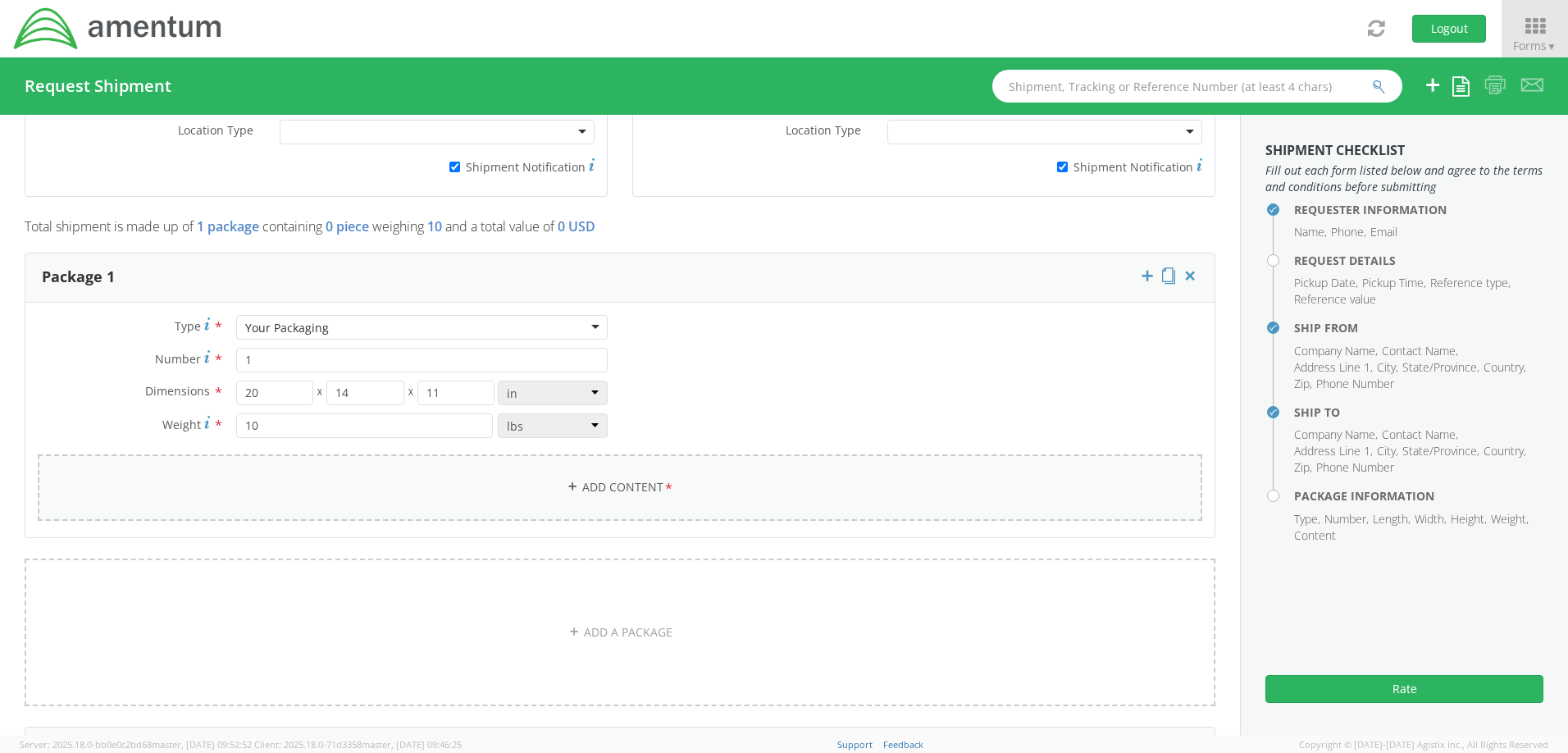
click at [546, 484] on link "Add Content *" at bounding box center [620, 486] width 1165 height 66
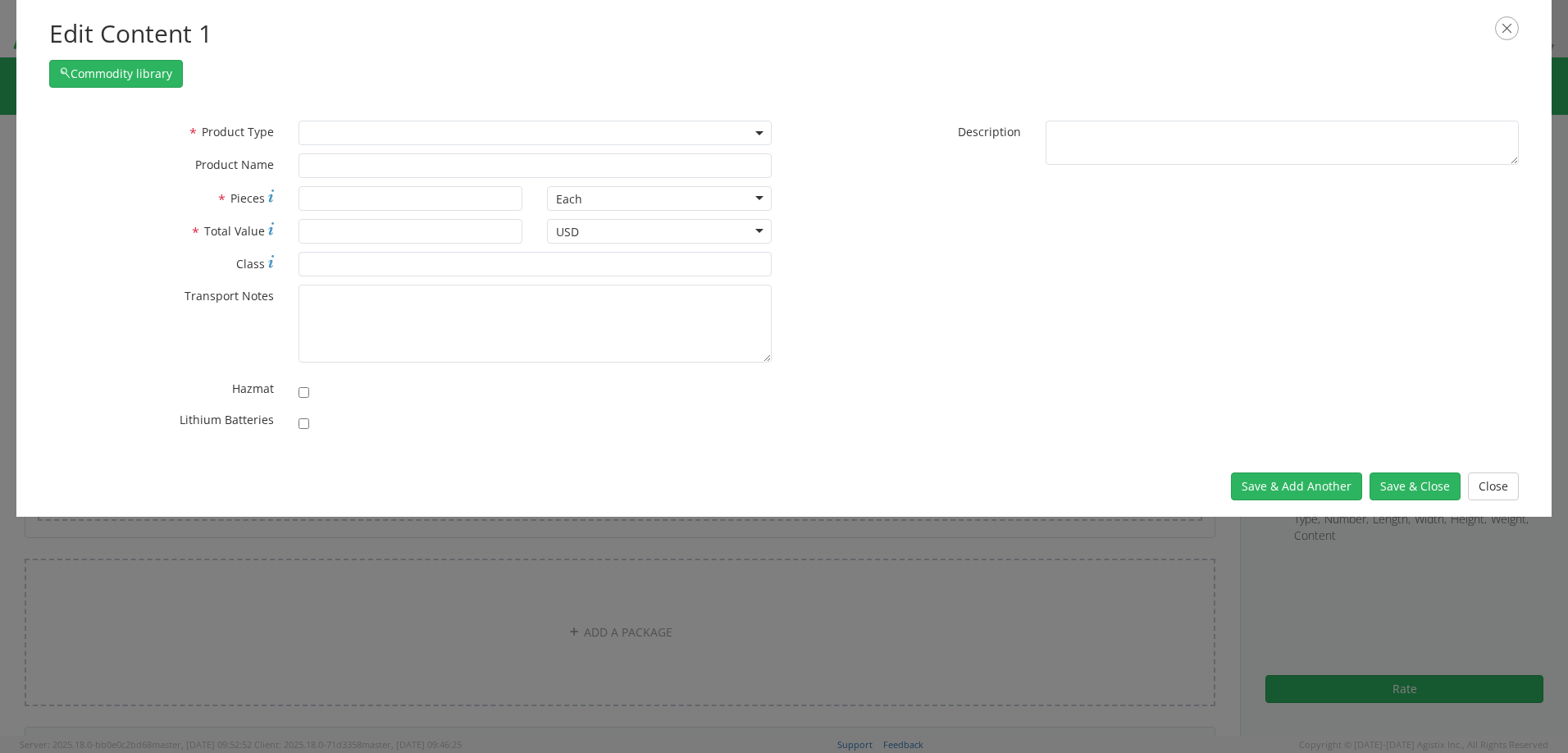
click at [339, 140] on span at bounding box center [534, 133] width 473 height 25
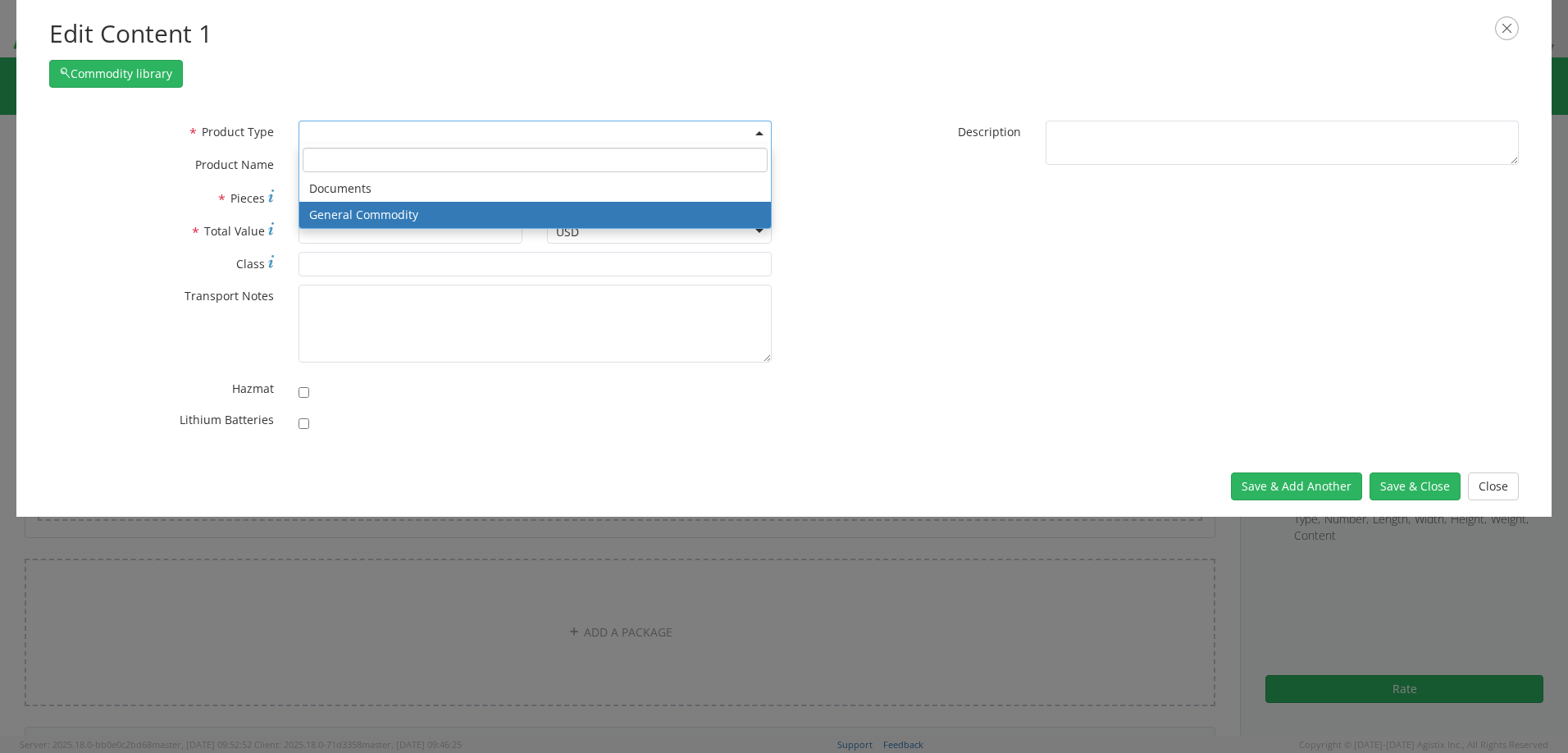
select select "COMMODITY"
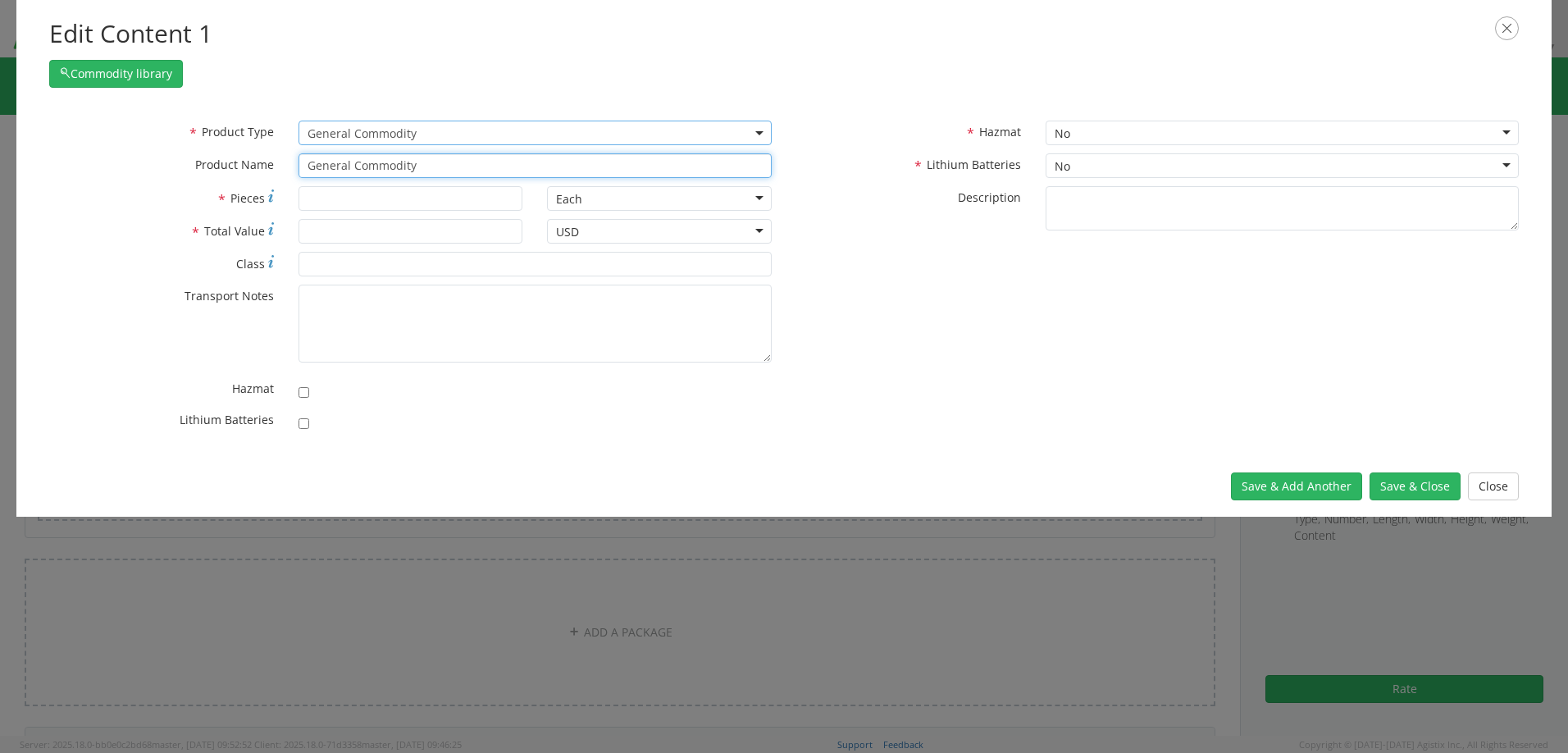
click at [422, 170] on input "General Commodity" at bounding box center [534, 165] width 473 height 25
type input "G"
type input "PO"
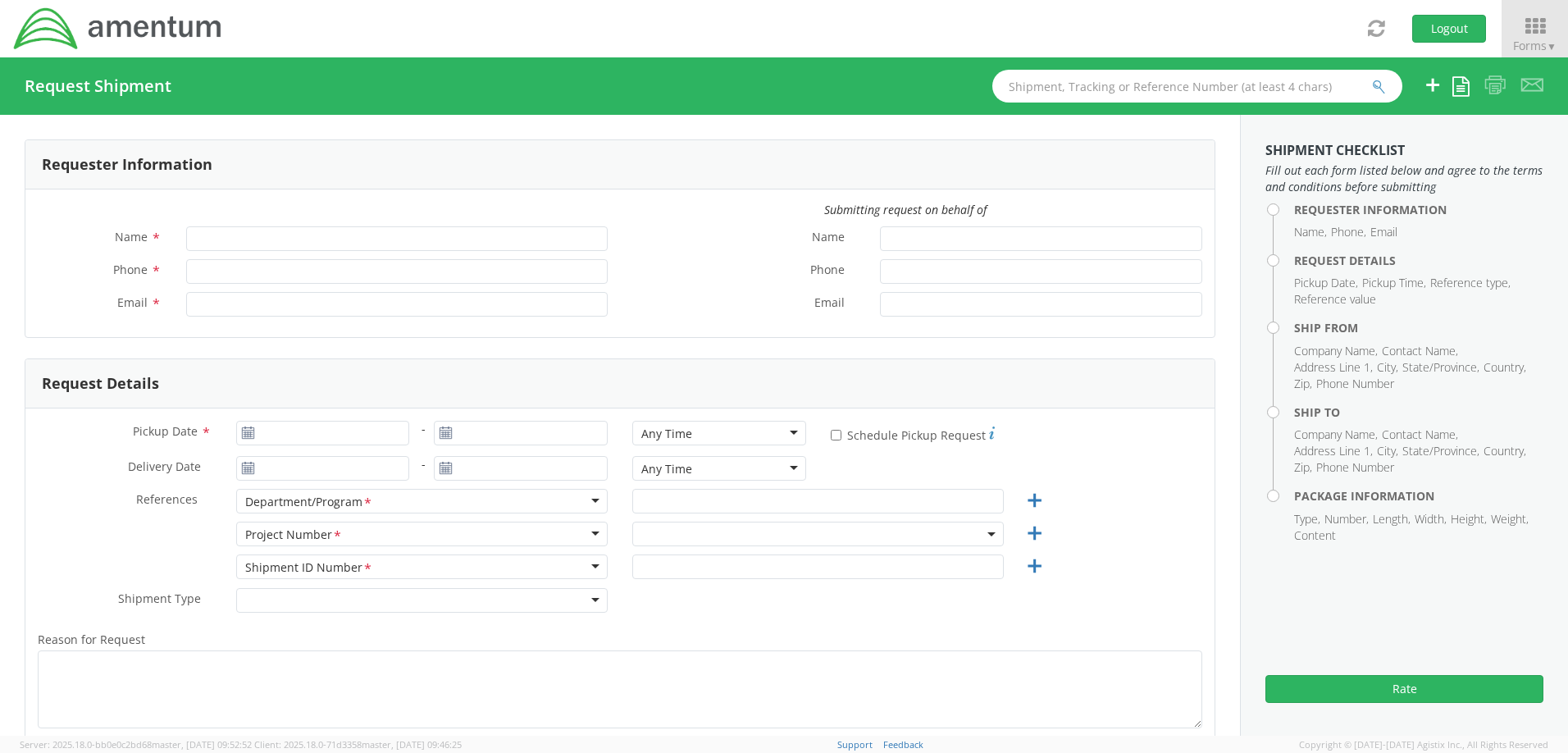
type input "[PERSON_NAME]"
type input "[PERSON_NAME][EMAIL_ADDRESS][PERSON_NAME][DOMAIN_NAME]"
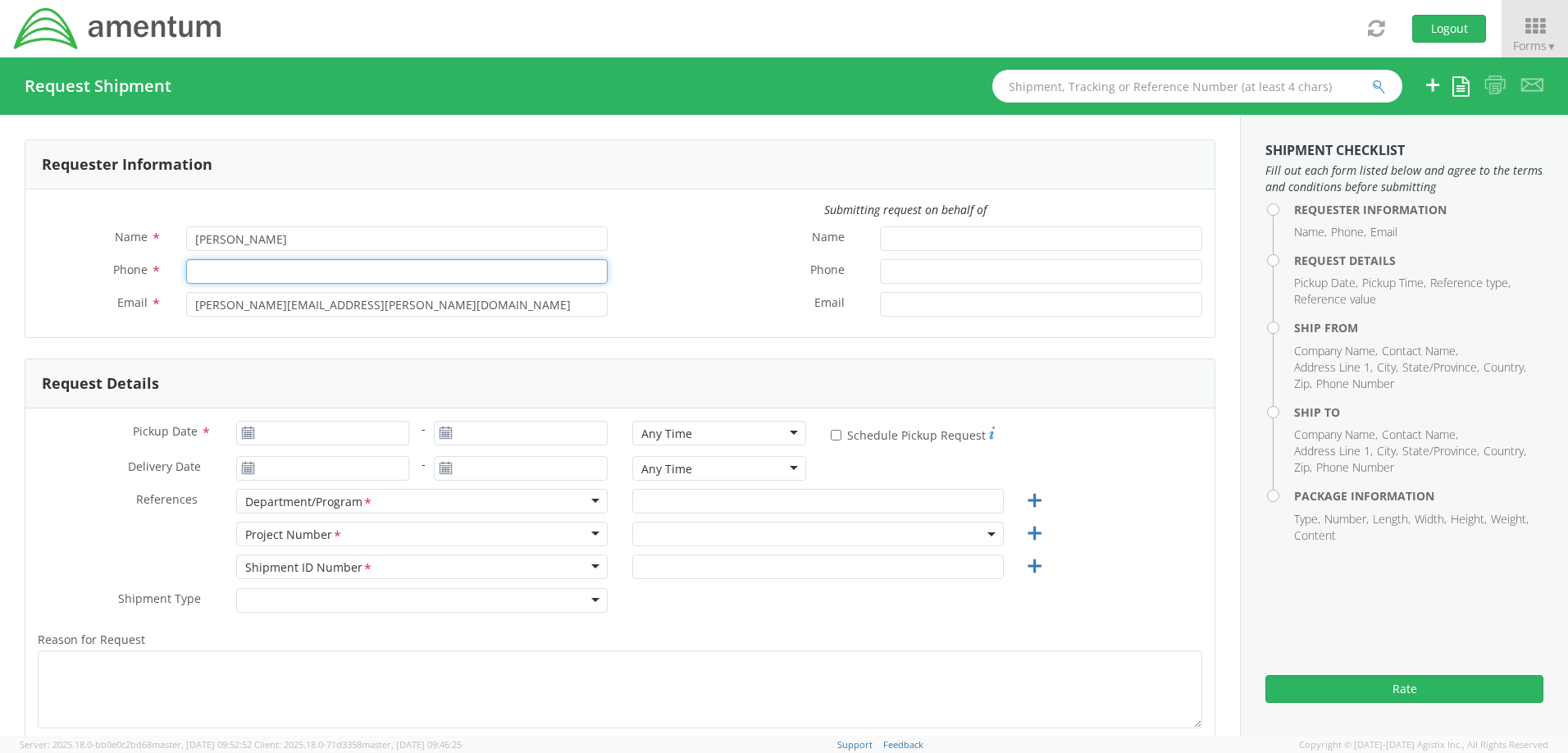
click at [440, 275] on input "Phone *" at bounding box center [397, 271] width 422 height 25
click at [222, 271] on input "561-6848616" at bounding box center [397, 271] width 422 height 25
click at [218, 271] on input "561-6848616" at bounding box center [397, 271] width 422 height 25
type input "5616848616"
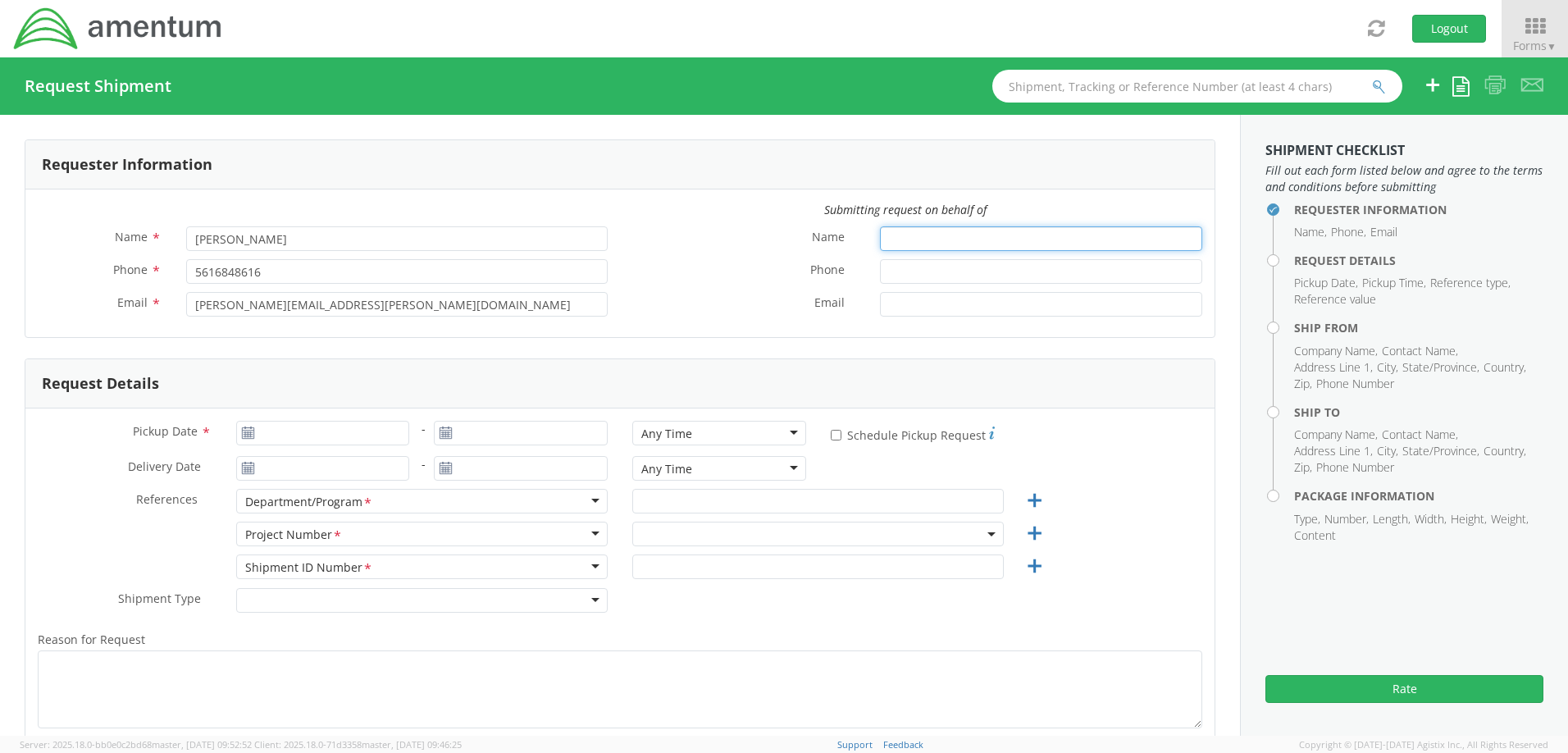
click at [908, 235] on input "Name *" at bounding box center [1041, 239] width 322 height 25
type input "[PERSON_NAME] back"
type input "5616555155"
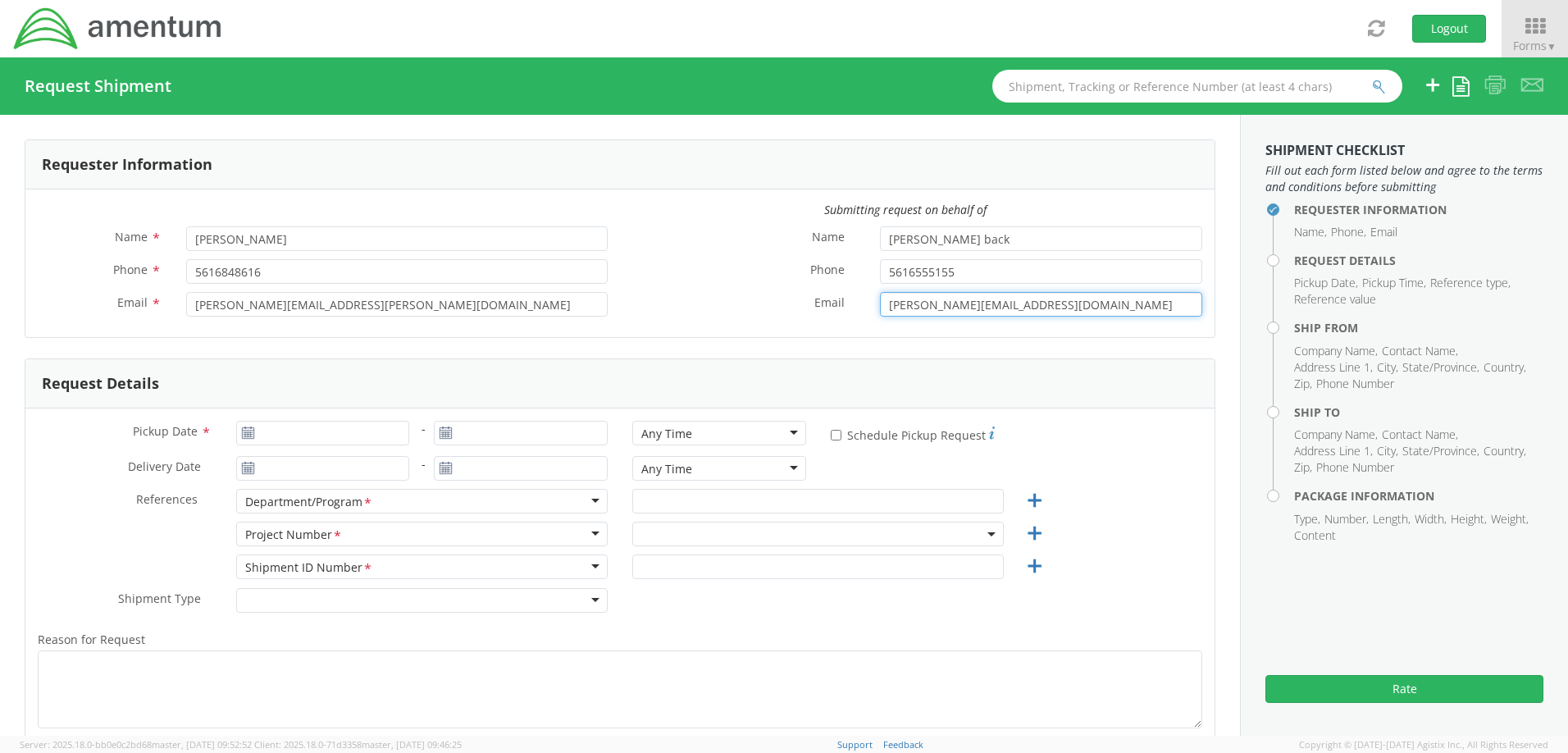
type input "[PERSON_NAME][EMAIL_ADDRESS][DOMAIN_NAME]"
type input "[DATE]"
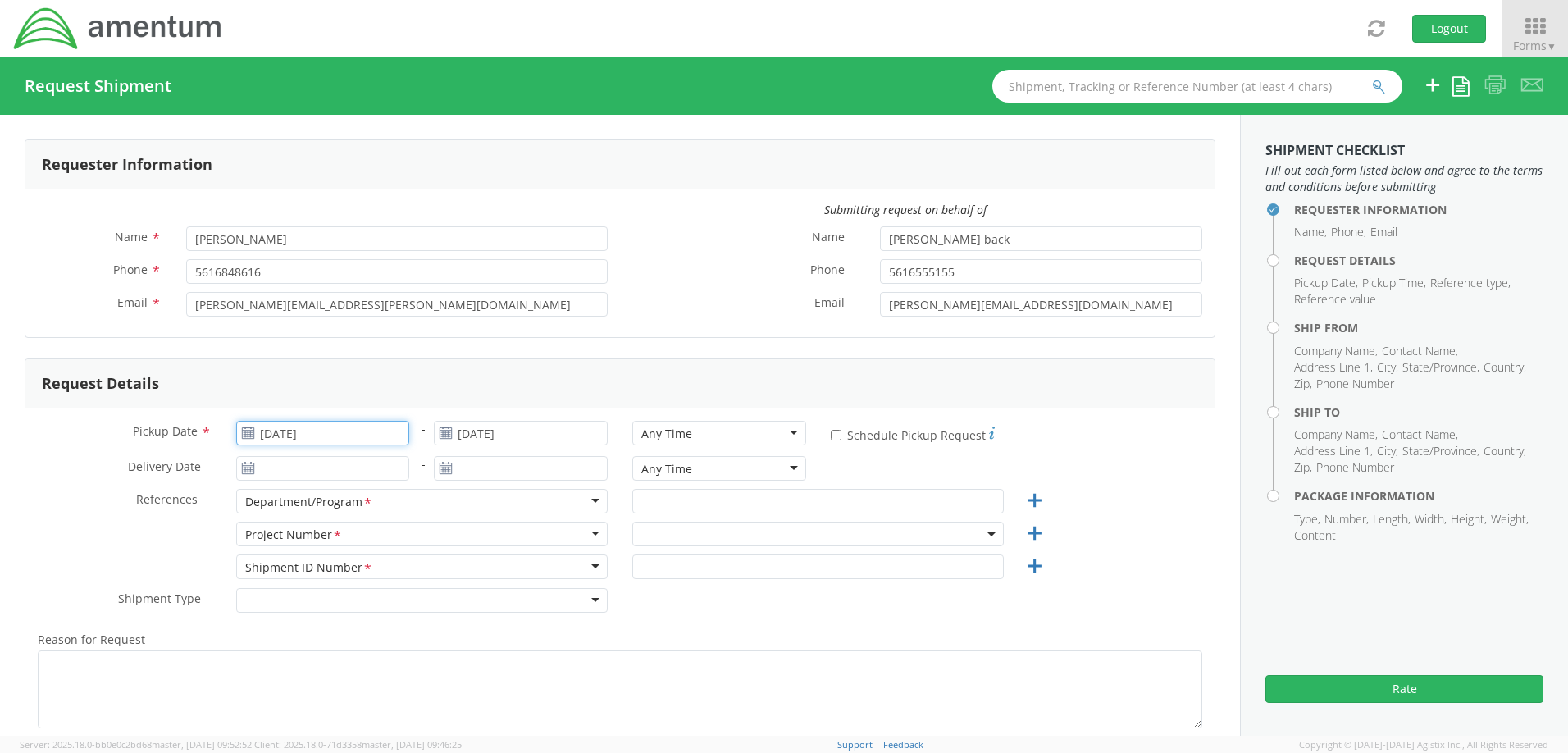
click at [339, 427] on input "[DATE]" at bounding box center [323, 433] width 174 height 25
click at [320, 533] on td "9" at bounding box center [317, 537] width 29 height 25
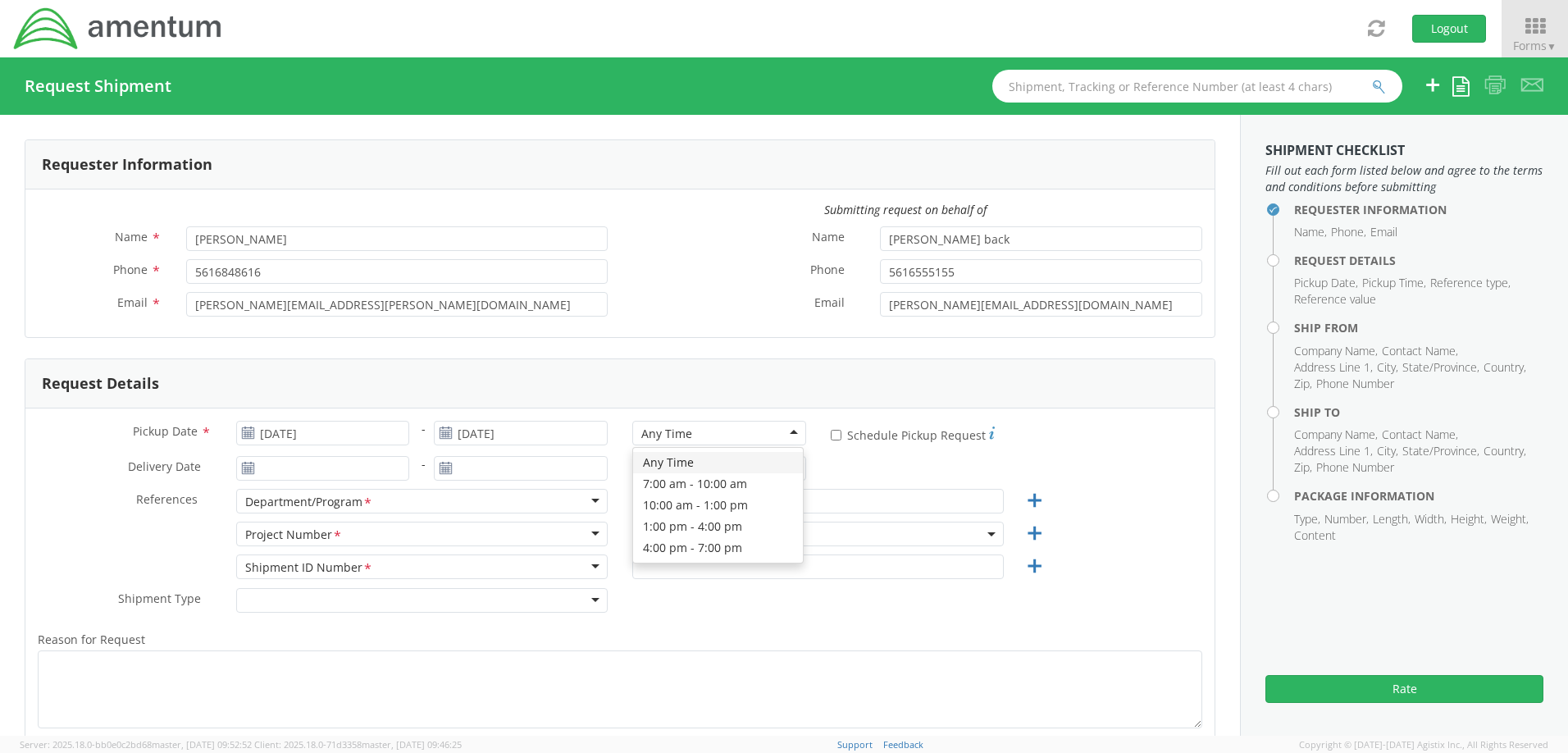
click at [775, 439] on div "Any Time" at bounding box center [719, 433] width 174 height 25
click at [79, 408] on div "Pickup Date * [DATE] - [DATE] Any Time Any Time Any Time 7:00 am - 10:00 am 10:…" at bounding box center [621, 623] width 1189 height 431
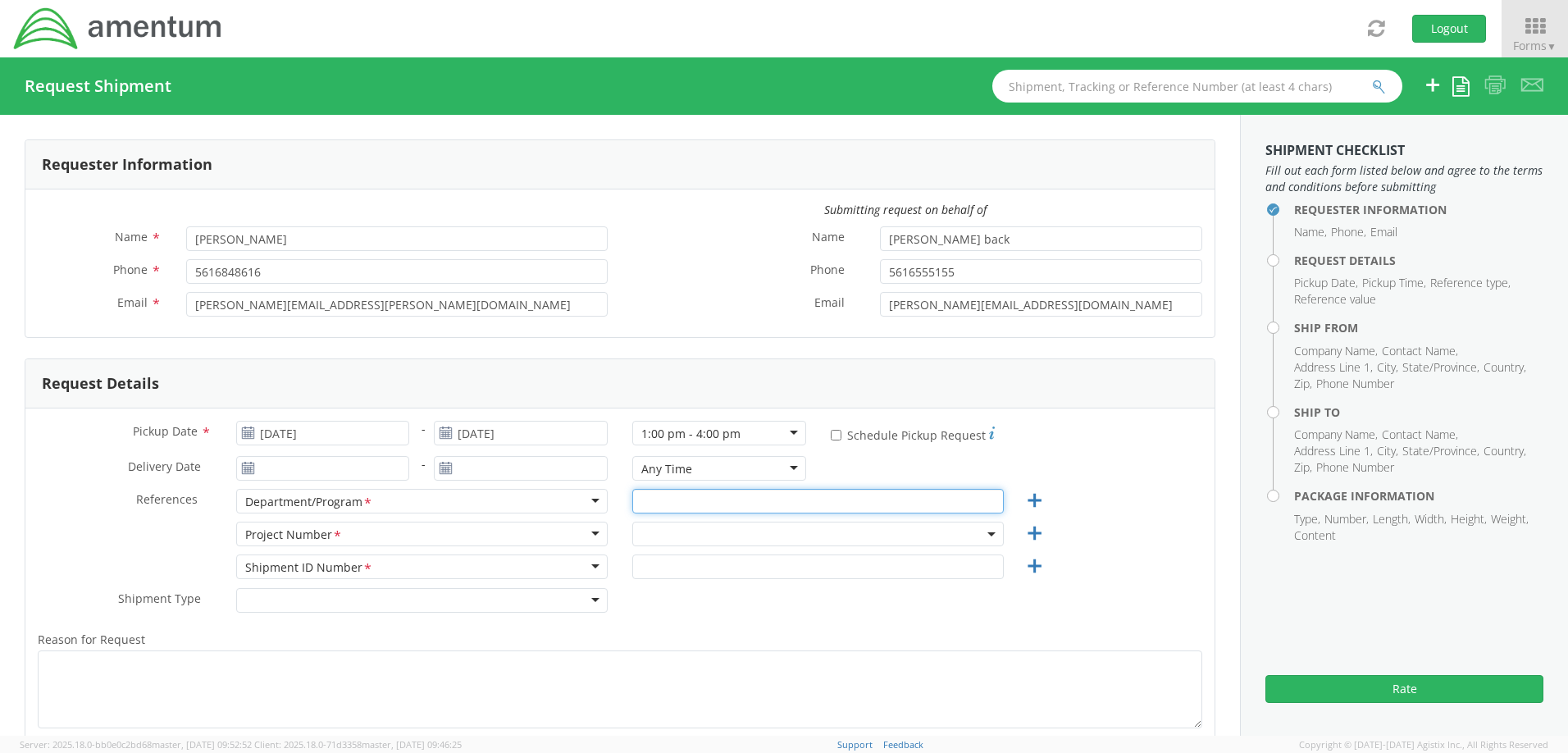
click at [681, 502] on input "text" at bounding box center [817, 501] width 372 height 25
type input "AUTEC"
click at [685, 546] on div at bounding box center [818, 538] width 396 height 32
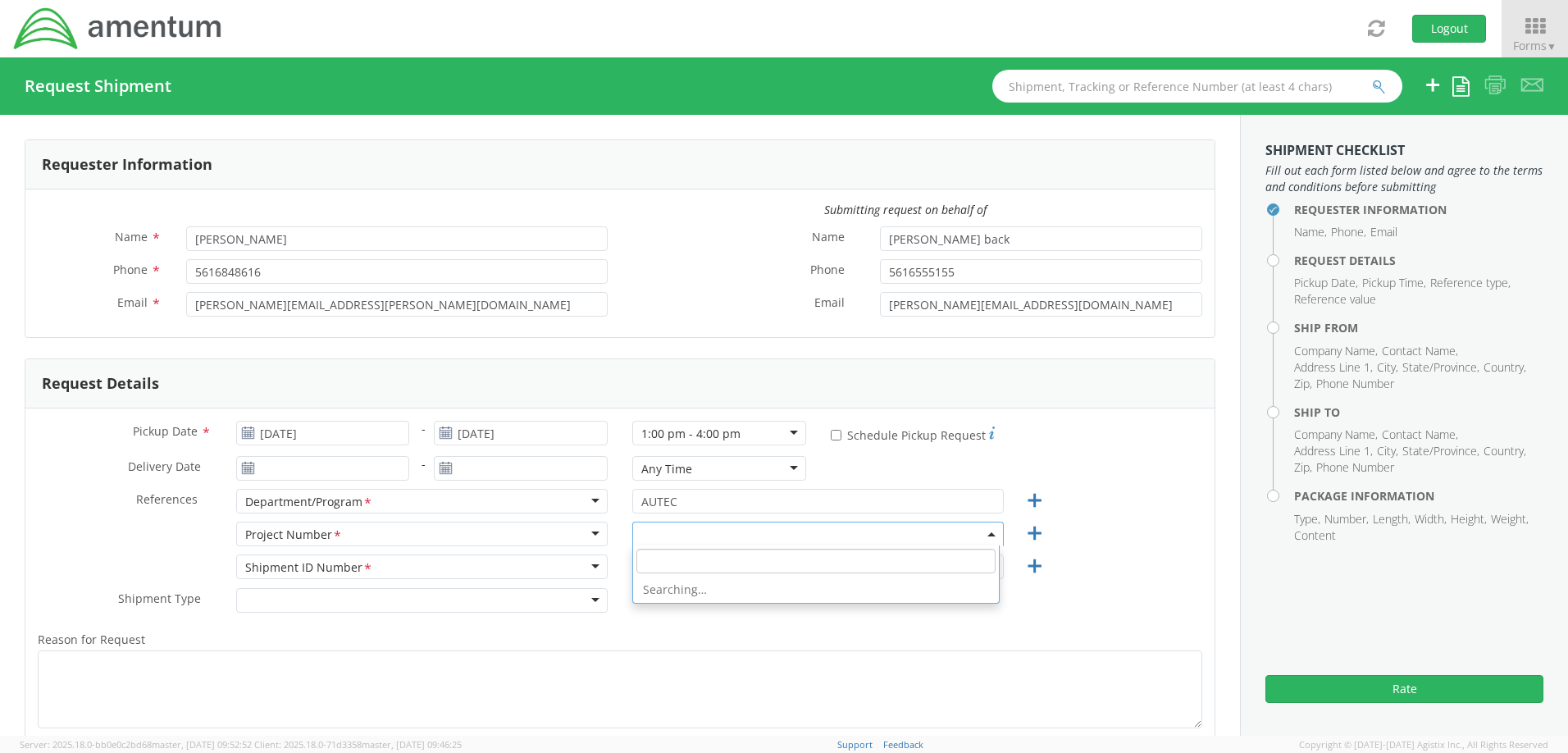
click at [678, 533] on span at bounding box center [817, 534] width 372 height 25
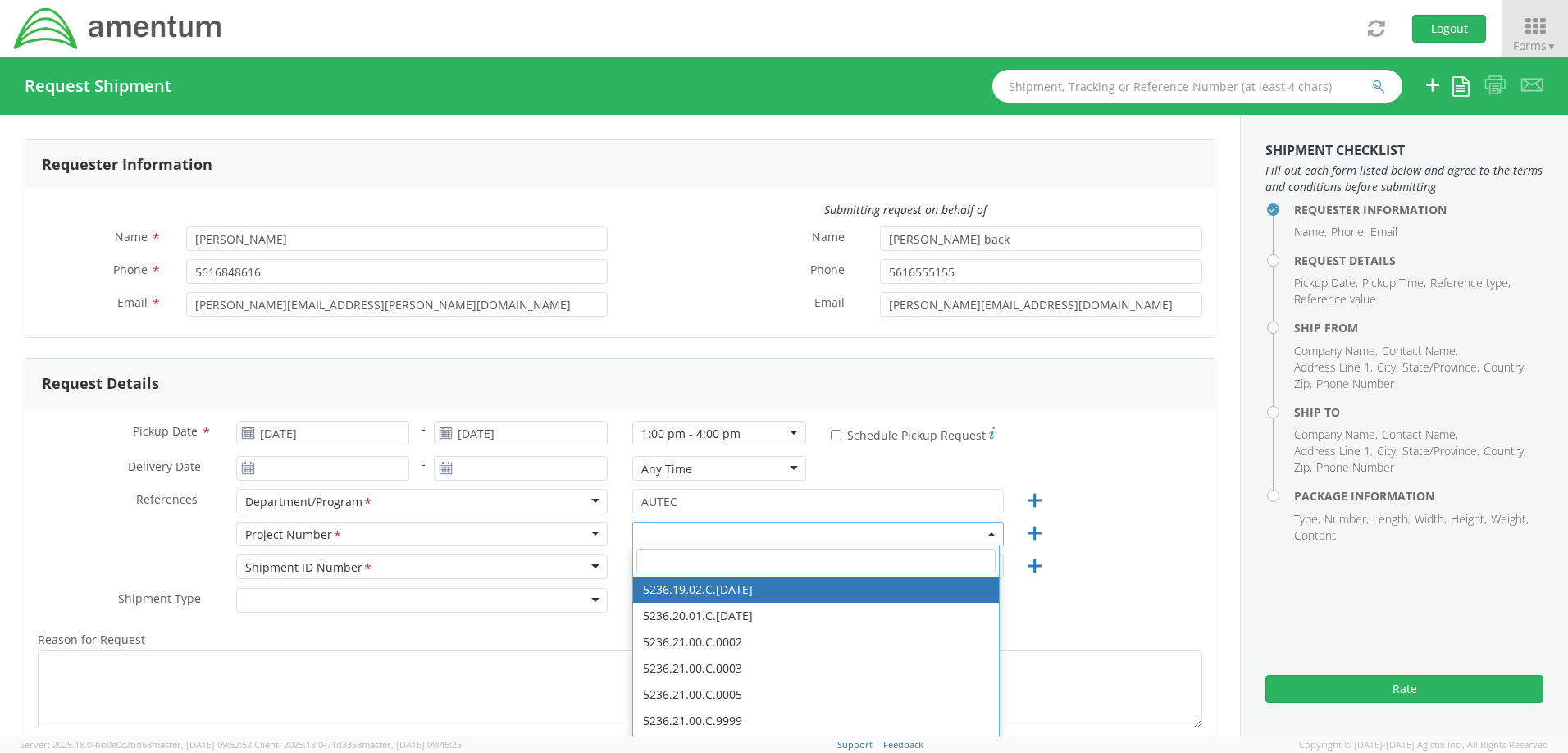
click at [678, 570] on input "search" at bounding box center [817, 561] width 359 height 25
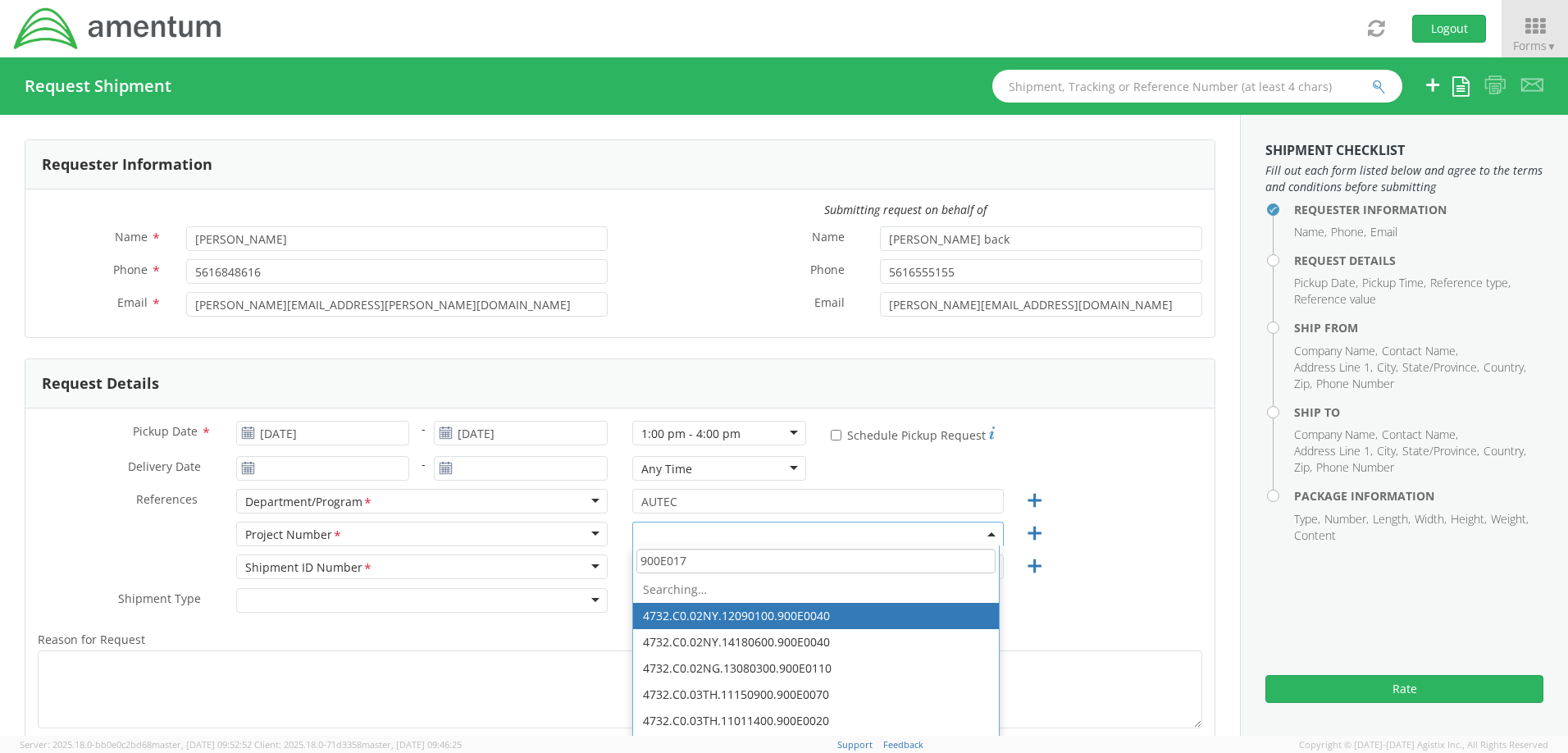
type input "900E0170"
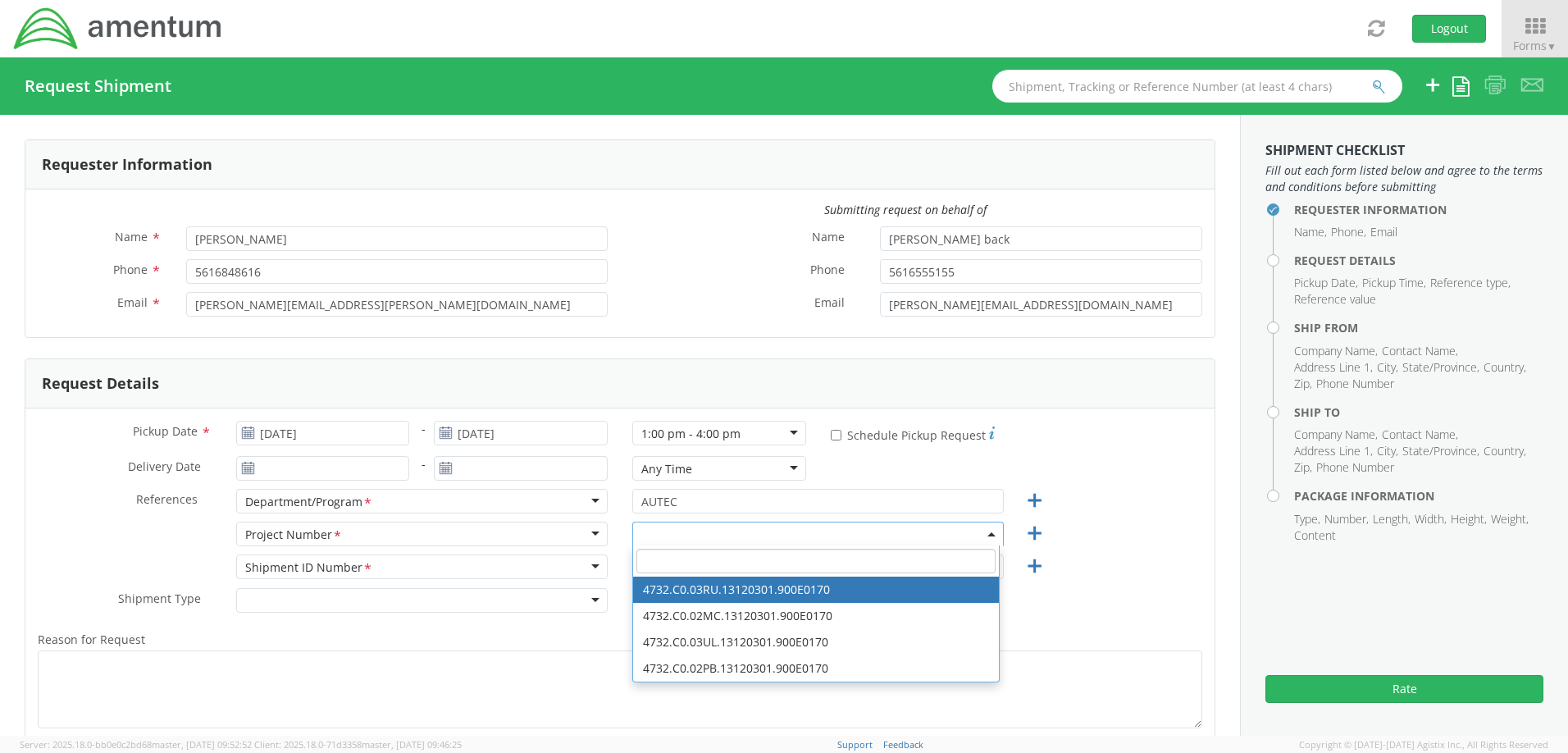
select select "4732.C0.03RU.13120301.900E0170"
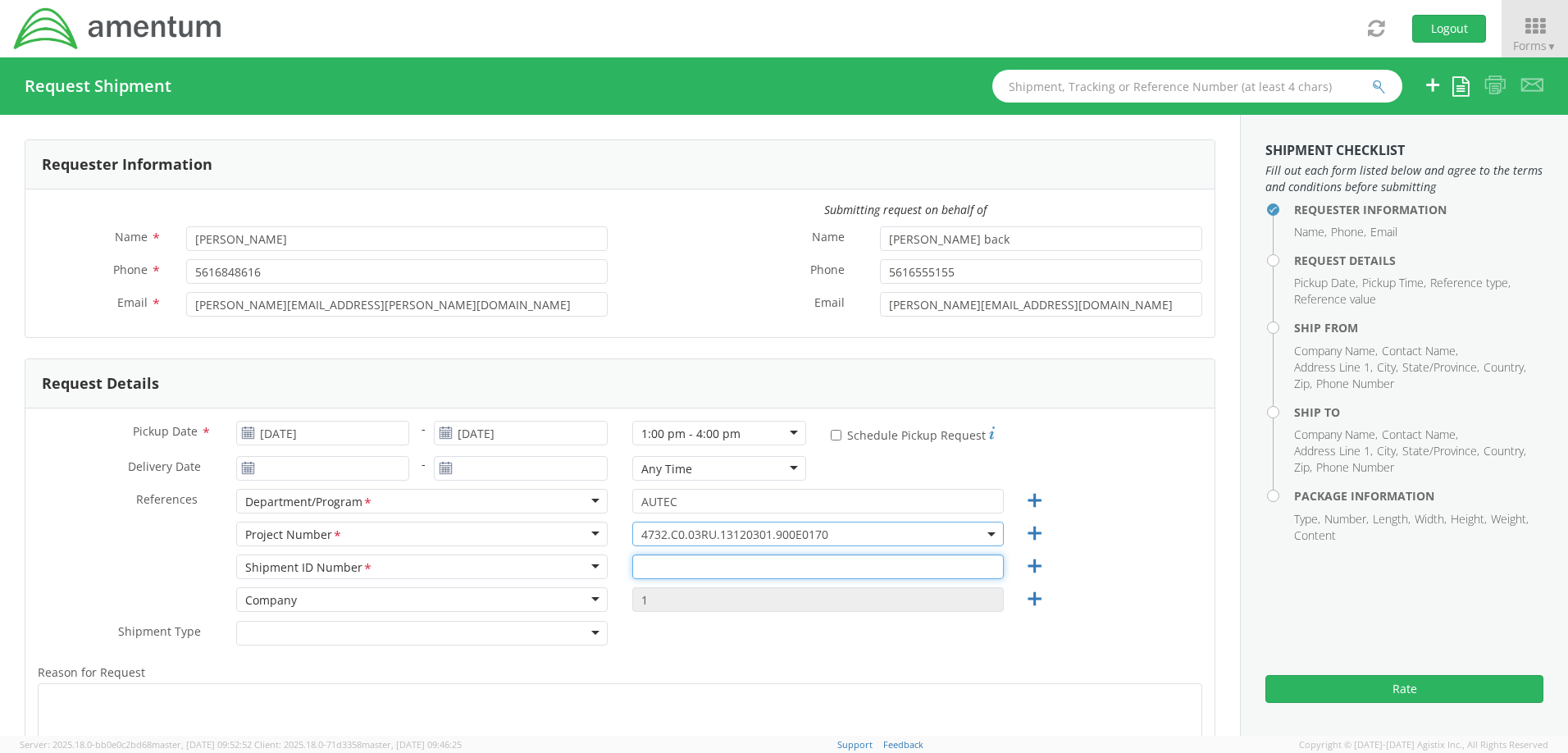
click at [701, 566] on input "text" at bounding box center [817, 567] width 372 height 25
click at [696, 568] on input "65926" at bounding box center [817, 567] width 372 height 25
type input "65926"
click at [758, 660] on div "Reason for Request * Shipment Notification * Add email addresses separated by c…" at bounding box center [621, 757] width 1189 height 206
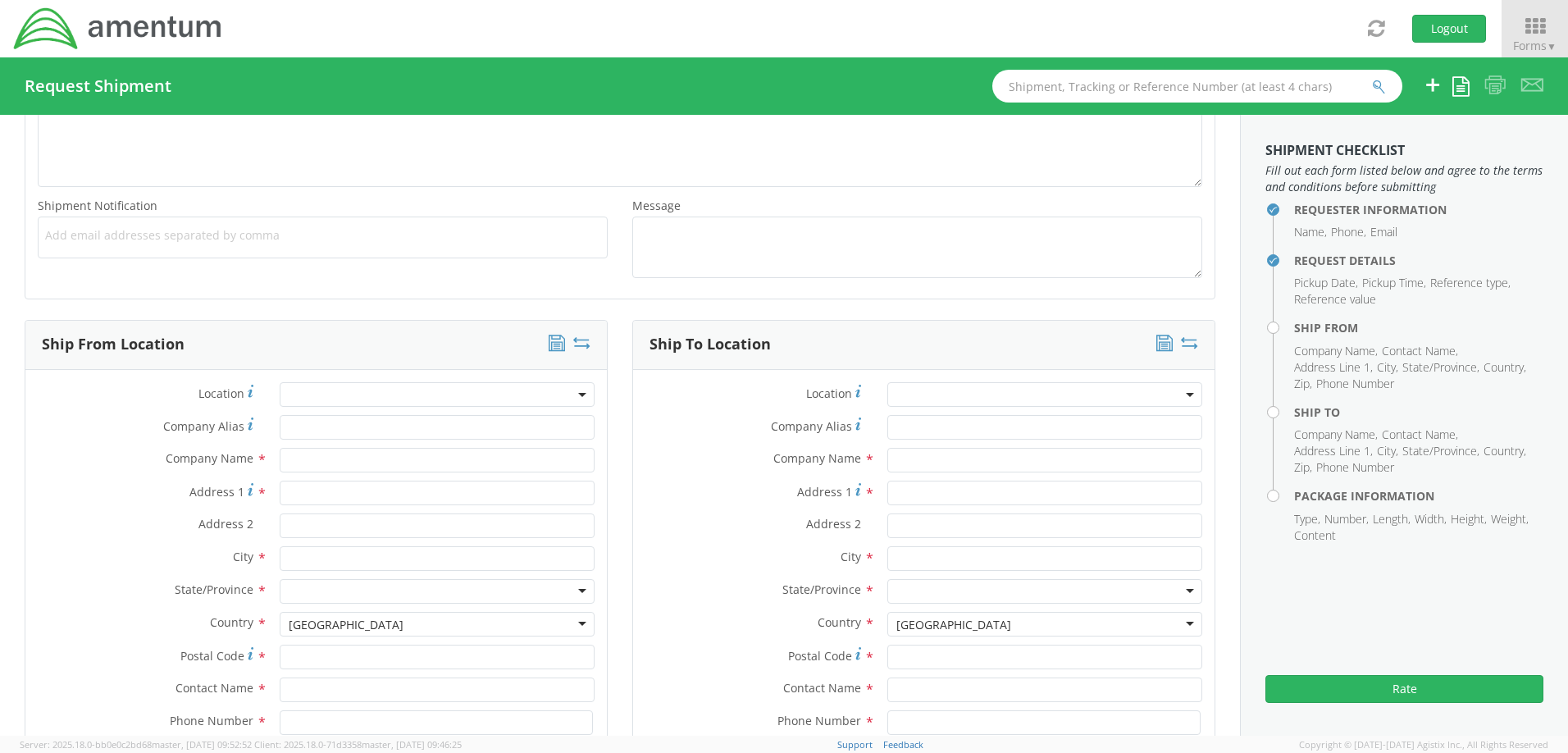
scroll to position [820, 0]
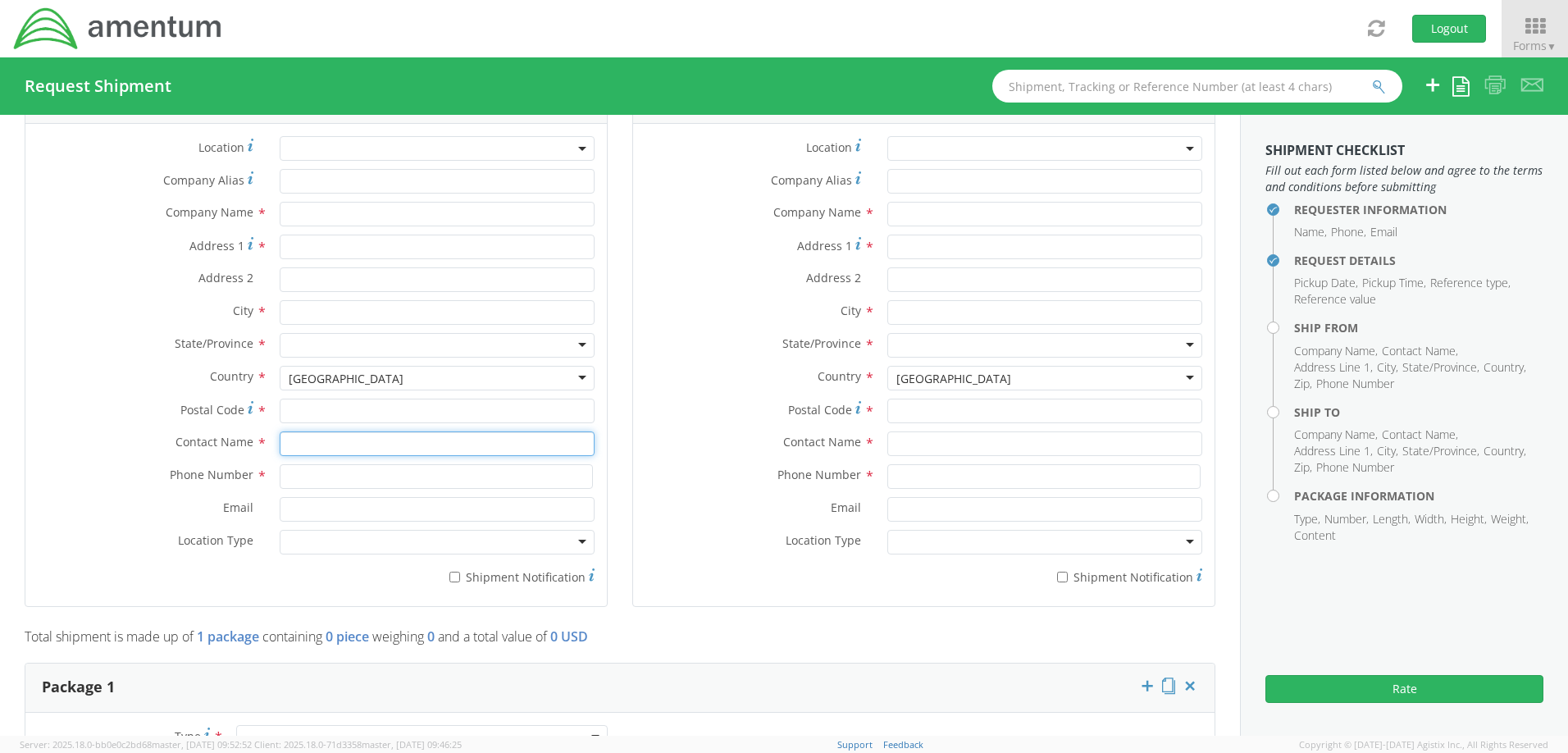
click at [322, 450] on input "text" at bounding box center [437, 443] width 315 height 25
type input "CYN"
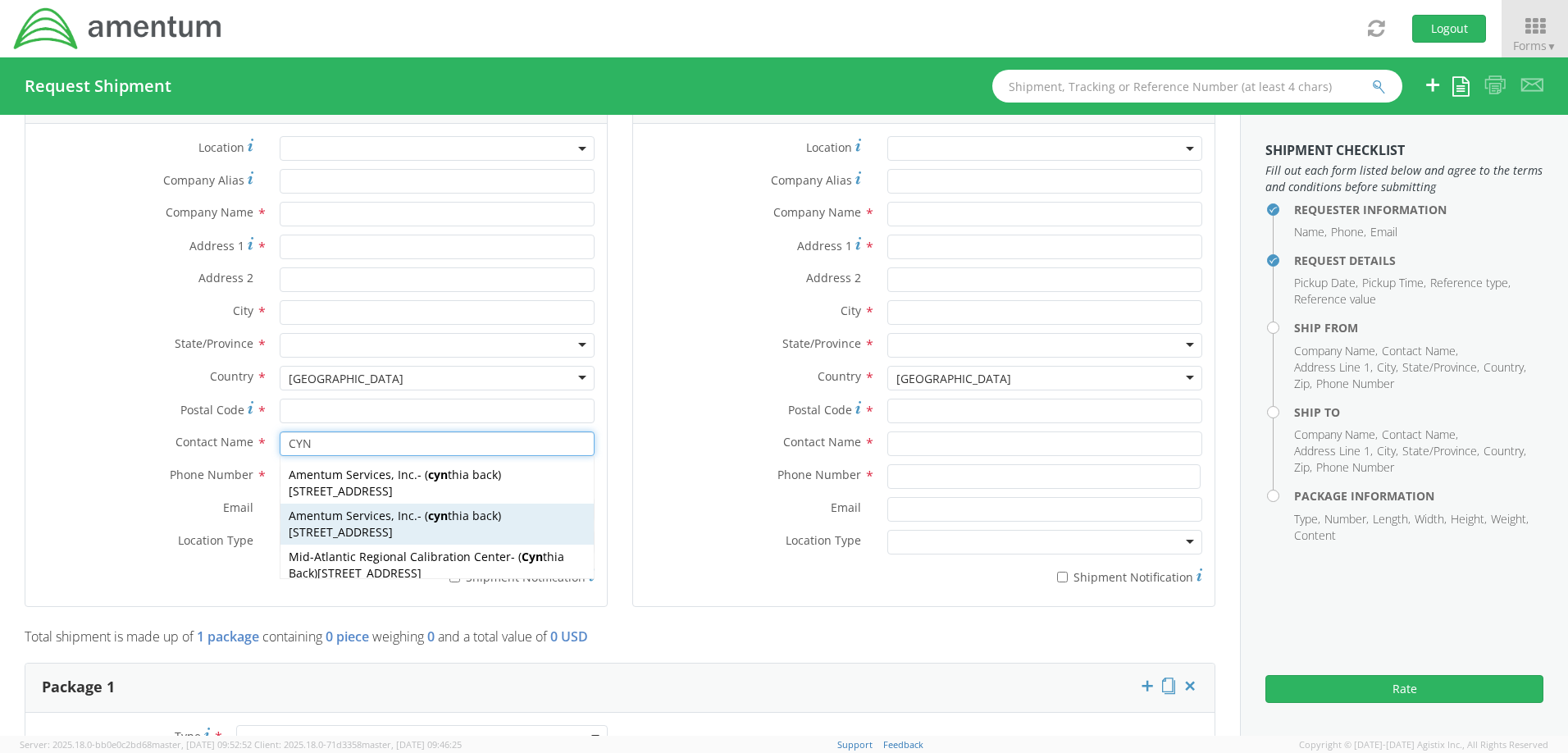
click at [360, 523] on span "Amentum Services, Inc." at bounding box center [353, 515] width 129 height 15
type input "Amentum Services, Inc."
type input "[STREET_ADDRESS]"
type input "[GEOGRAPHIC_DATA]"
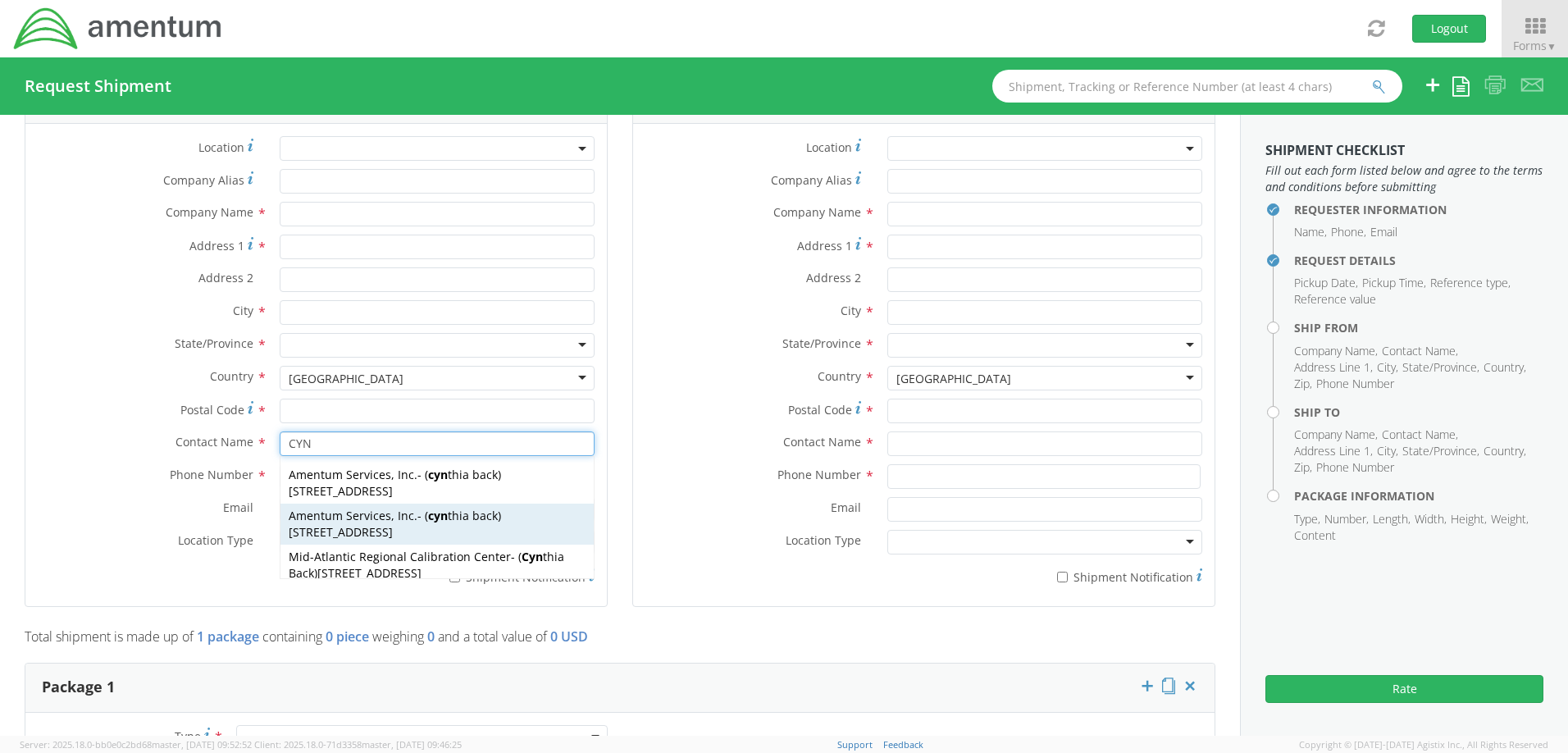
type input "33406"
type input "[PERSON_NAME] back"
type input "5616555155"
type input "[PERSON_NAME][EMAIL_ADDRESS][PERSON_NAME][DOMAIN_NAME]"
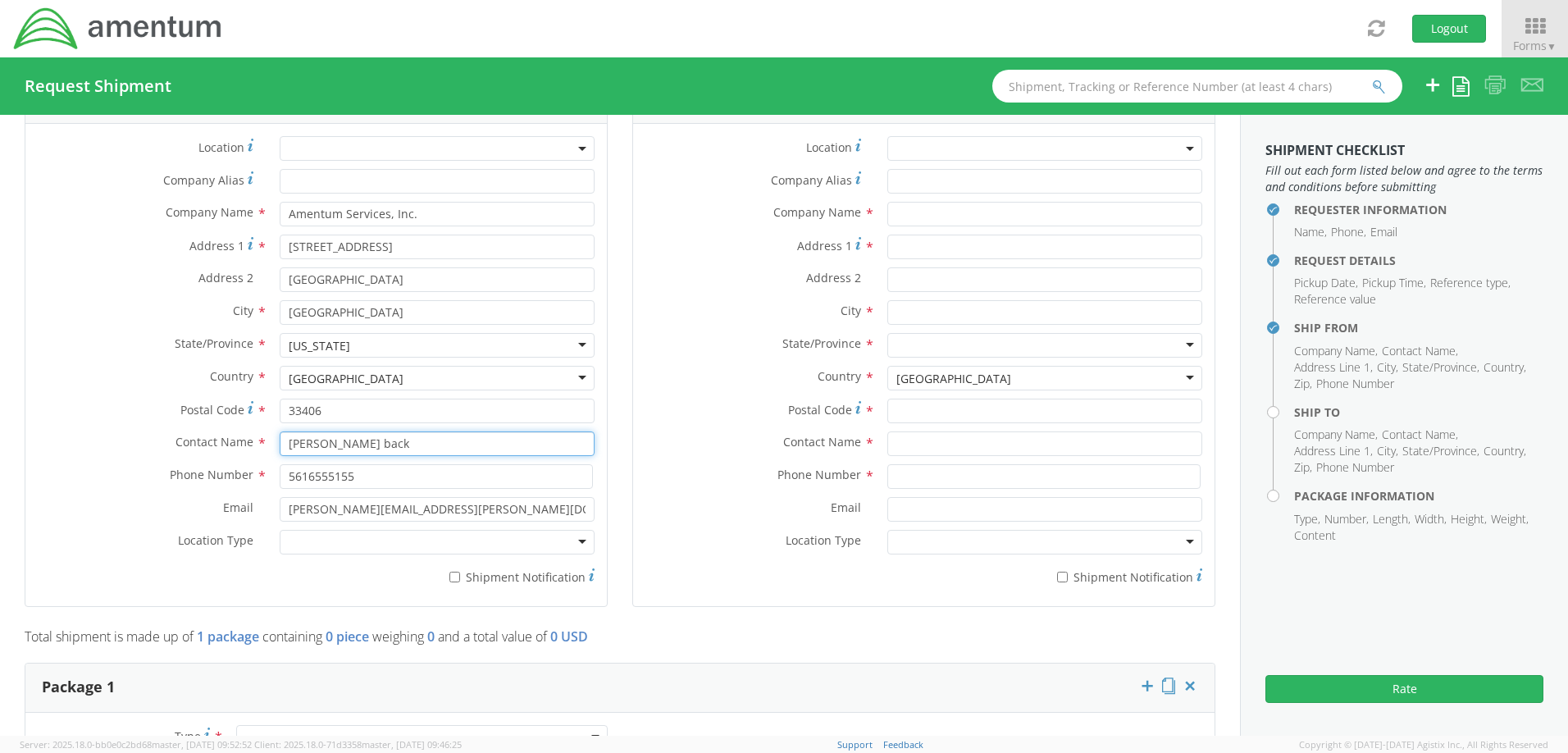
type input "[PERSON_NAME] back"
click at [449, 575] on input "* Shipment Notification" at bounding box center [454, 576] width 11 height 11
checkbox input "true"
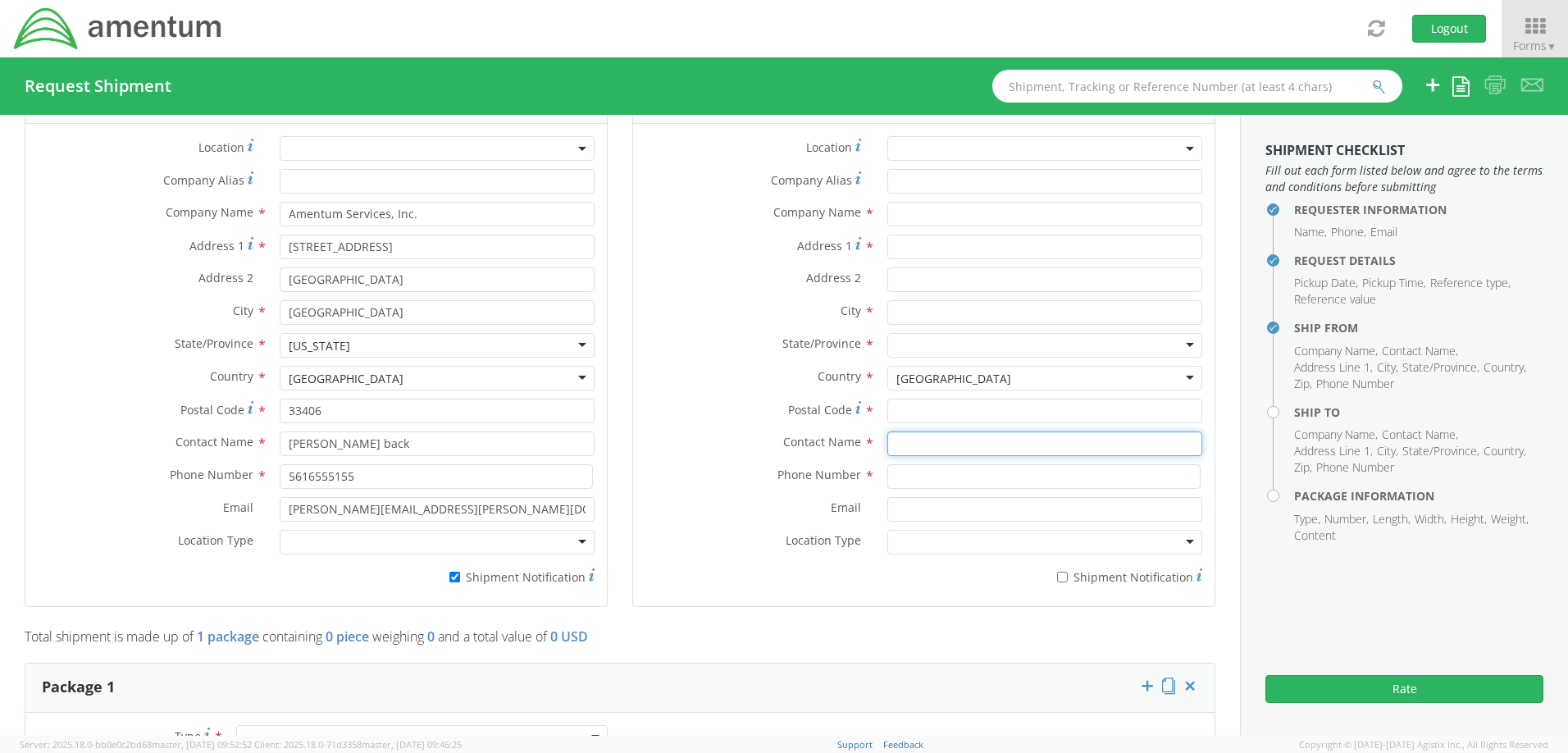
click at [952, 441] on input "text" at bounding box center [1044, 443] width 315 height 25
type input "WALL"
click at [966, 477] on span "TECHNICAL MAINTENANCE INC" at bounding box center [982, 474] width 170 height 15
type input "TECHNICAL MAINTENANCE INC"
type input "[STREET_ADDRESS]"
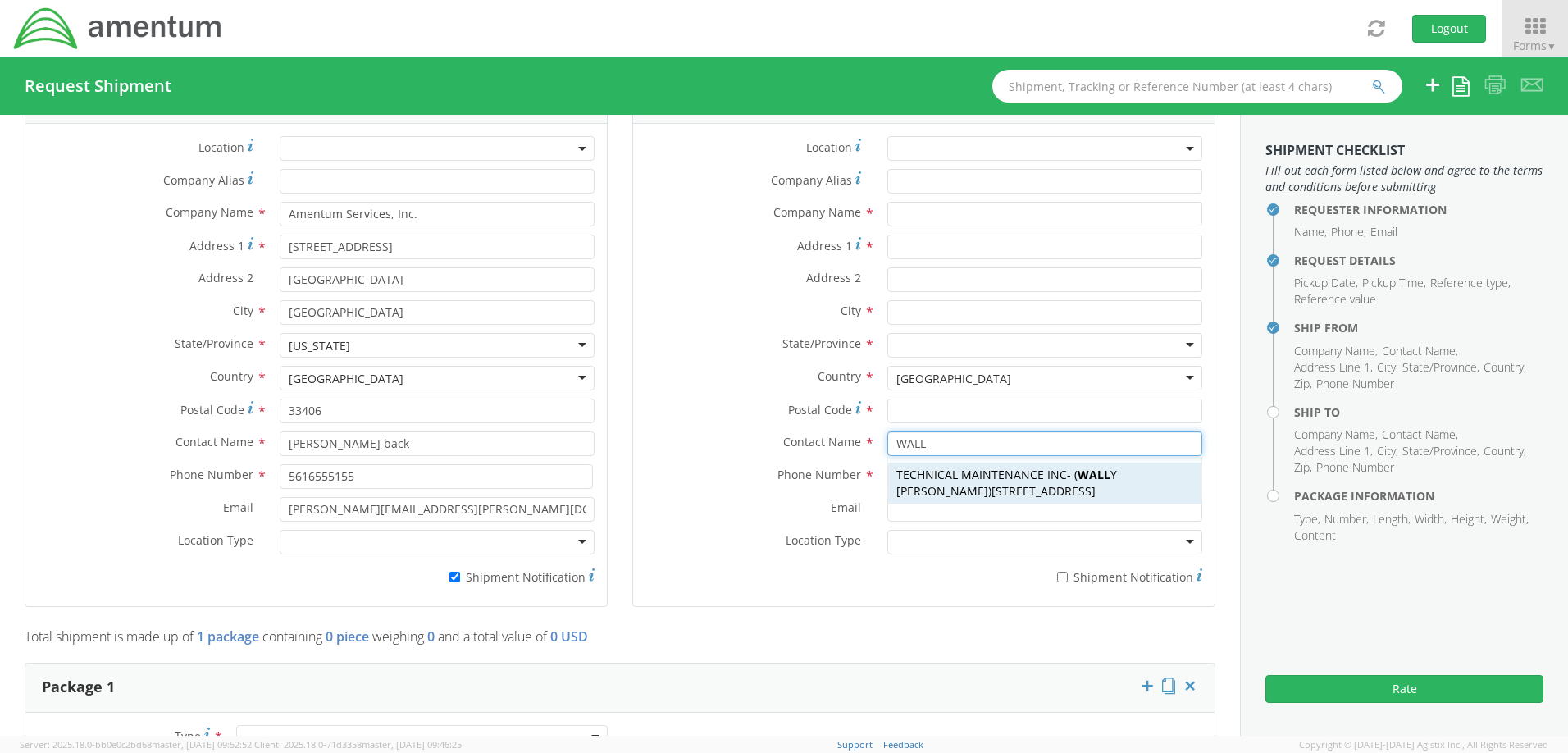
type input "[GEOGRAPHIC_DATA]"
type input "33637"
type input "[PERSON_NAME]"
type input "8139783758"
type input "[PERSON_NAME][EMAIL_ADDRESS][DOMAIN_NAME]"
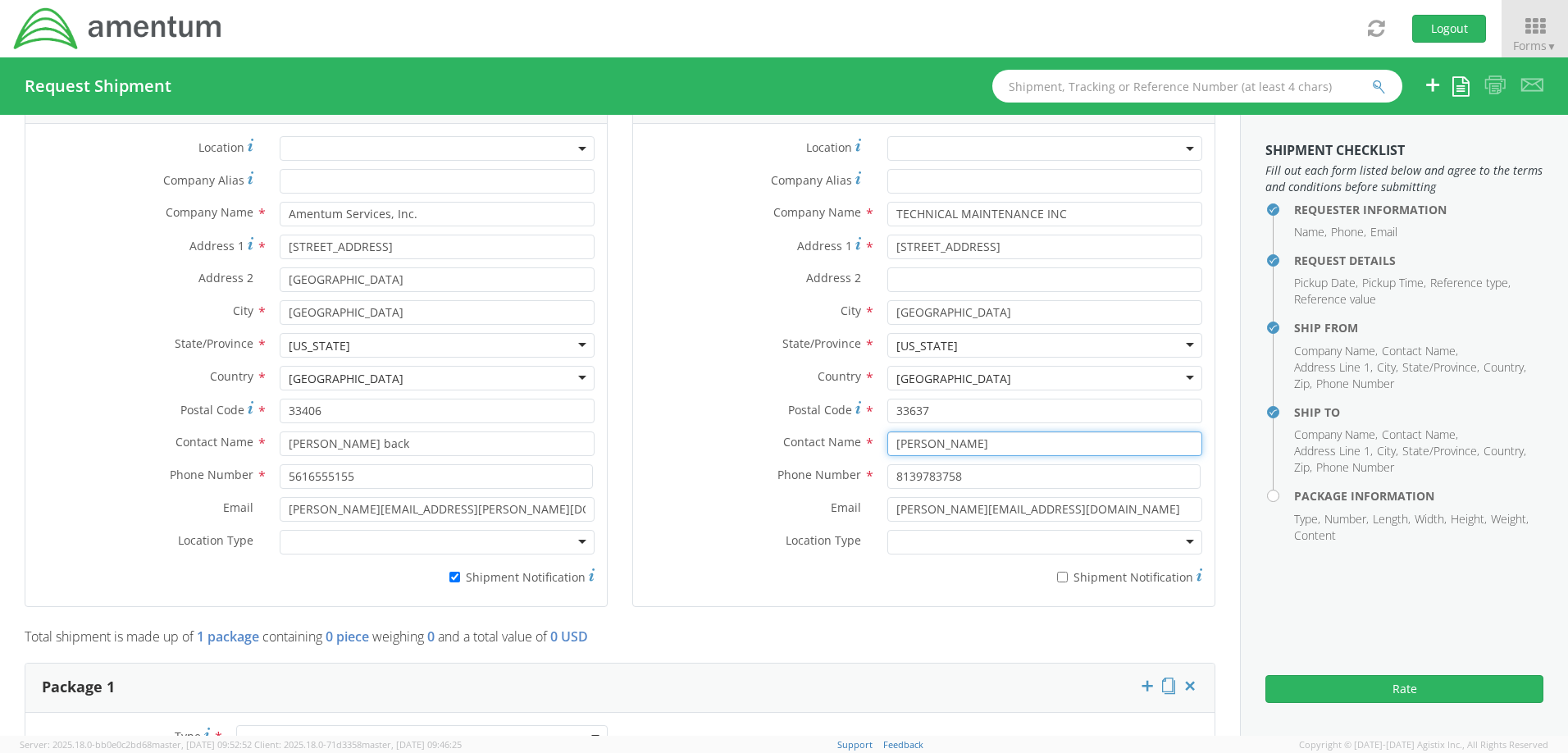
scroll to position [902, 0]
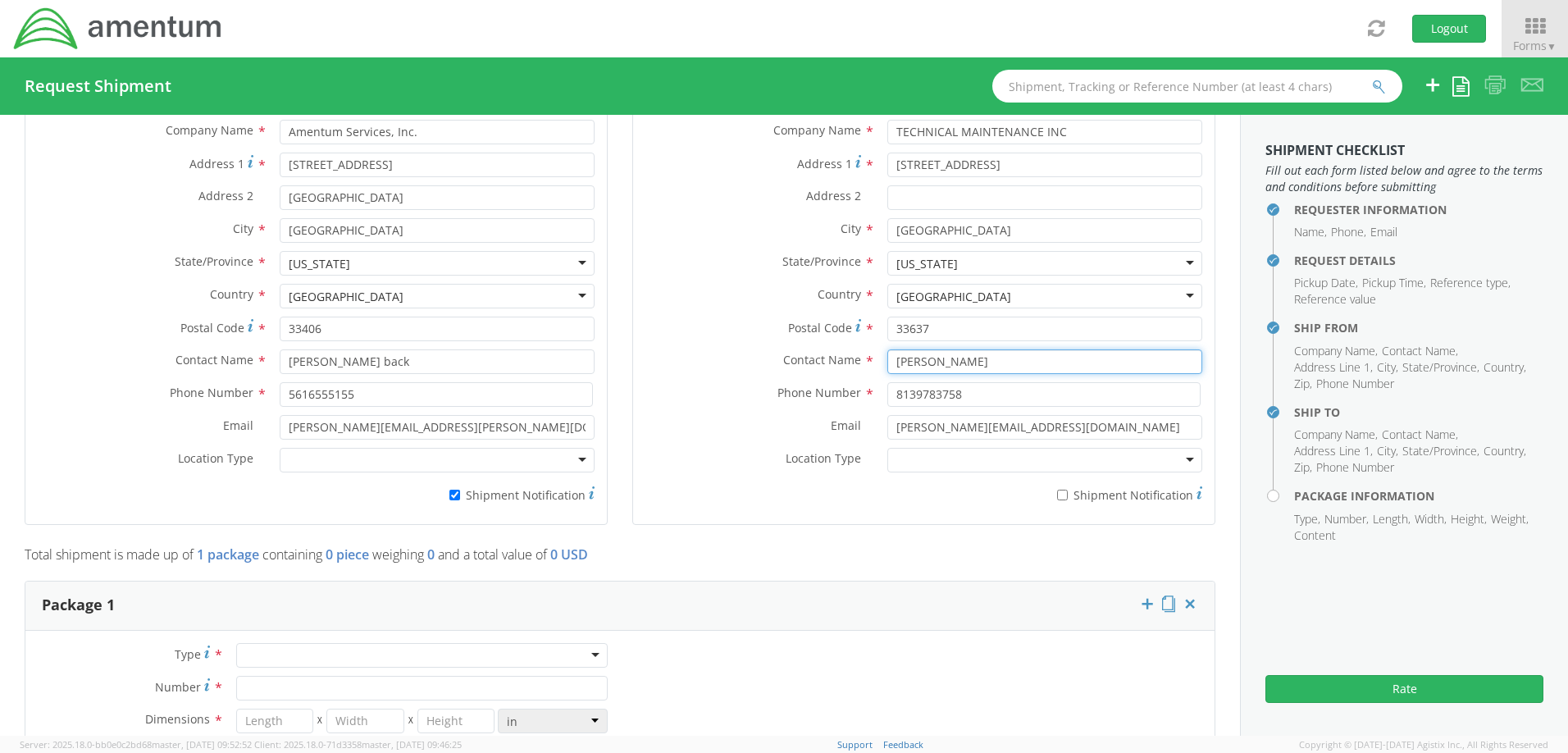
type input "[PERSON_NAME]"
click at [1057, 493] on input "* Shipment Notification" at bounding box center [1062, 494] width 11 height 11
checkbox input "true"
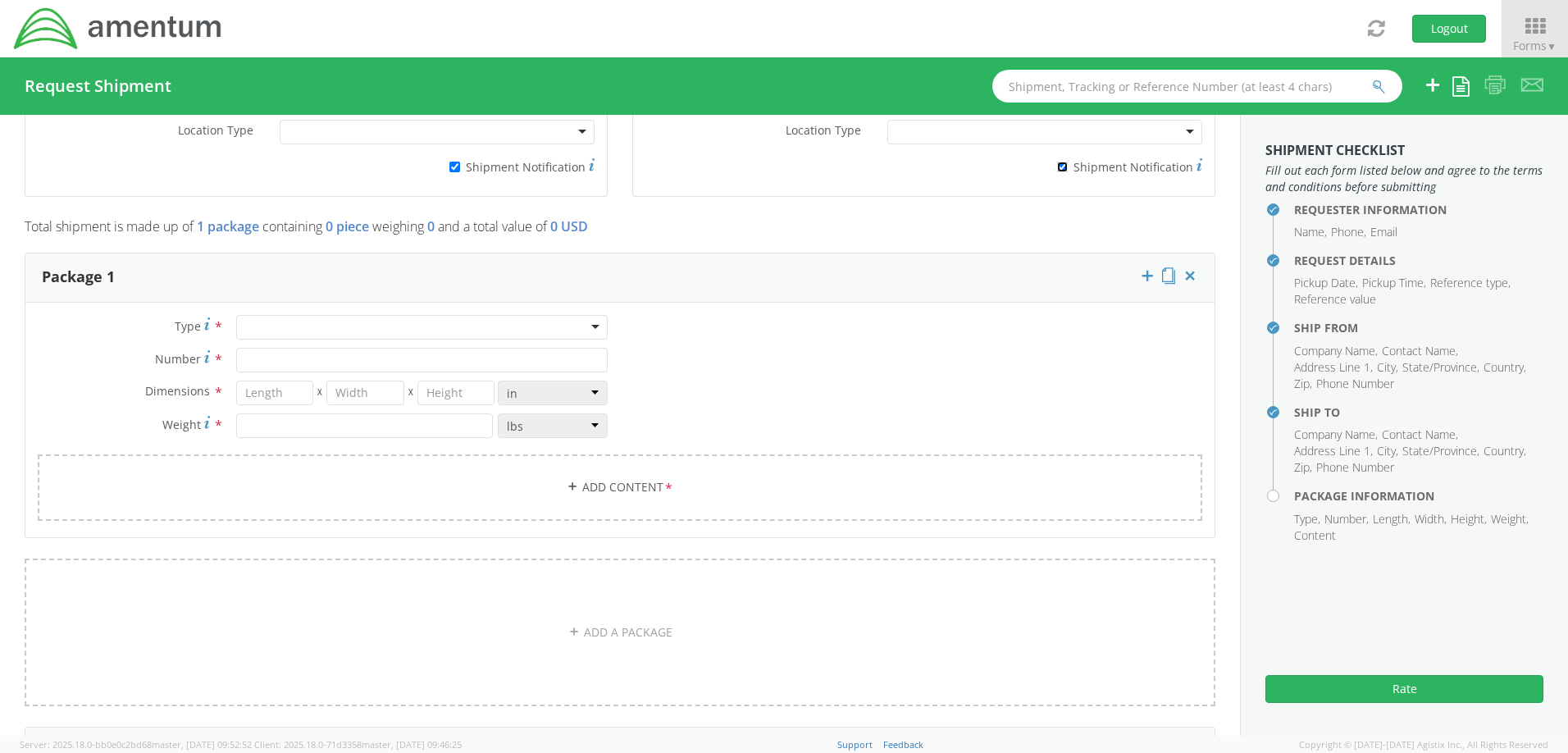
scroll to position [1312, 0]
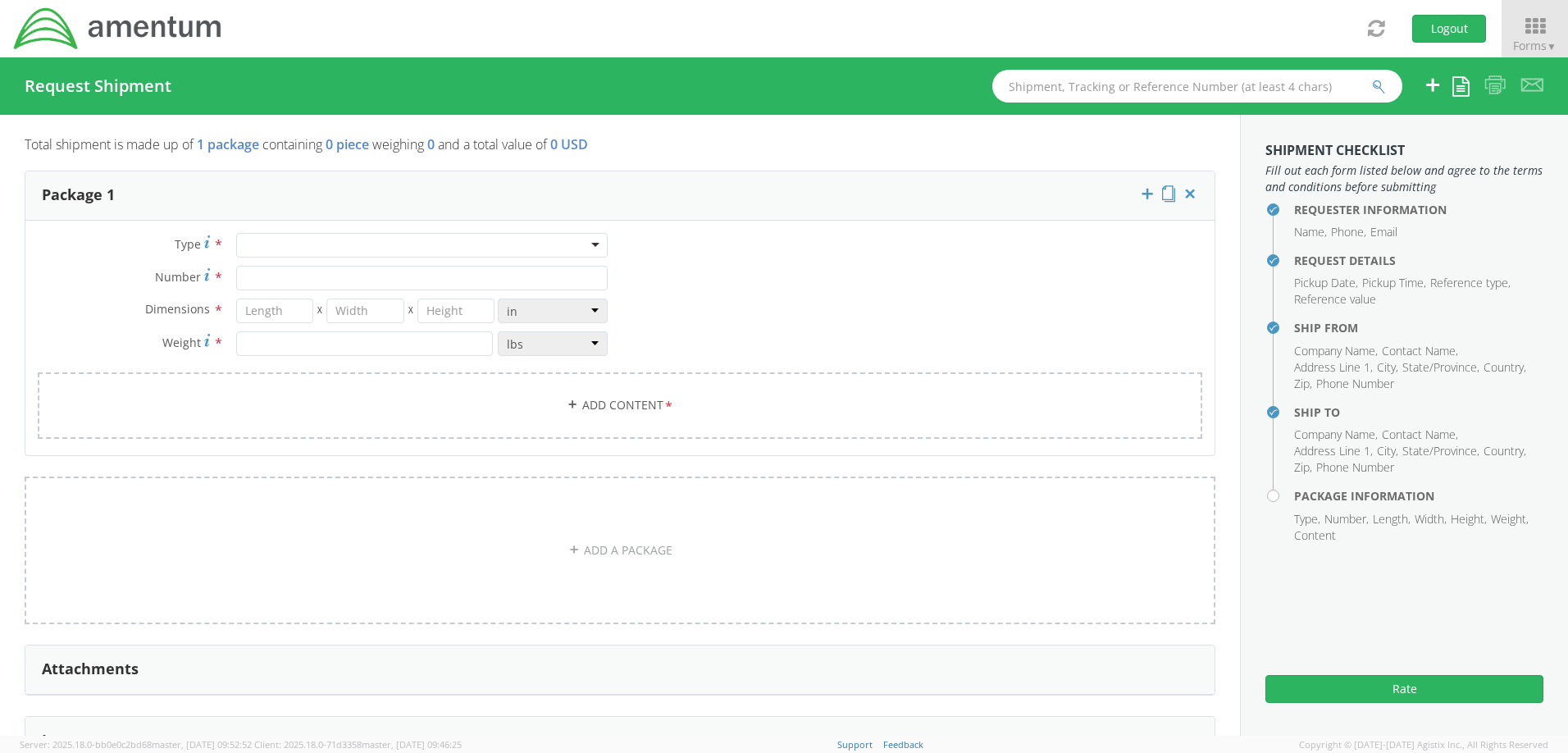
click at [486, 251] on div at bounding box center [422, 246] width 372 height 25
click at [97, 233] on div "Type * Your Packaging Your Packaging Crate(s) Envelope Pallet(s) Oversized (Not…" at bounding box center [621, 346] width 1189 height 226
click at [312, 286] on input "Number *" at bounding box center [422, 278] width 372 height 25
type input "1"
click at [278, 313] on input "number" at bounding box center [274, 311] width 77 height 25
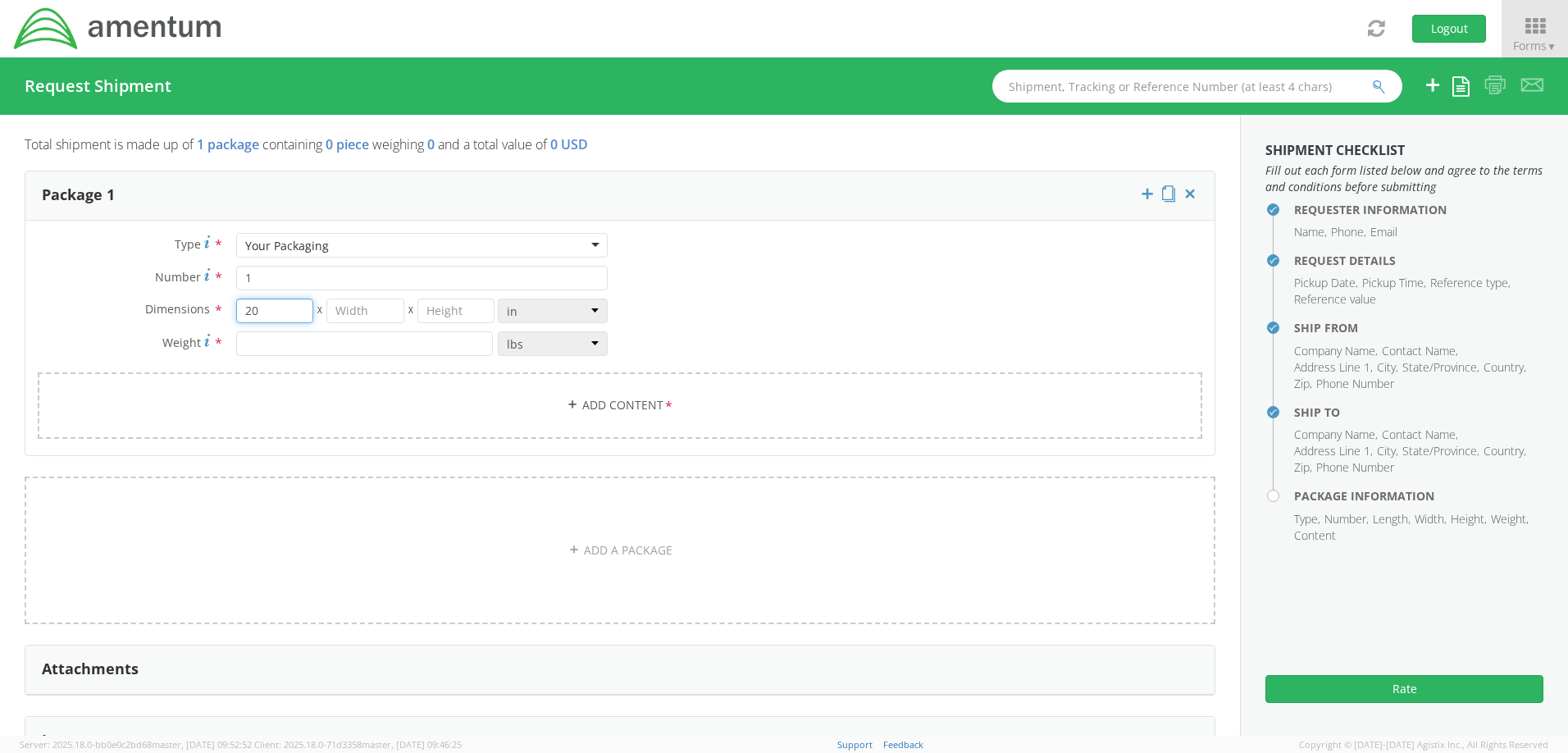
type input "20"
type input "14"
type input "11"
click at [310, 347] on input "number" at bounding box center [364, 344] width 257 height 25
type input "10"
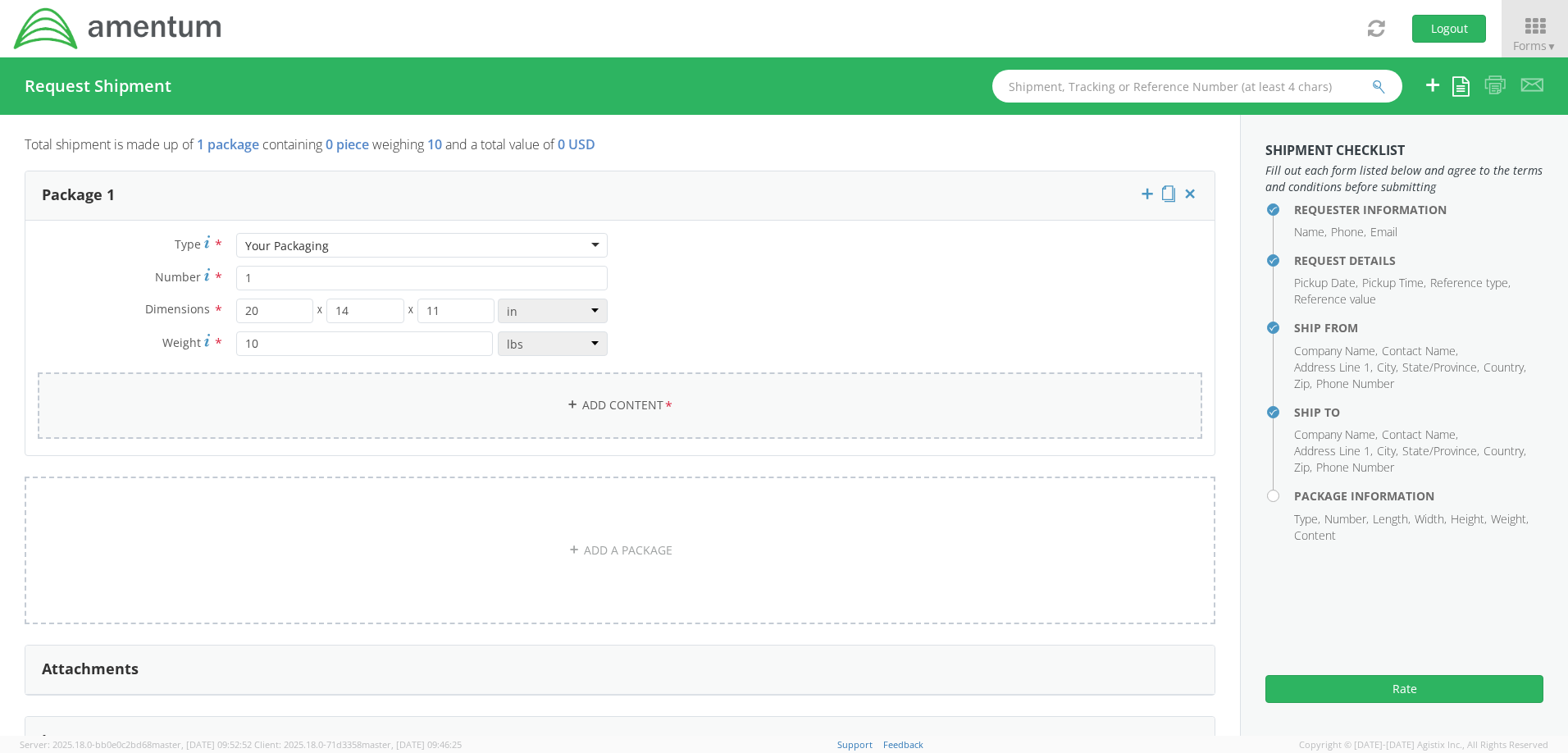
click at [589, 412] on link "Add Content *" at bounding box center [620, 404] width 1165 height 66
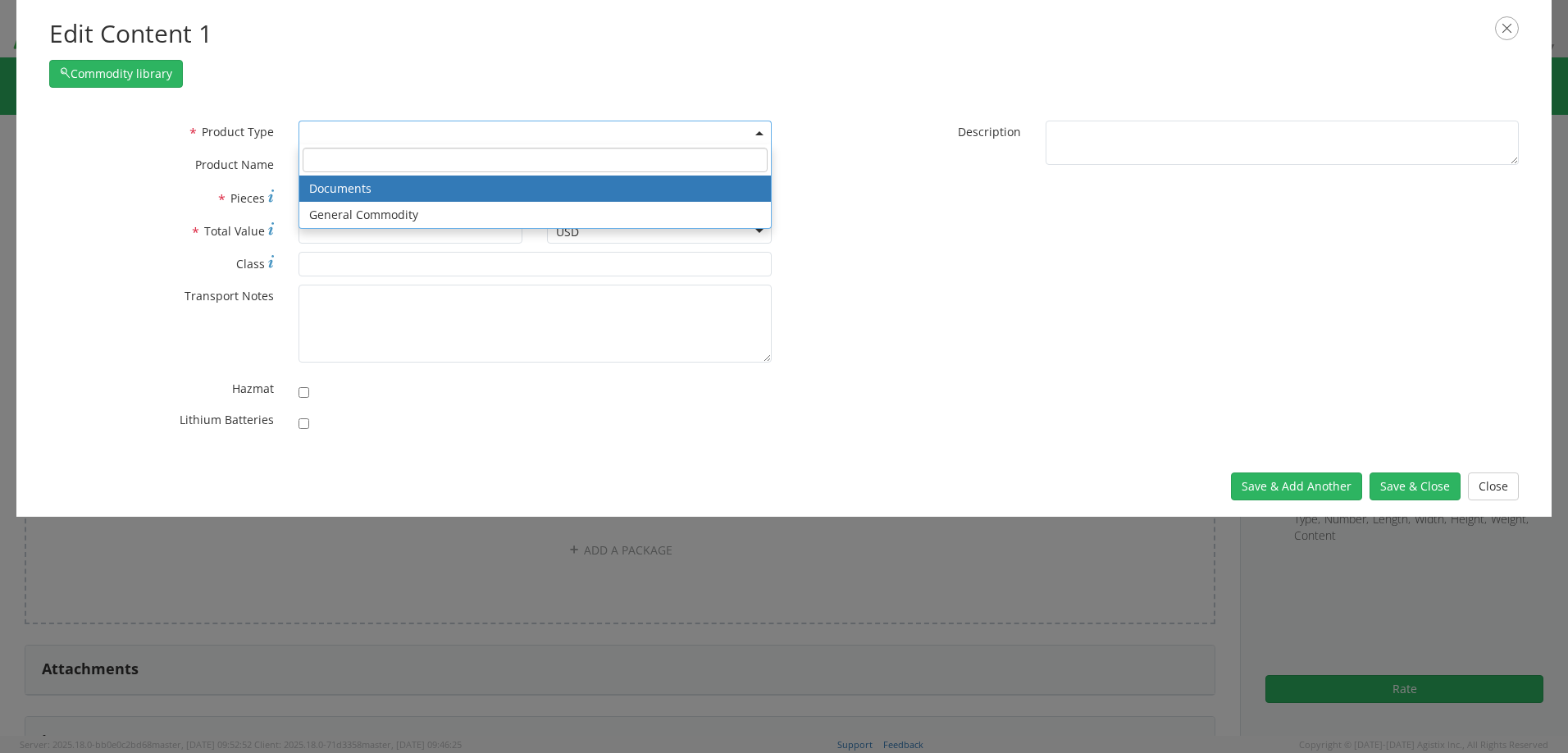
click at [367, 132] on span at bounding box center [534, 133] width 473 height 25
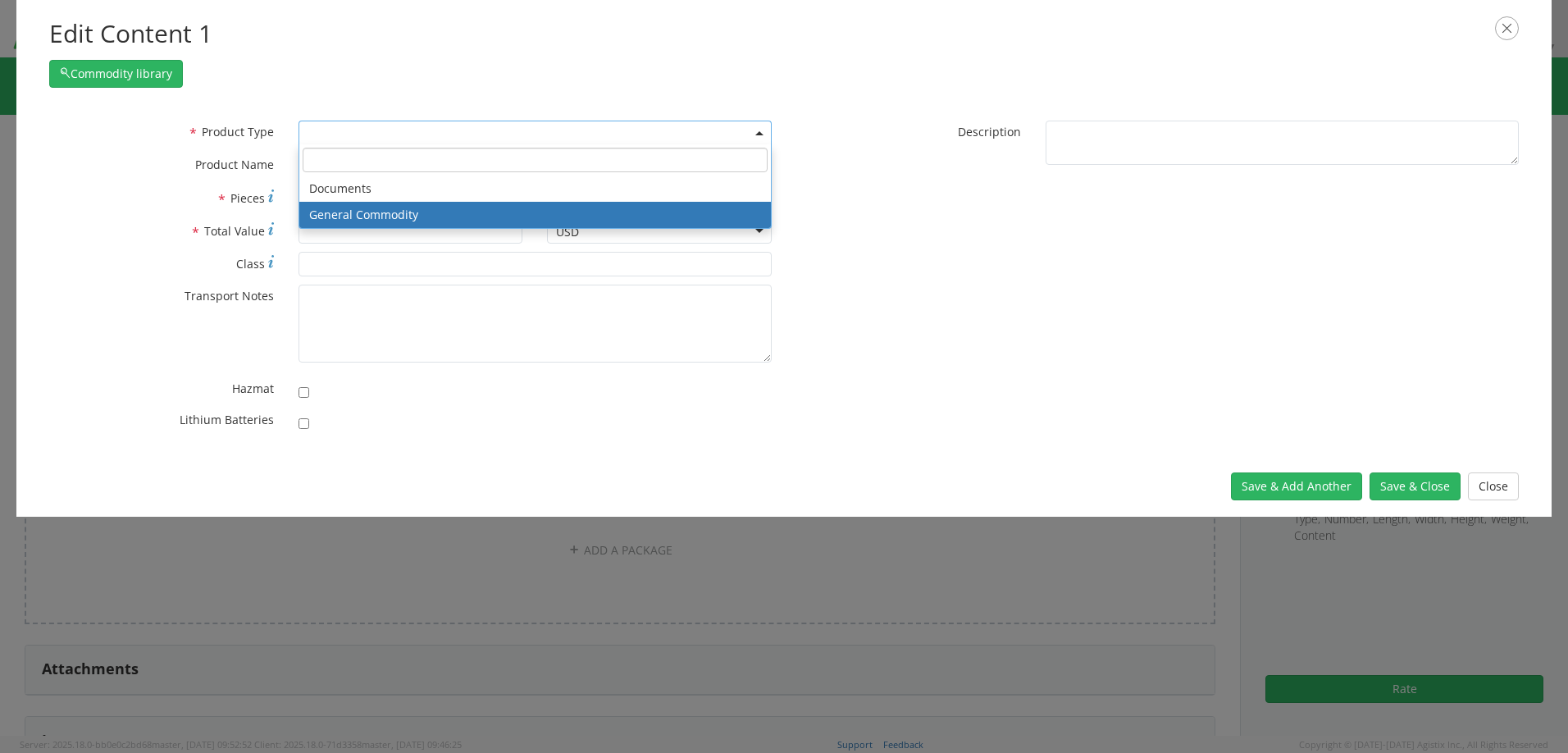
select select "COMMODITY"
type input "General Commodity"
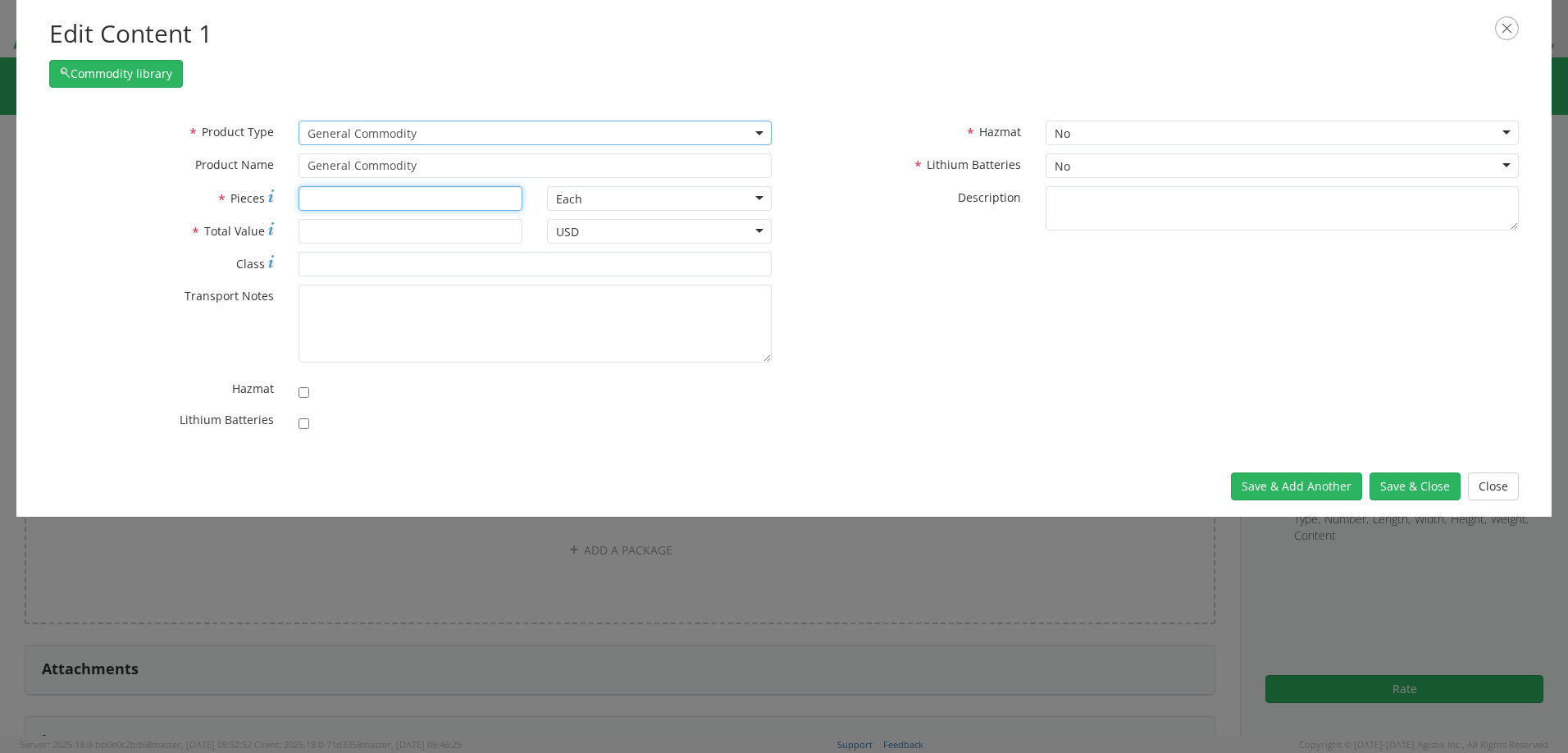
click at [362, 204] on input "* Pieces" at bounding box center [410, 199] width 225 height 25
type input "2"
click at [354, 232] on input "* Total Value" at bounding box center [410, 231] width 225 height 25
type input "700"
click at [1420, 493] on button "Save & Close" at bounding box center [1415, 485] width 91 height 28
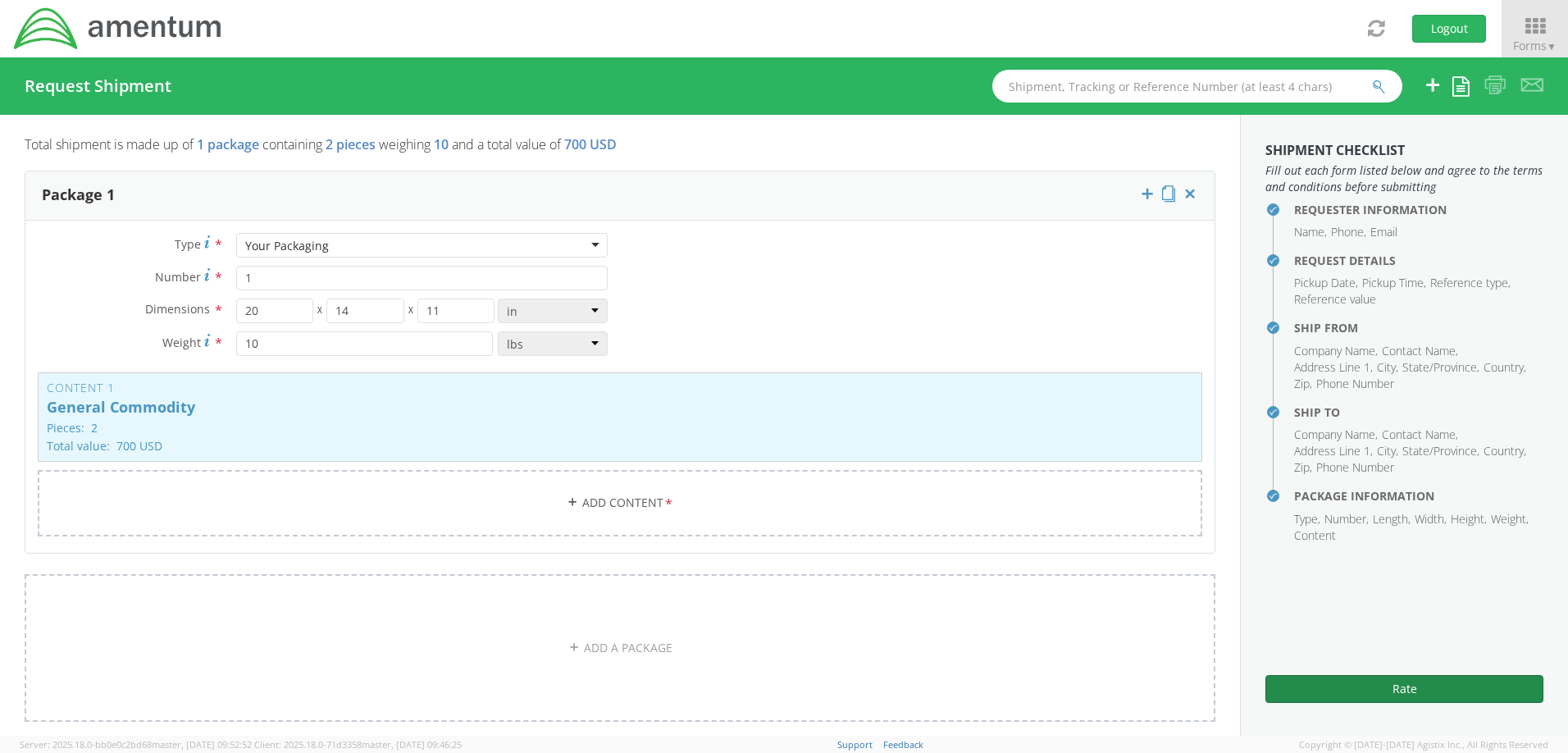
click at [1411, 686] on button "Rate" at bounding box center [1405, 688] width 278 height 28
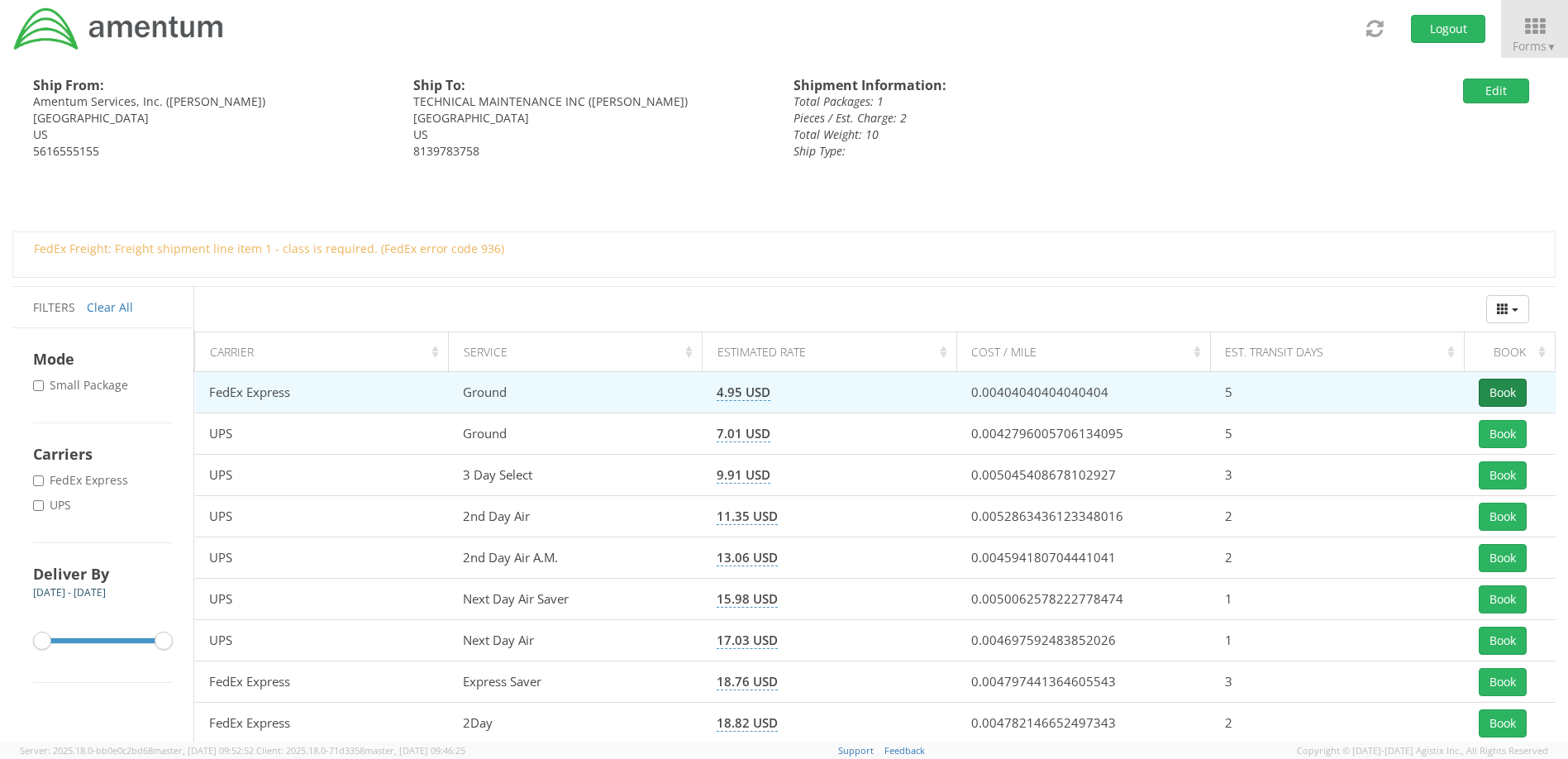
click at [1511, 391] on button "Book" at bounding box center [1503, 392] width 48 height 28
